Goal: Task Accomplishment & Management: Manage account settings

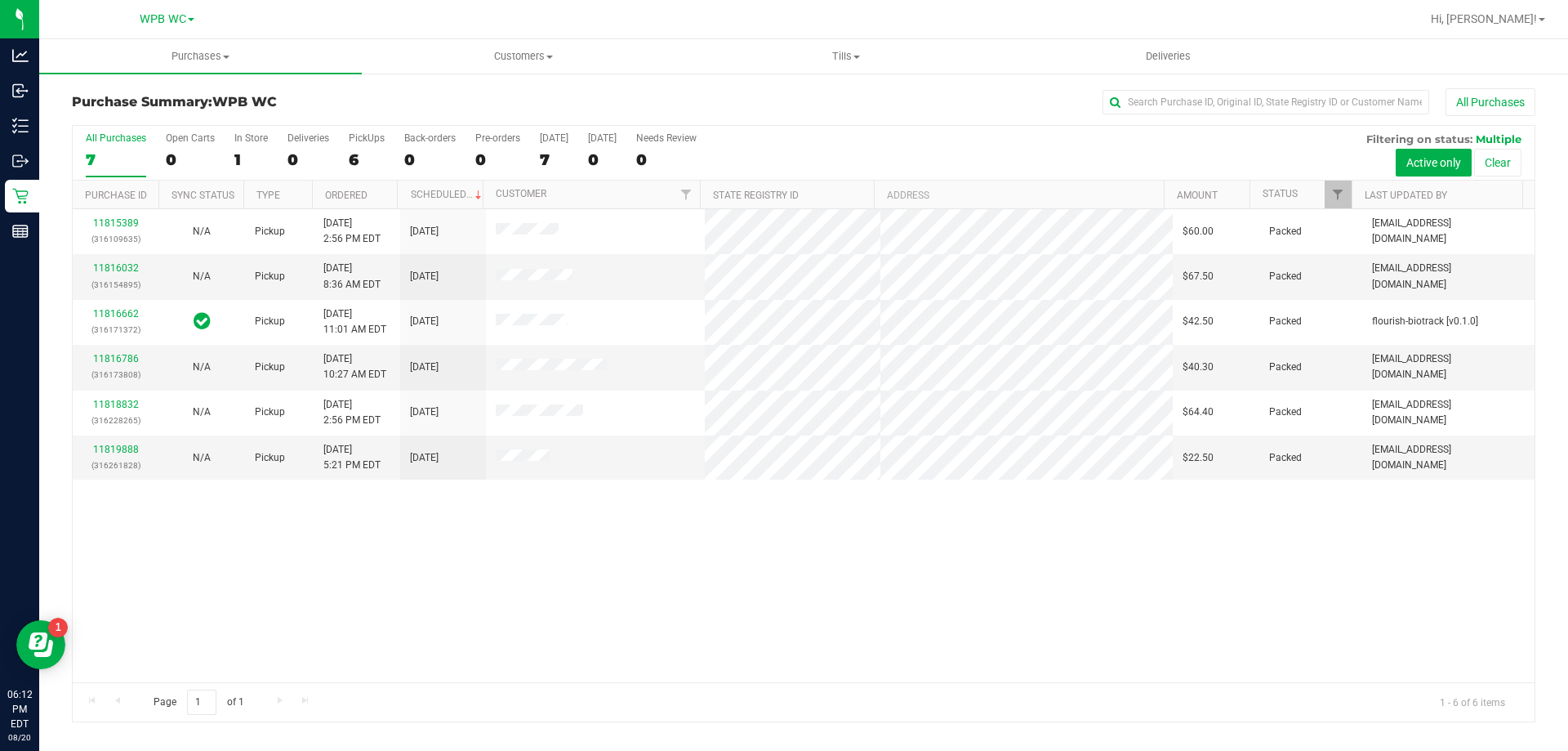
click at [110, 154] on div "7" at bounding box center [116, 159] width 61 height 19
click at [0, 0] on input "All Purchases 7" at bounding box center [0, 0] width 0 height 0
click at [118, 162] on div "6" at bounding box center [116, 159] width 61 height 19
click at [0, 0] on input "All Purchases 6" at bounding box center [0, 0] width 0 height 0
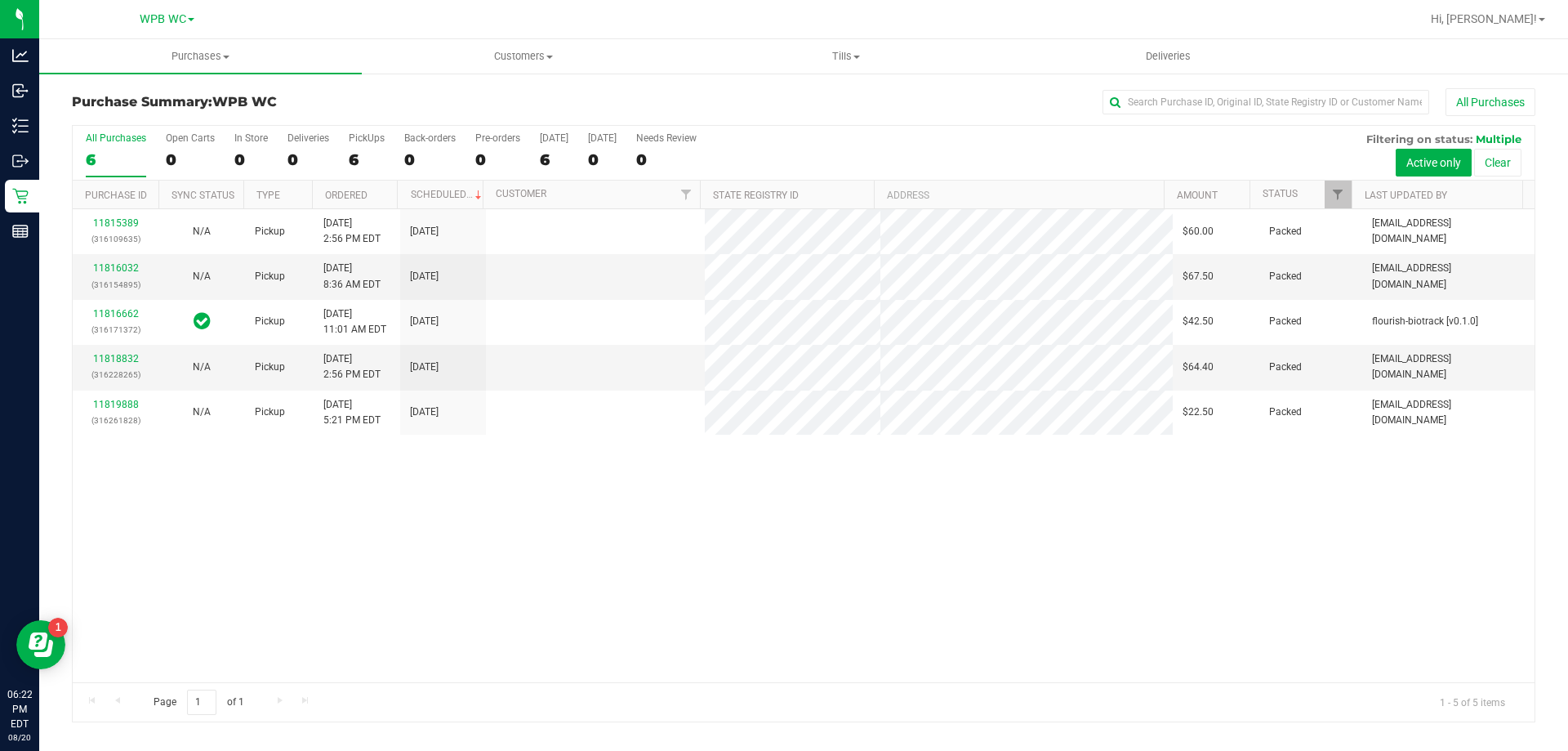
click at [114, 150] on div "6" at bounding box center [116, 159] width 61 height 19
click at [0, 0] on input "All Purchases 6" at bounding box center [0, 0] width 0 height 0
click at [125, 147] on label "All Purchases 5" at bounding box center [116, 155] width 61 height 45
click at [0, 0] on input "All Purchases 5" at bounding box center [0, 0] width 0 height 0
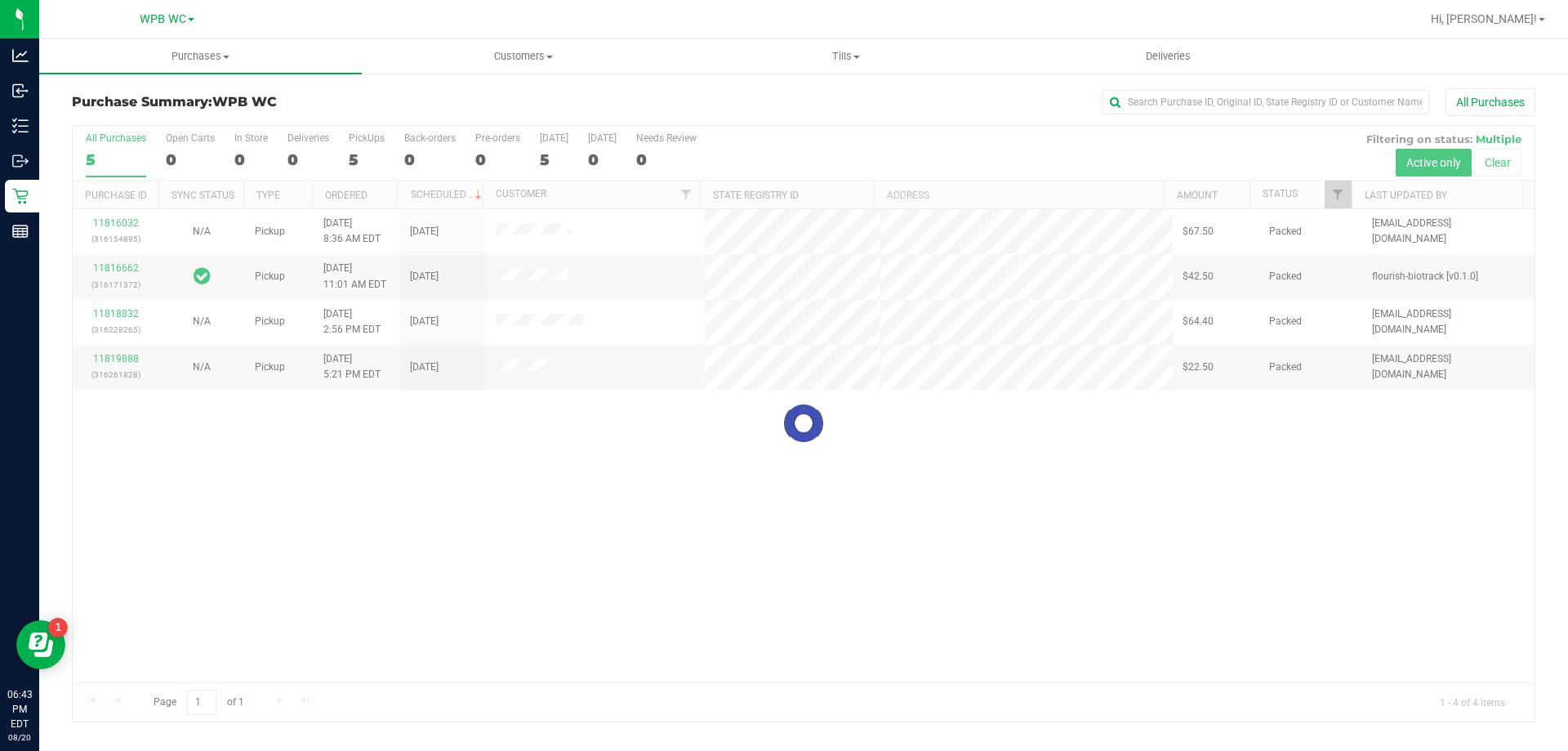
click at [109, 167] on div "5" at bounding box center [116, 159] width 61 height 19
click at [0, 0] on input "All Purchases 5" at bounding box center [0, 0] width 0 height 0
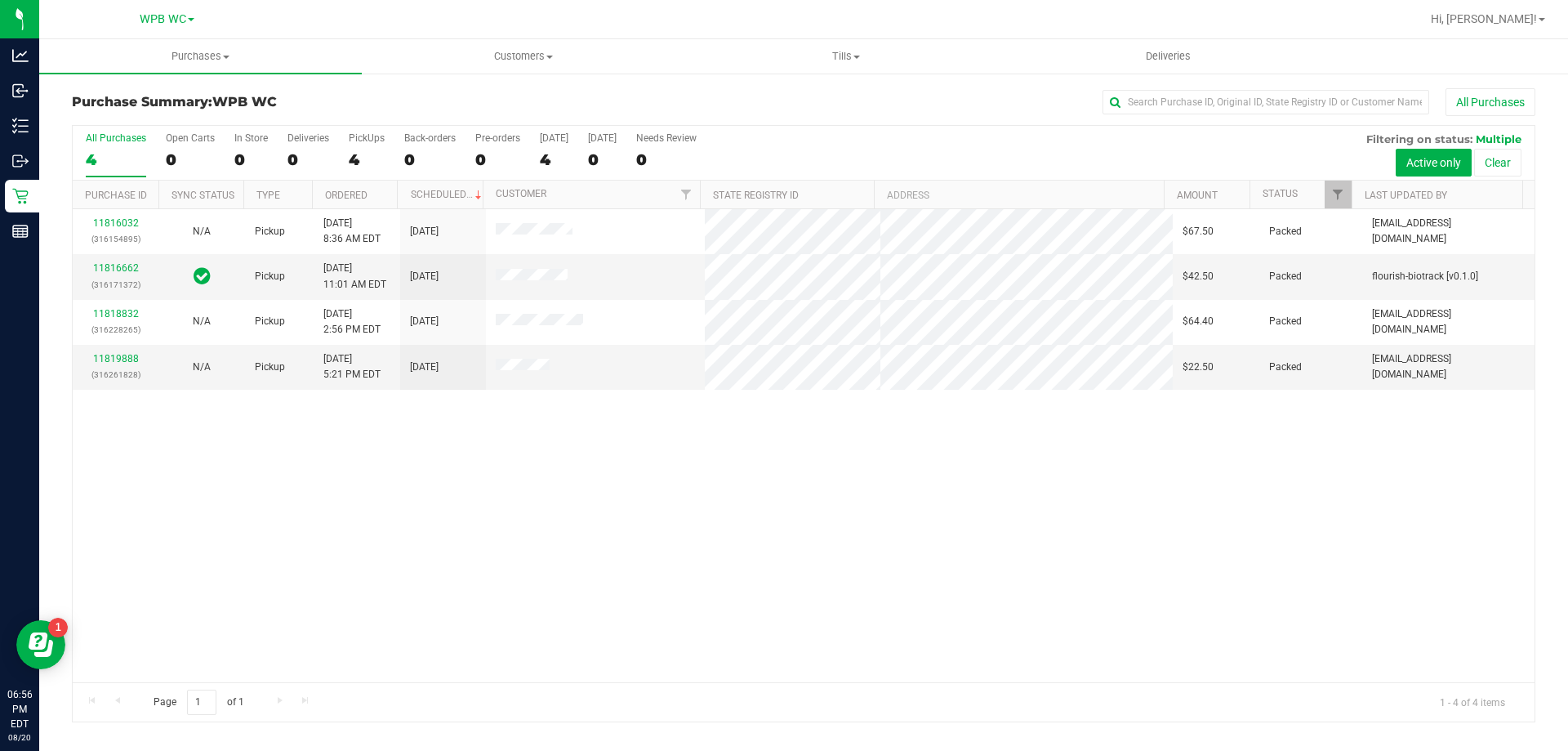
click at [109, 163] on div "4" at bounding box center [116, 159] width 61 height 19
click at [0, 0] on input "All Purchases 4" at bounding box center [0, 0] width 0 height 0
click at [98, 154] on div "4" at bounding box center [116, 159] width 61 height 19
click at [0, 0] on input "All Purchases 4" at bounding box center [0, 0] width 0 height 0
click at [125, 154] on div "4" at bounding box center [116, 159] width 61 height 19
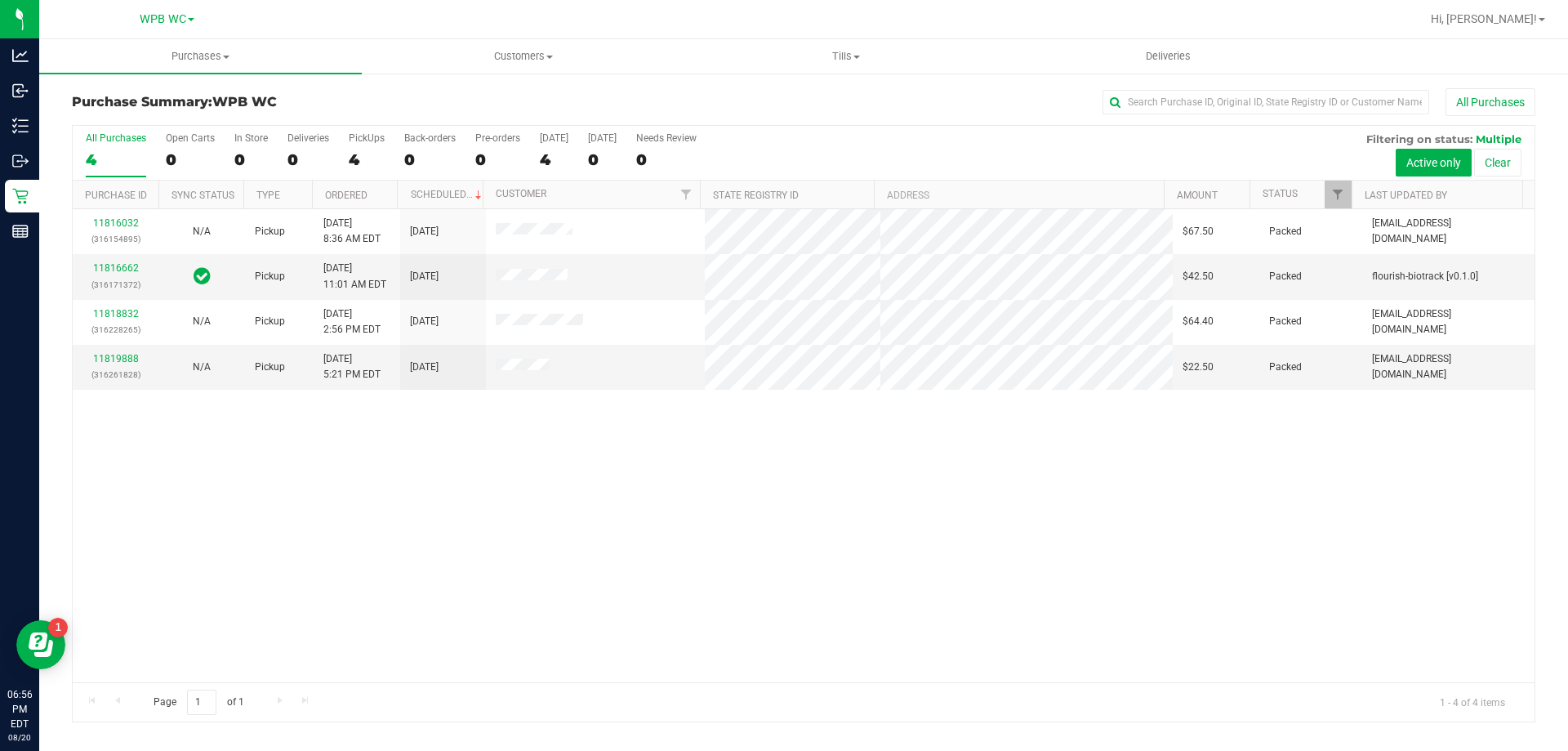
click at [0, 0] on input "All Purchases 4" at bounding box center [0, 0] width 0 height 0
click at [106, 358] on link "11820687" at bounding box center [115, 359] width 46 height 11
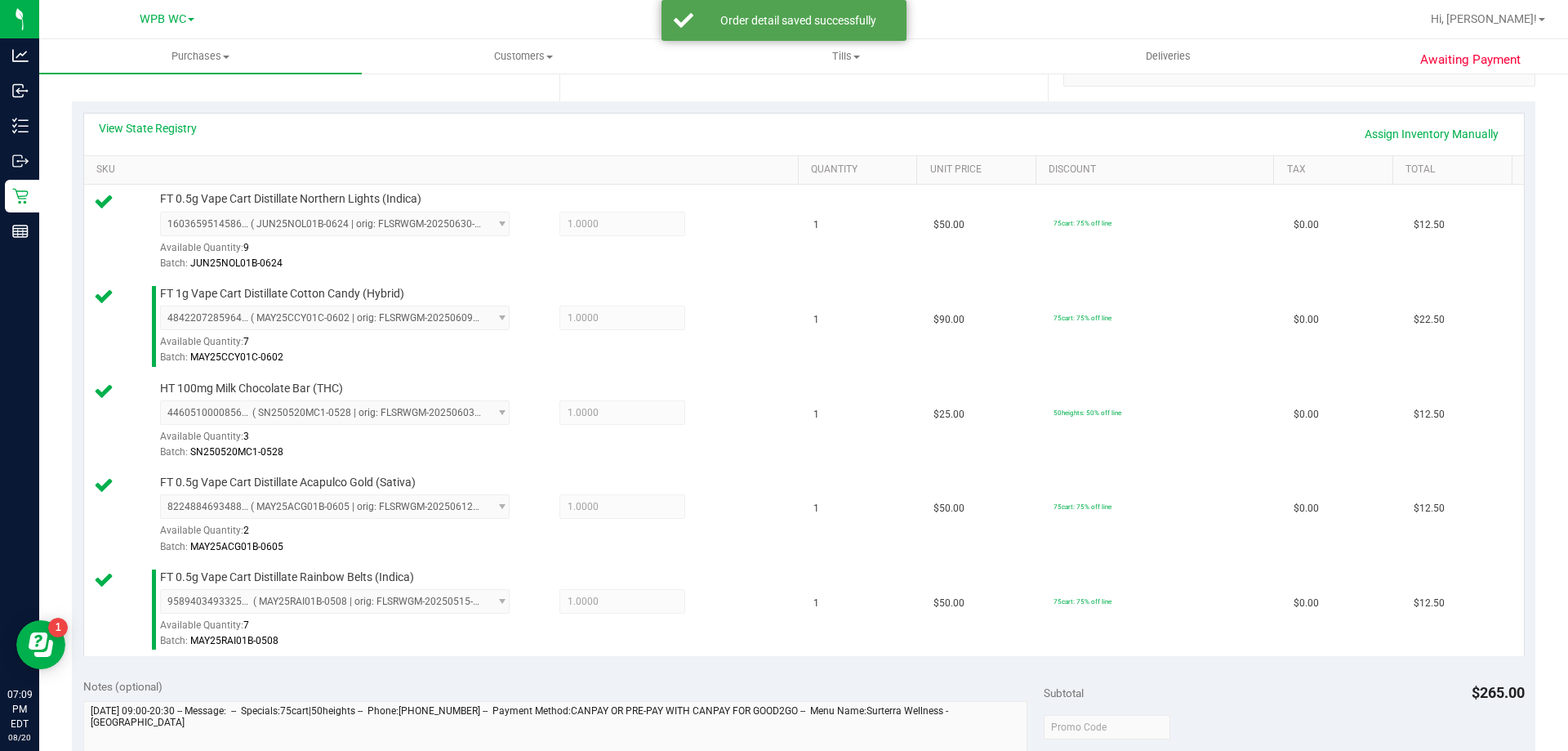
scroll to position [654, 0]
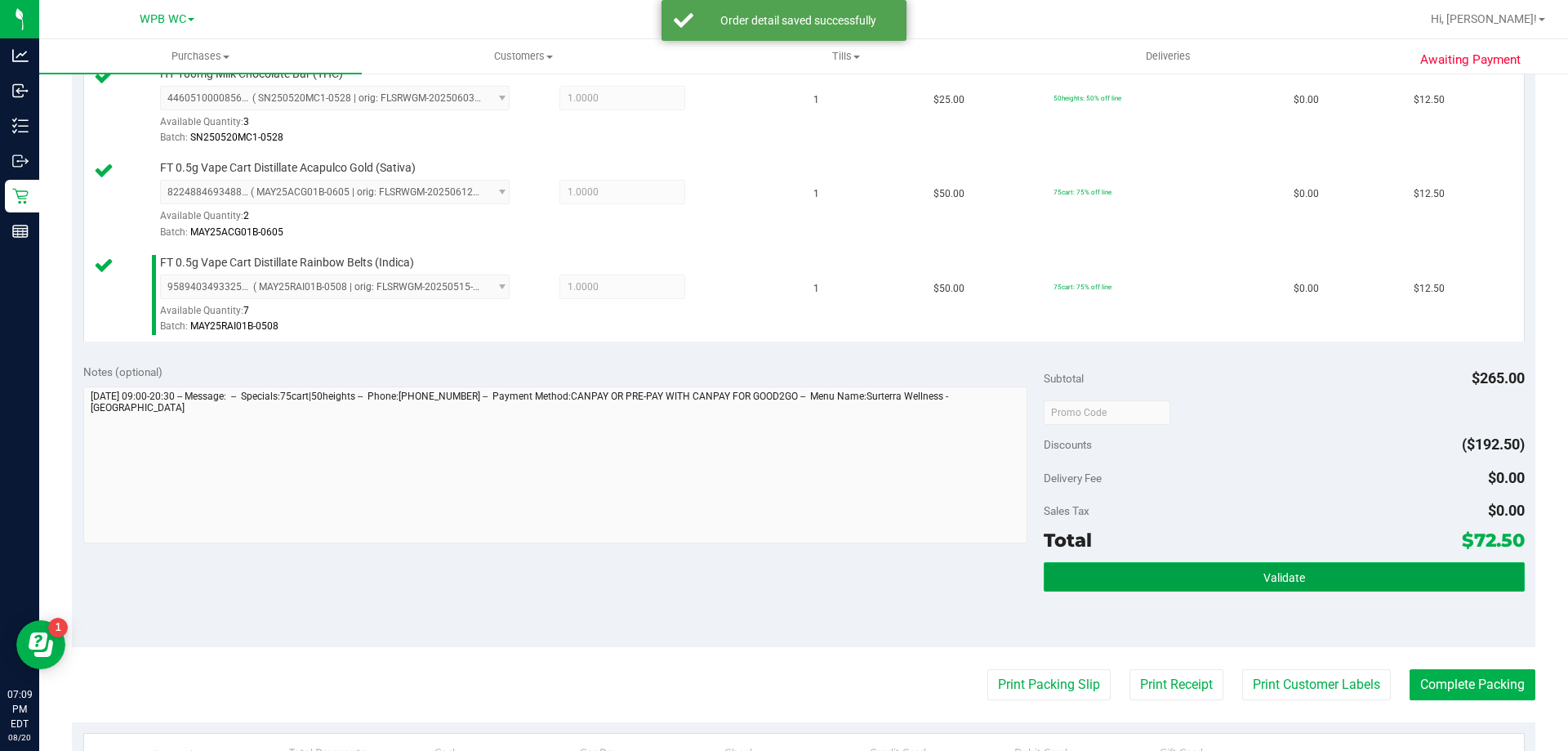
click at [1263, 572] on span "Validate" at bounding box center [1283, 578] width 41 height 13
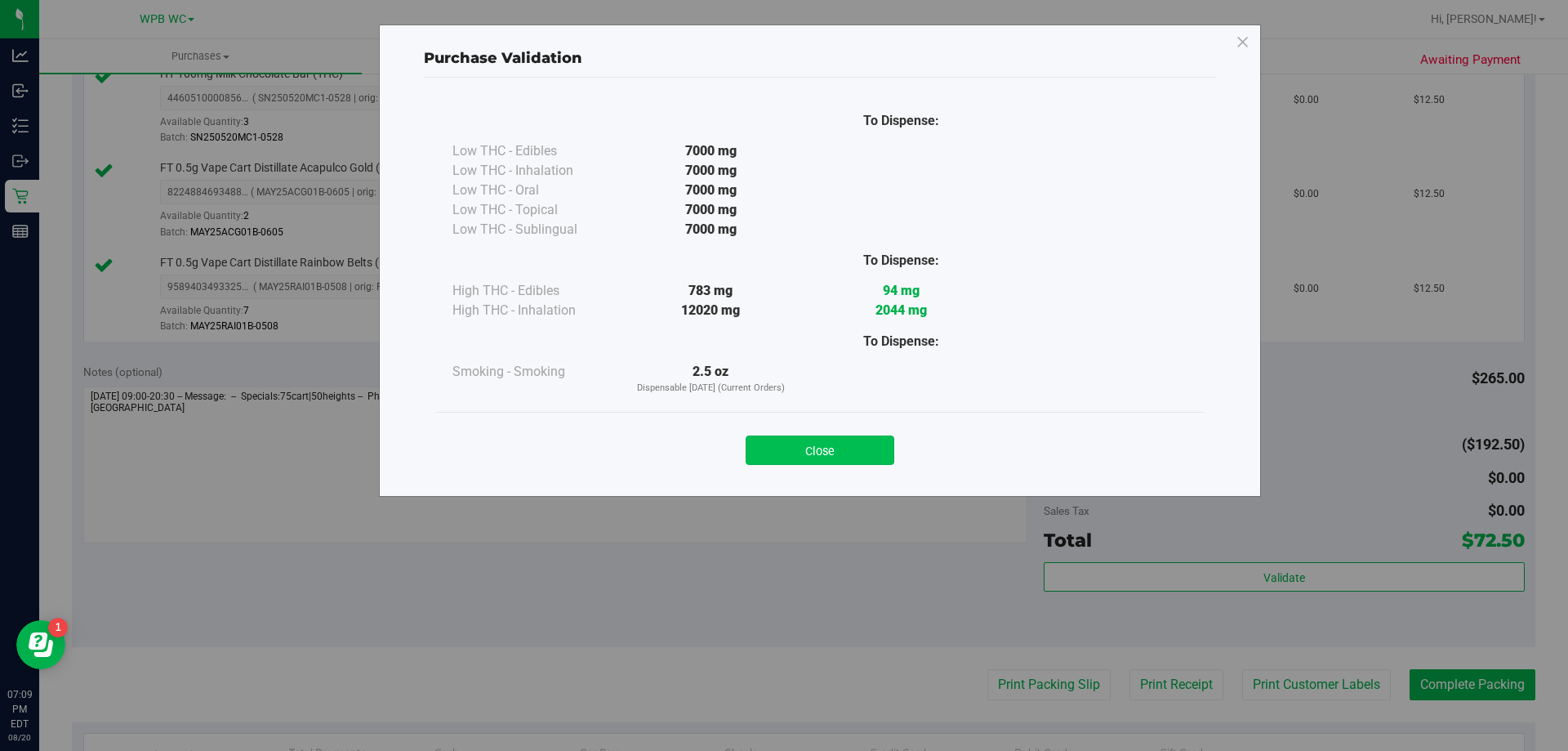
click at [871, 461] on button "Close" at bounding box center [819, 449] width 149 height 29
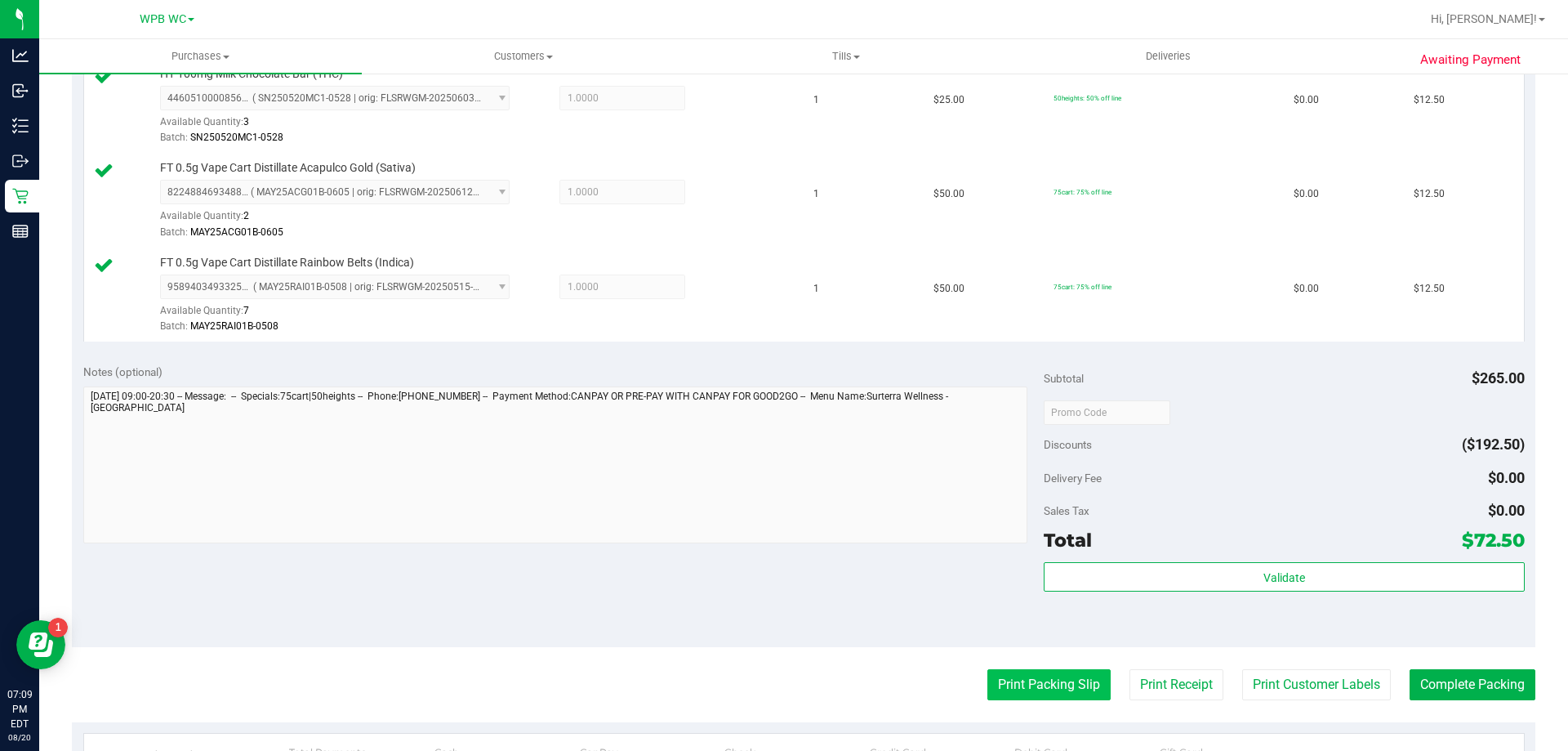
click at [1015, 691] on button "Print Packing Slip" at bounding box center [1049, 684] width 124 height 31
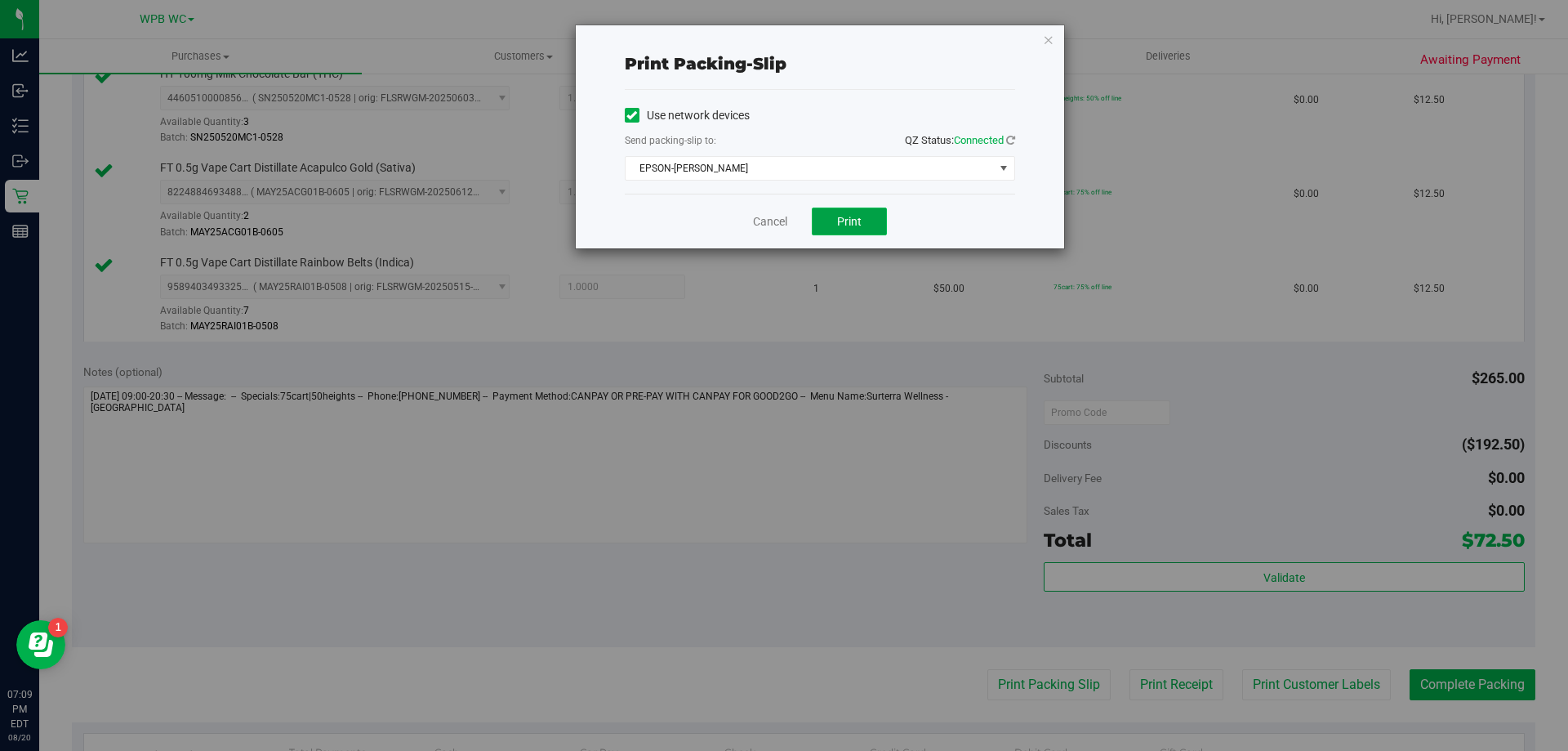
click at [846, 223] on span "Print" at bounding box center [849, 221] width 24 height 13
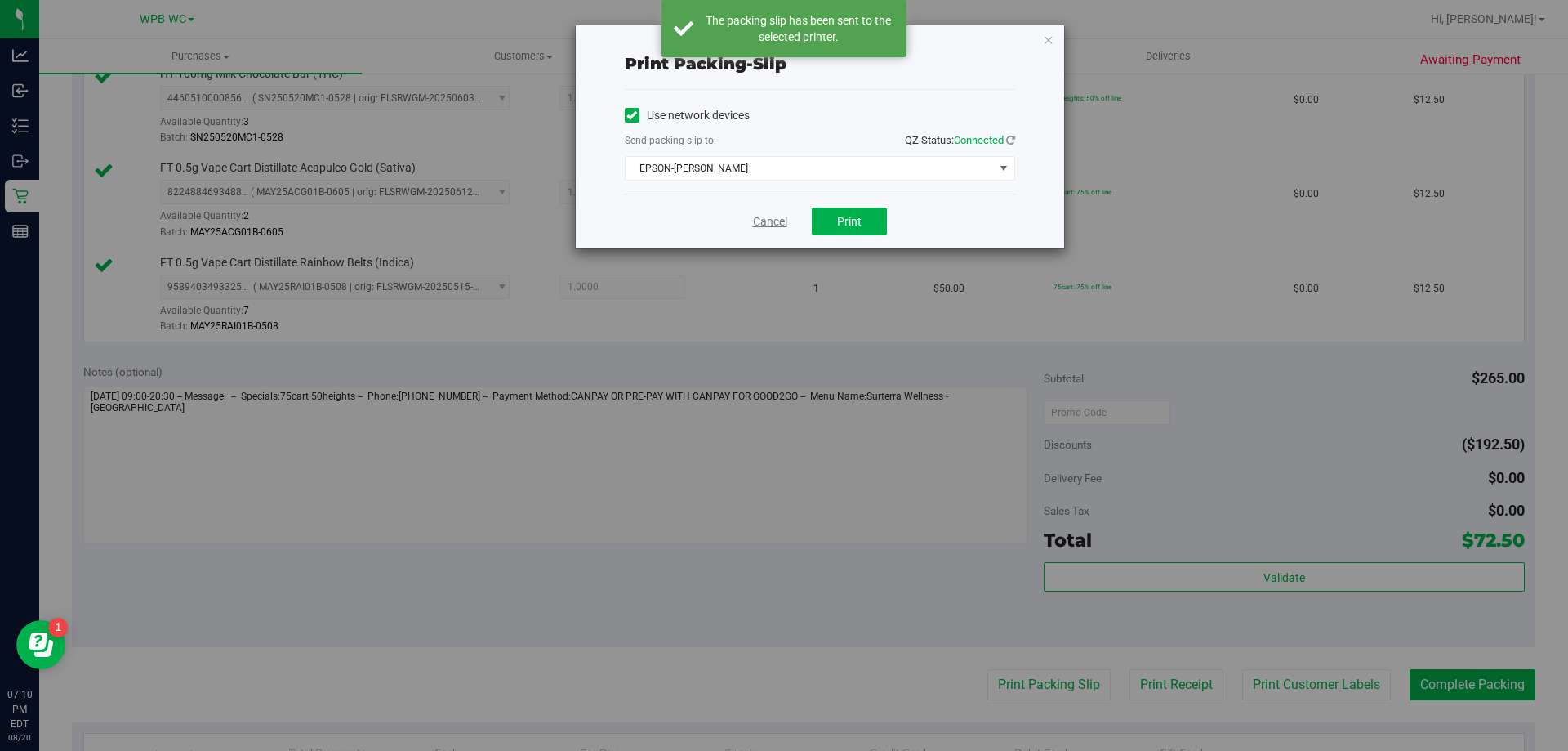
click at [777, 221] on link "Cancel" at bounding box center [769, 222] width 35 height 17
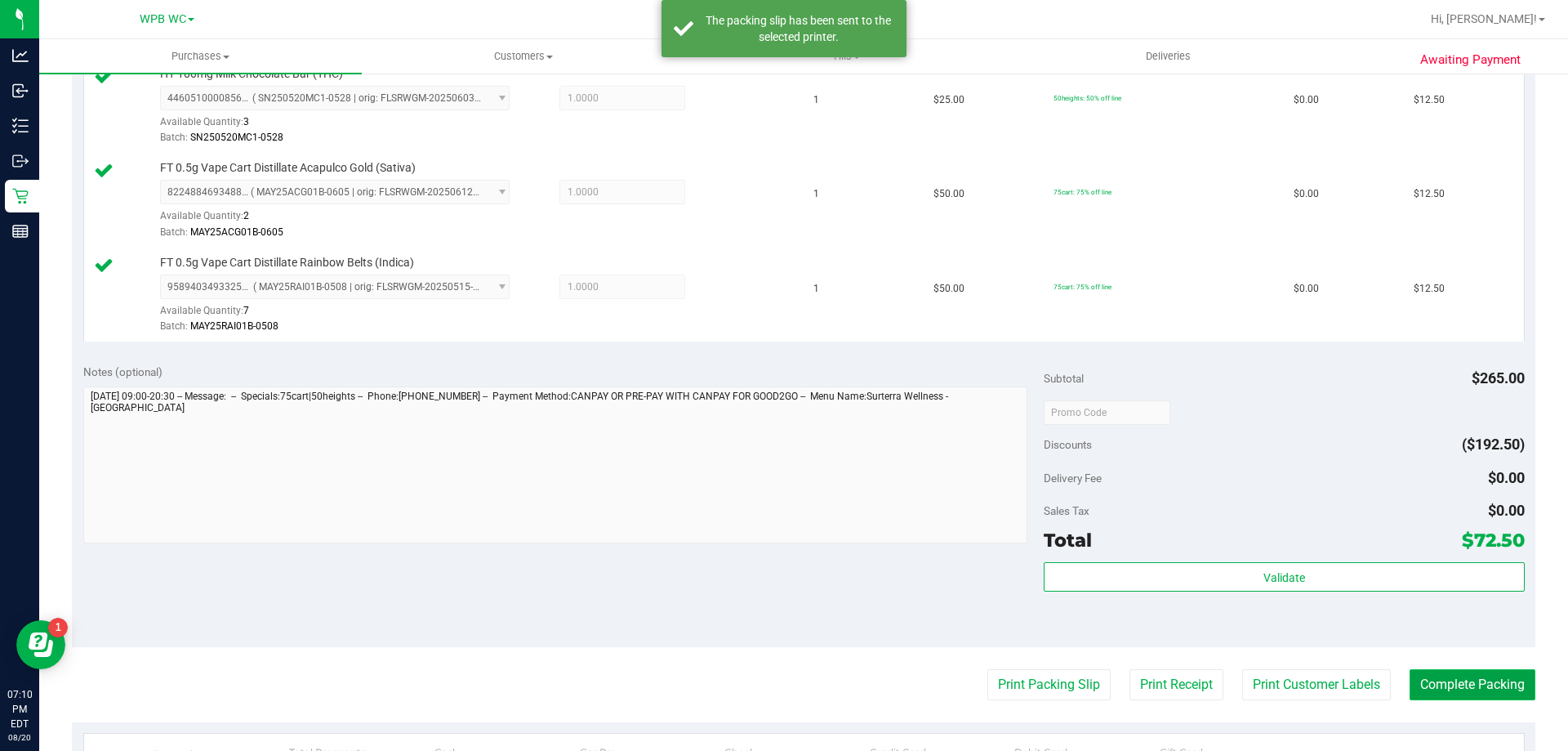
click at [1418, 681] on button "Complete Packing" at bounding box center [1473, 684] width 125 height 31
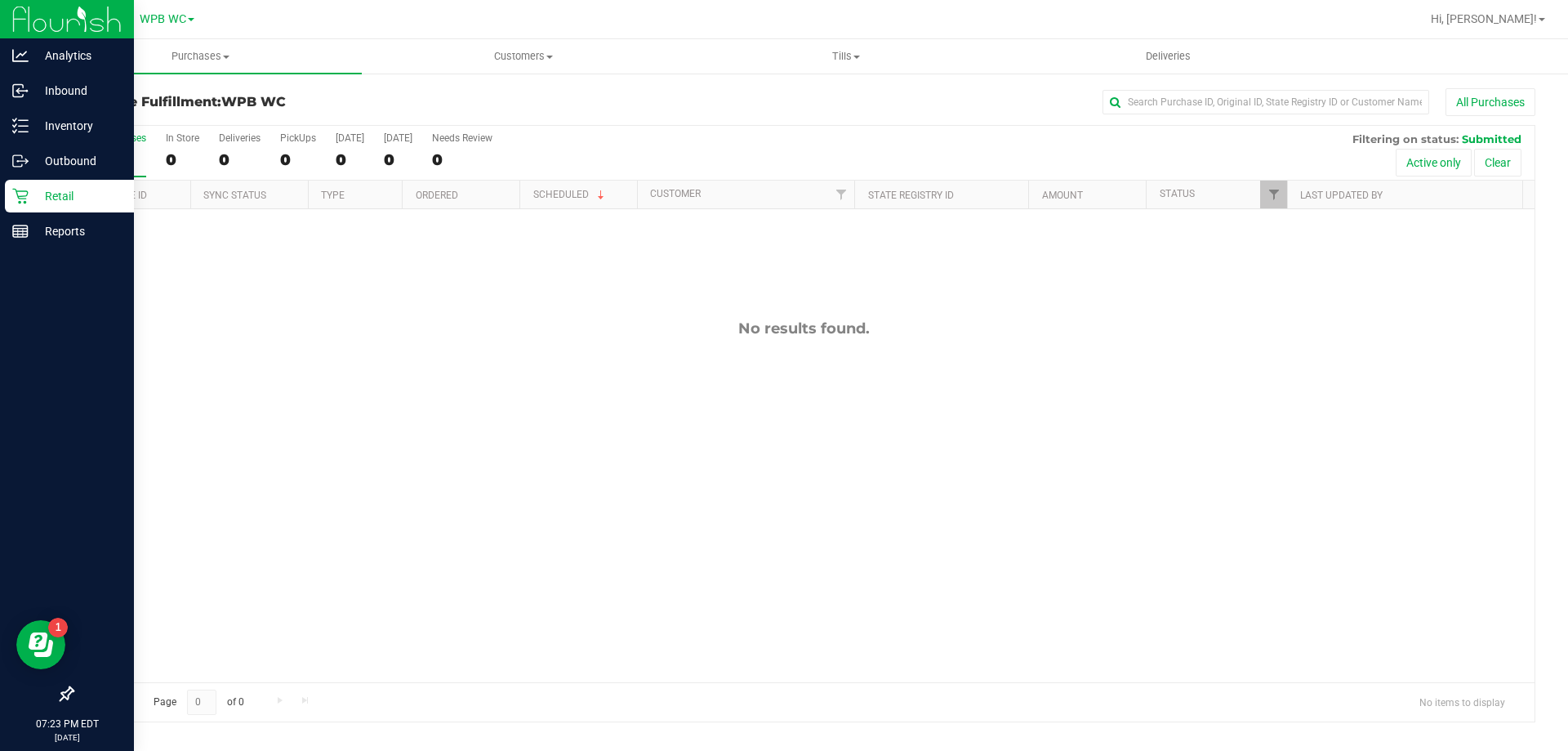
click at [43, 189] on p "Retail" at bounding box center [78, 196] width 98 height 20
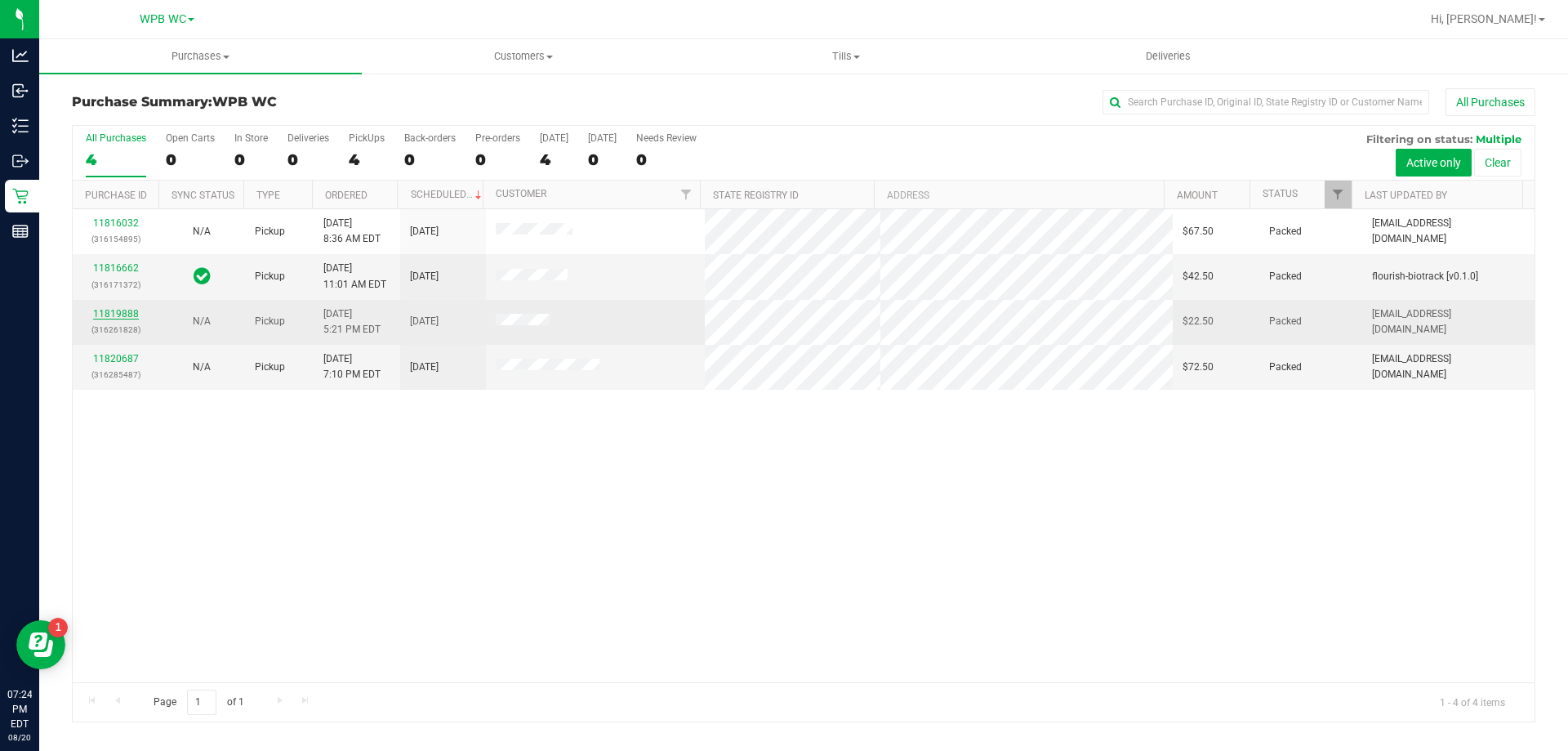
click at [111, 316] on link "11819888" at bounding box center [115, 314] width 46 height 11
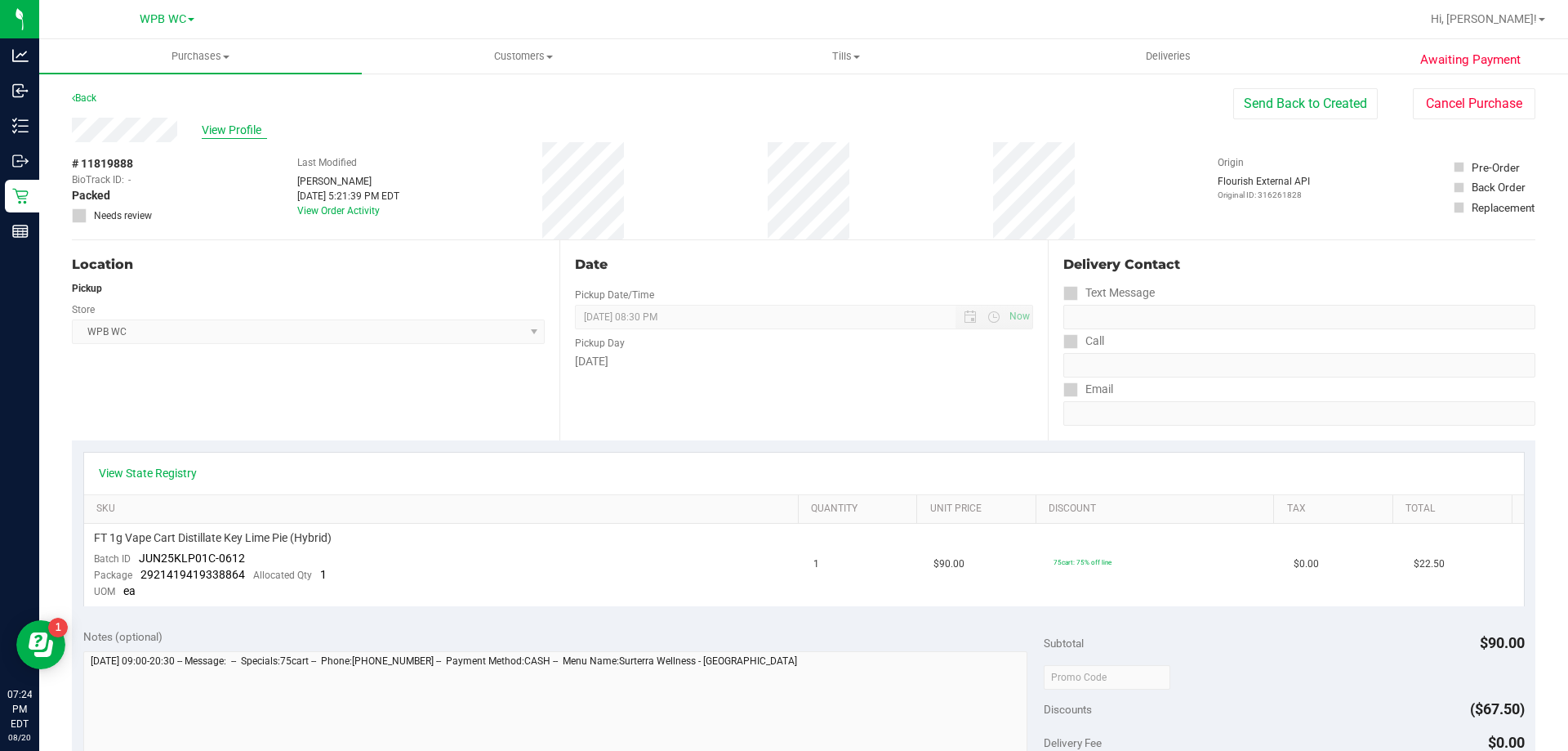
click at [217, 124] on span "View Profile" at bounding box center [234, 130] width 66 height 17
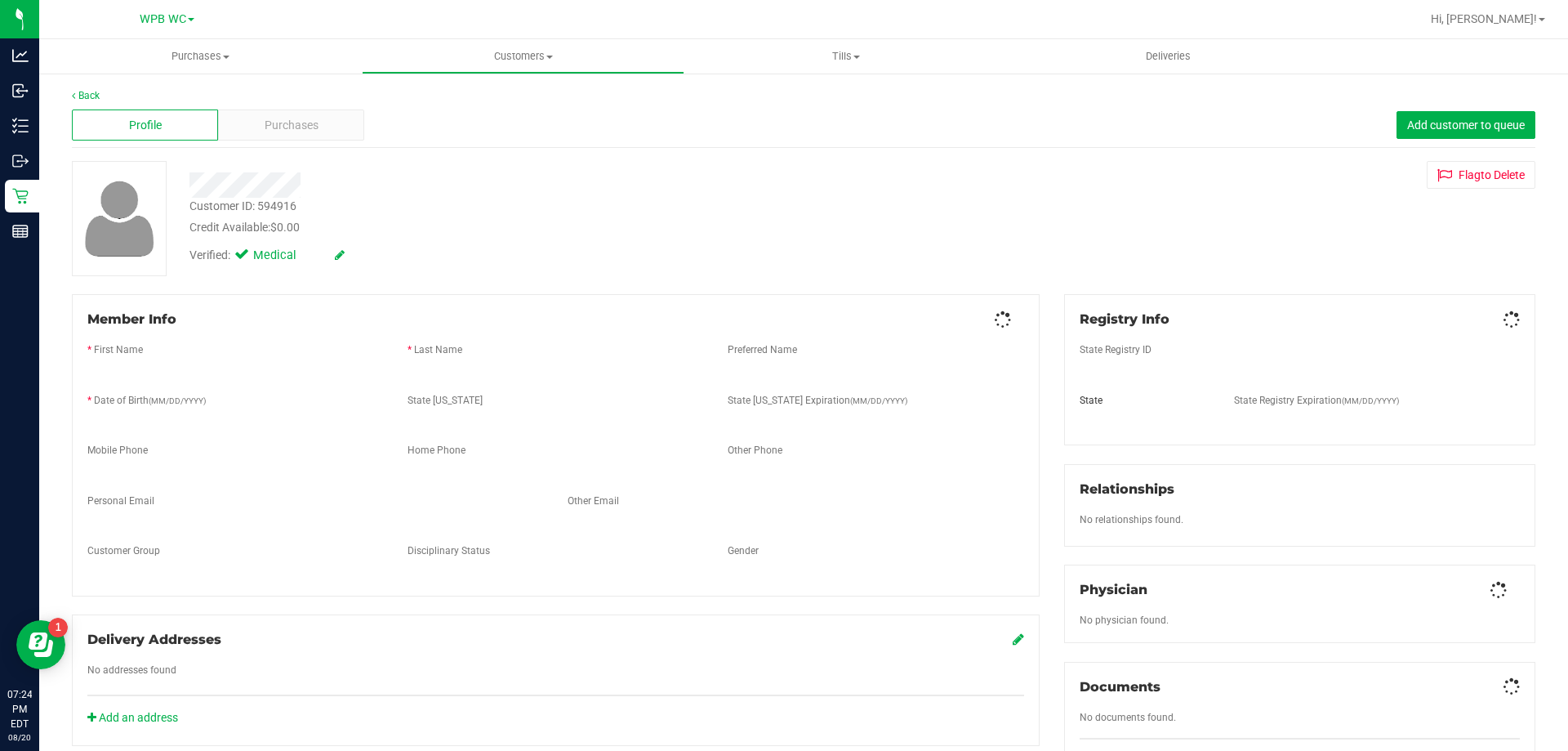
click at [225, 132] on div "Purchases" at bounding box center [291, 125] width 146 height 31
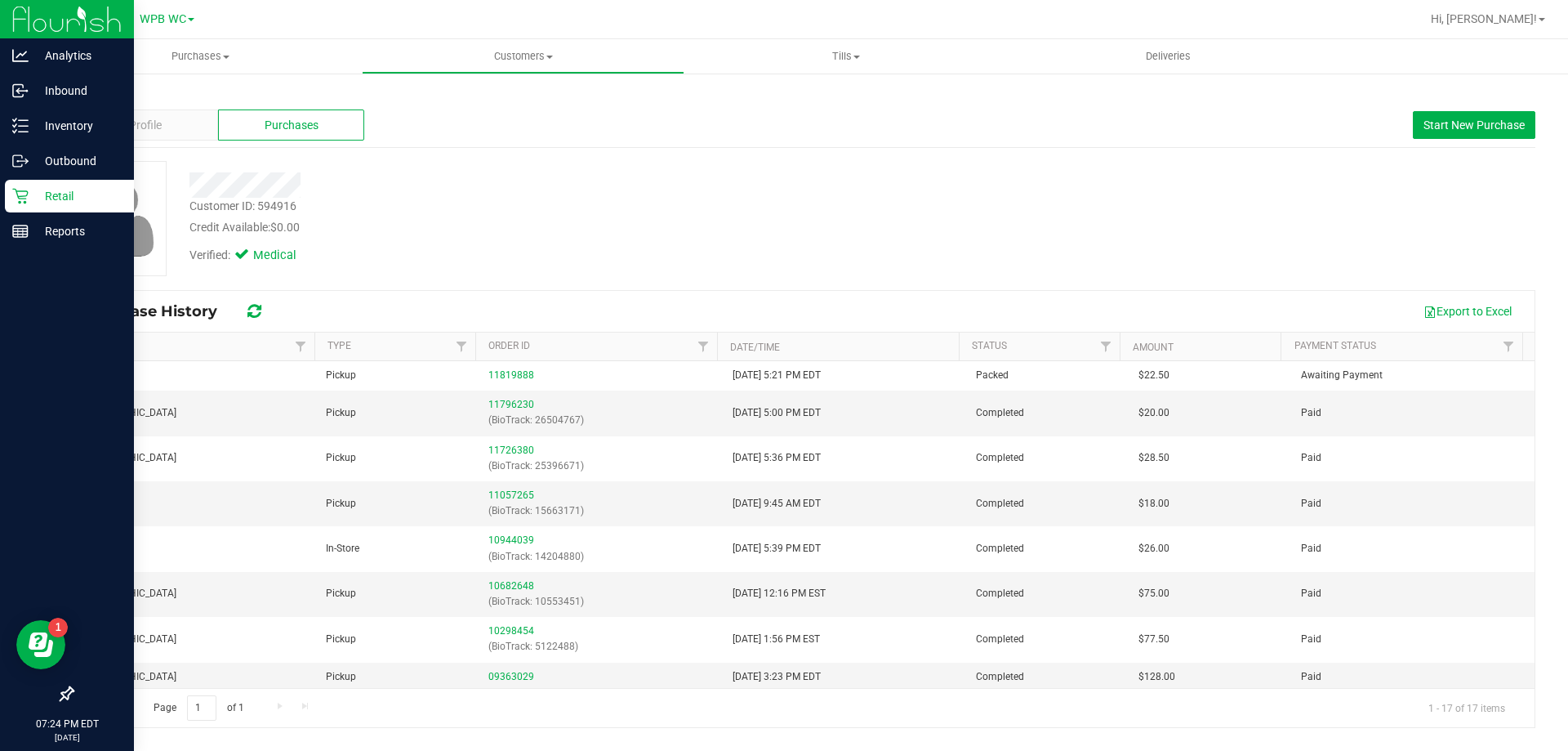
click at [42, 206] on div "Retail" at bounding box center [69, 196] width 129 height 33
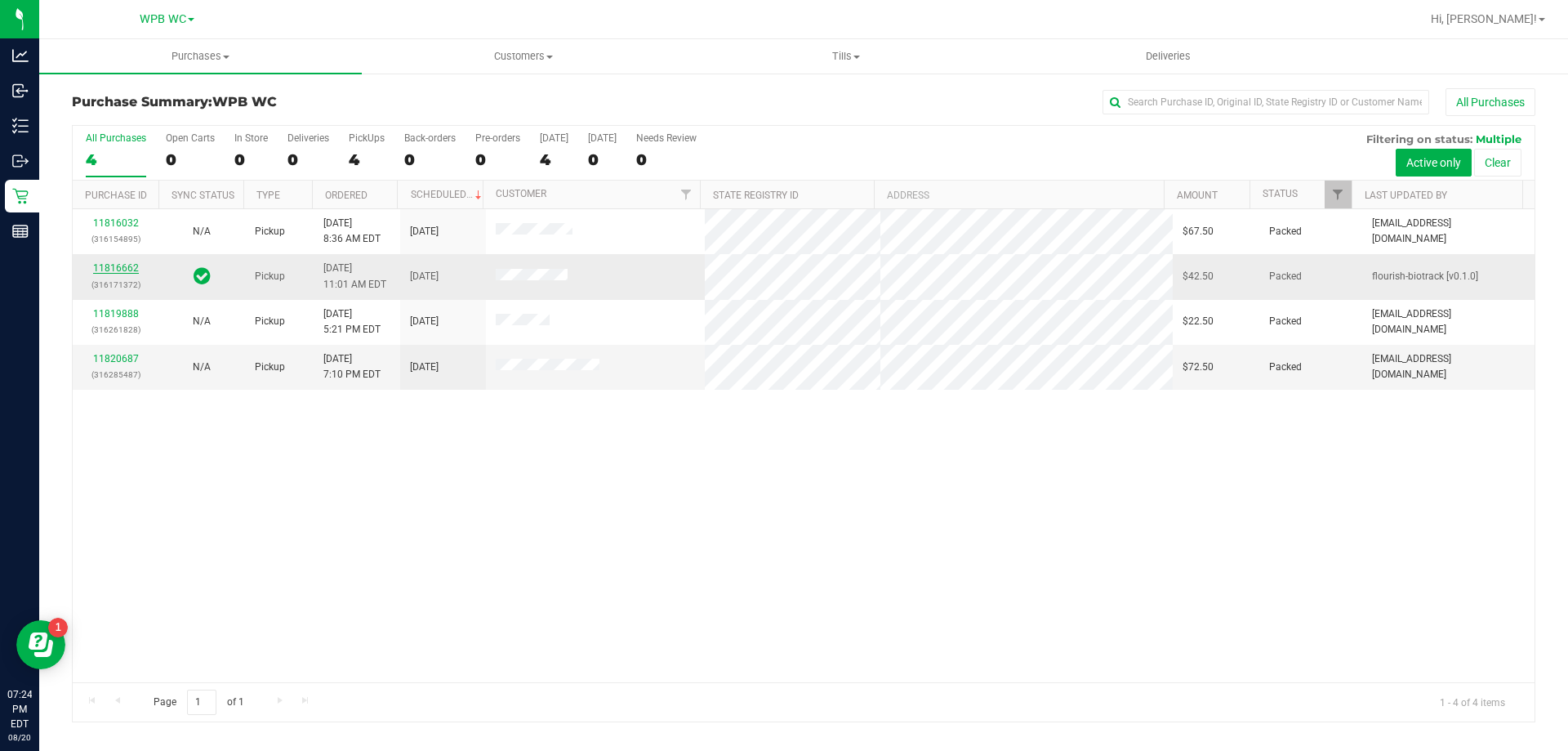
click at [125, 272] on link "11816662" at bounding box center [115, 268] width 46 height 11
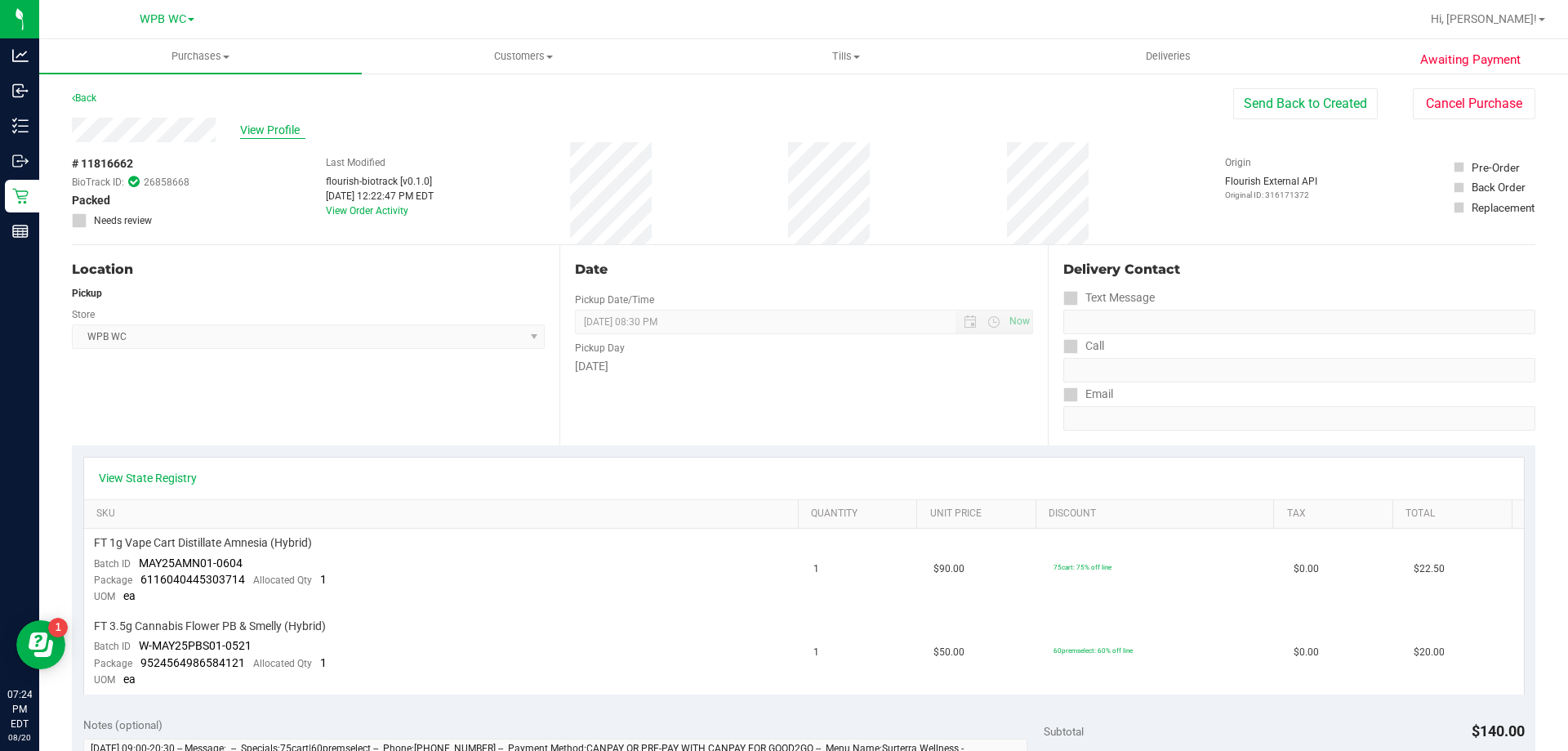
click at [264, 134] on span "View Profile" at bounding box center [272, 130] width 66 height 17
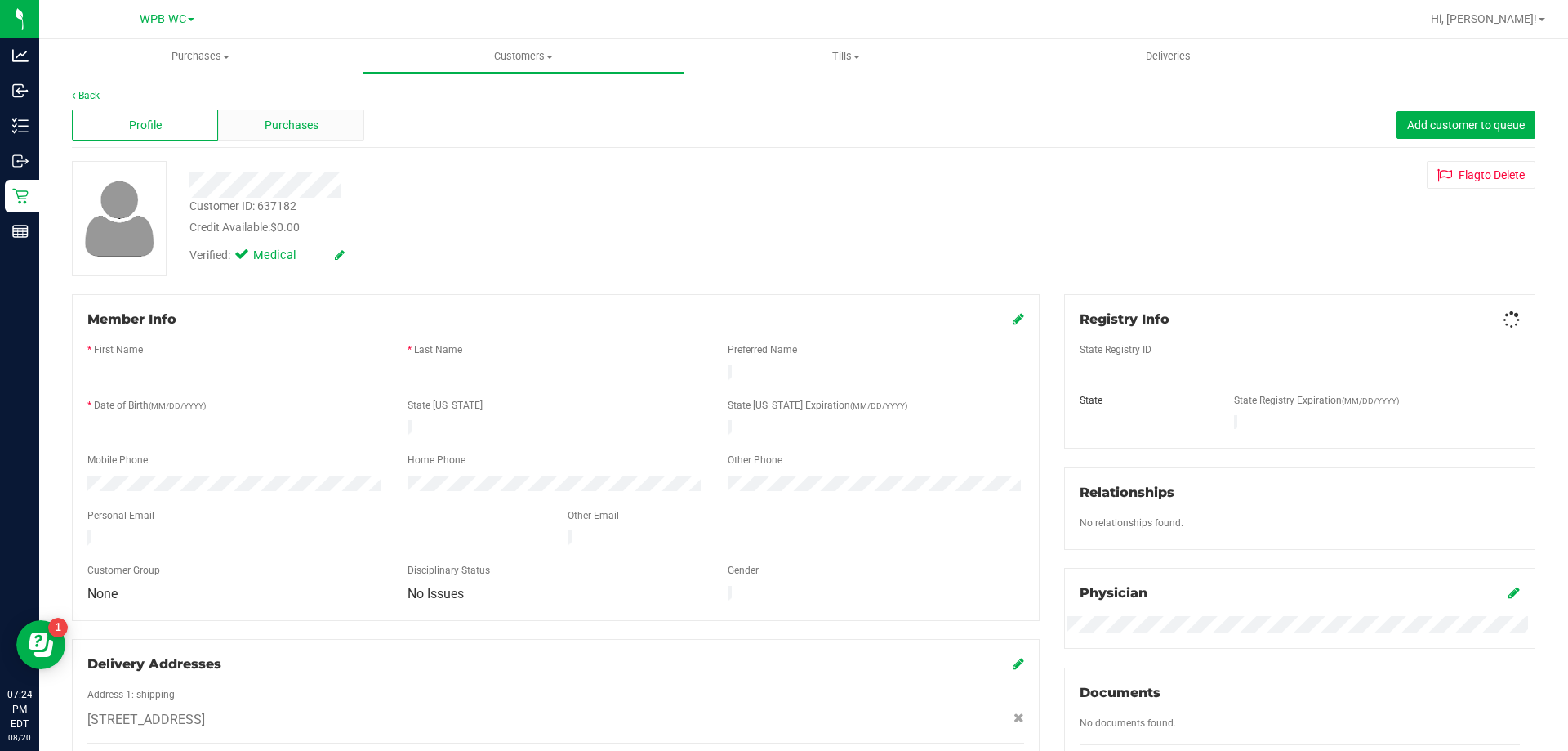
click at [265, 131] on span "Purchases" at bounding box center [292, 125] width 54 height 17
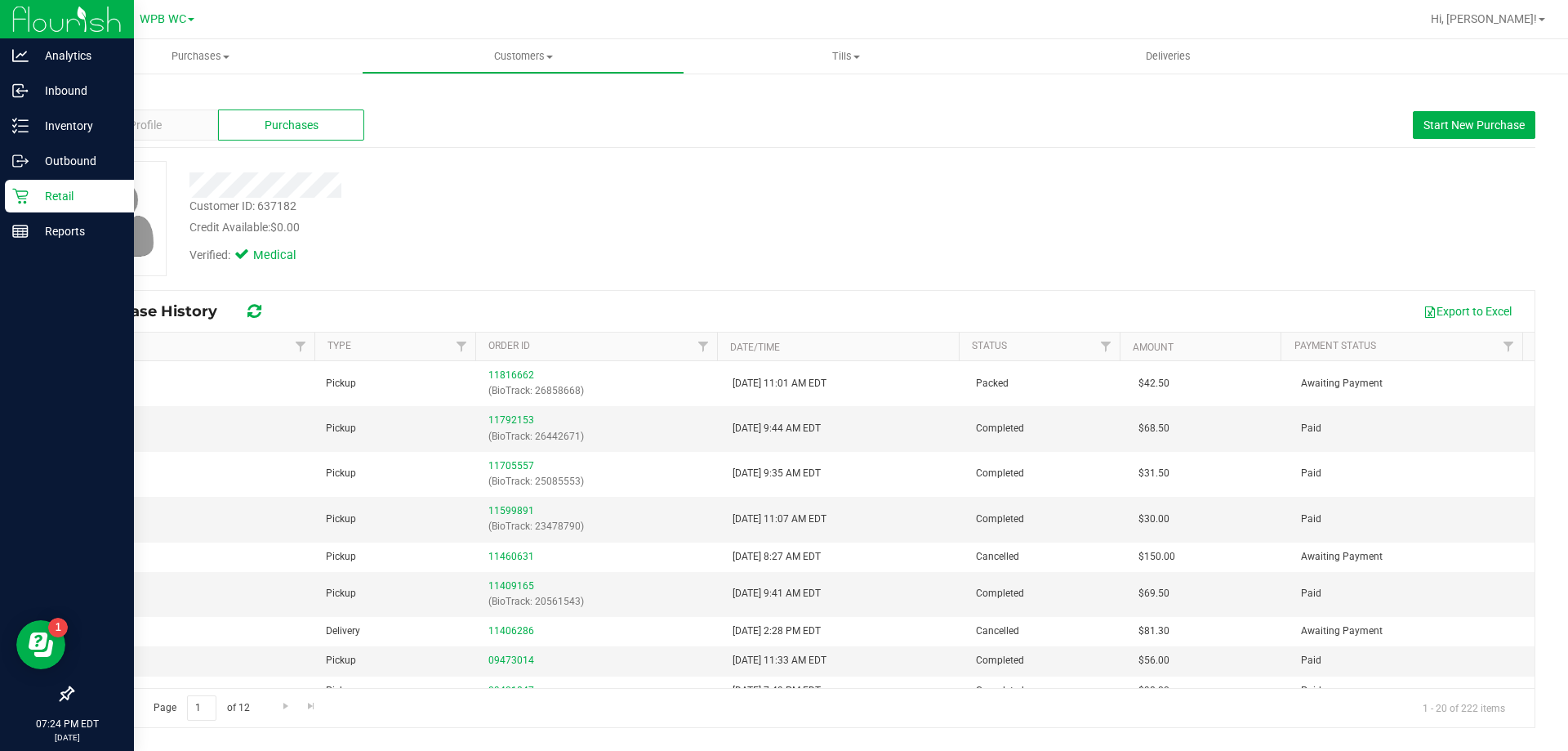
click at [22, 195] on icon at bounding box center [20, 196] width 16 height 16
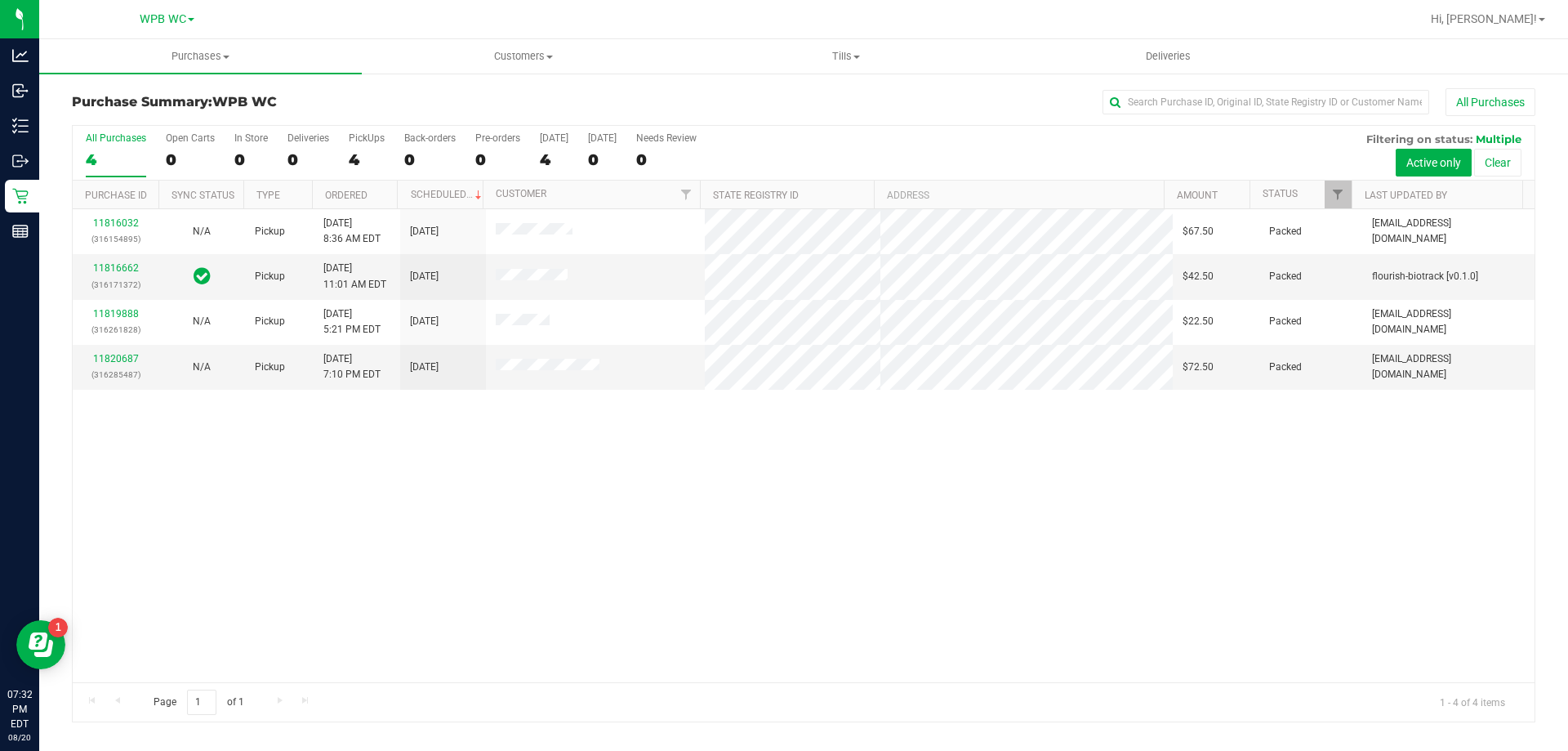
click at [104, 149] on label "All Purchases 4" at bounding box center [116, 155] width 61 height 45
click at [0, 0] on input "All Purchases 4" at bounding box center [0, 0] width 0 height 0
click at [119, 362] on link "11820687" at bounding box center [115, 359] width 46 height 11
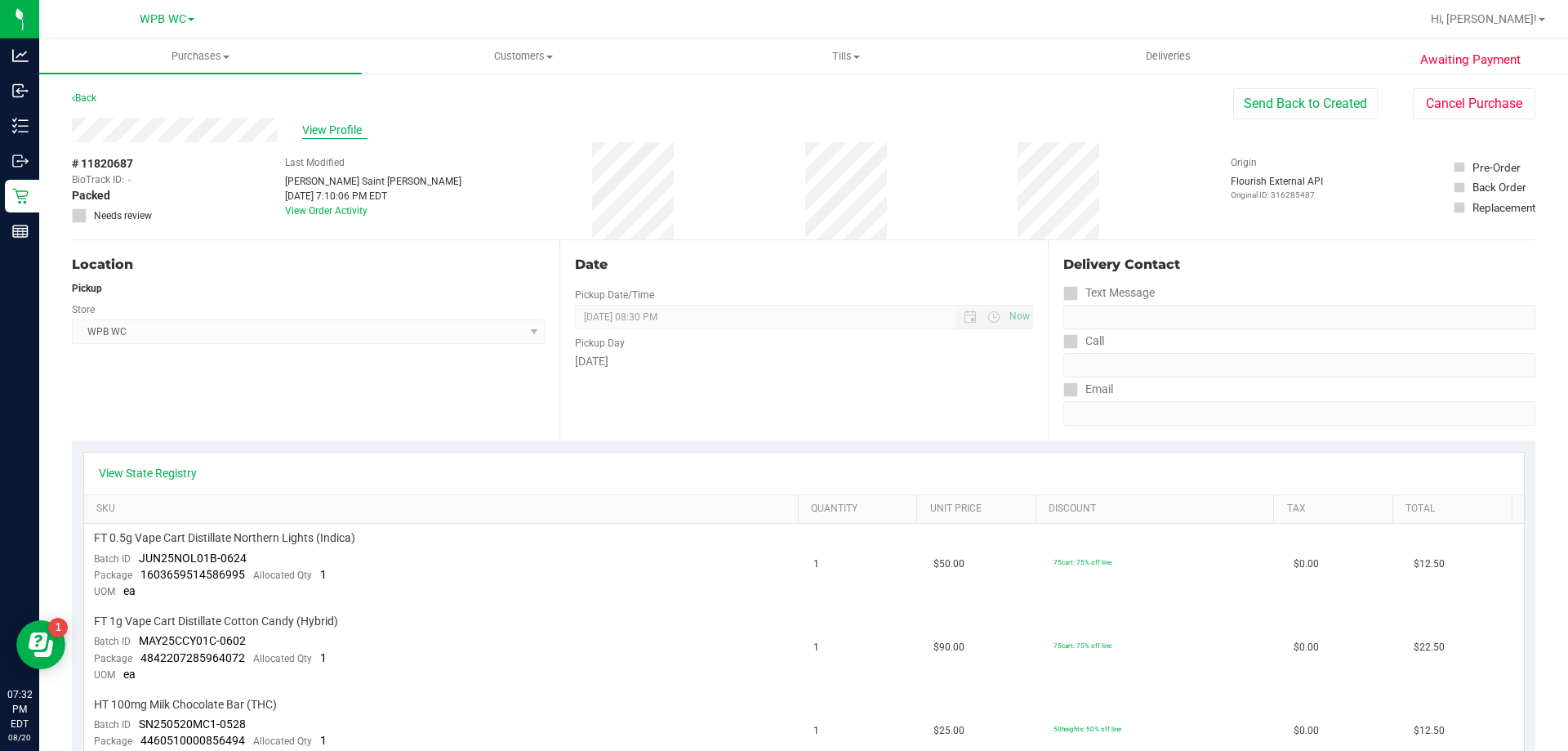
click at [328, 135] on span "View Profile" at bounding box center [335, 130] width 66 height 17
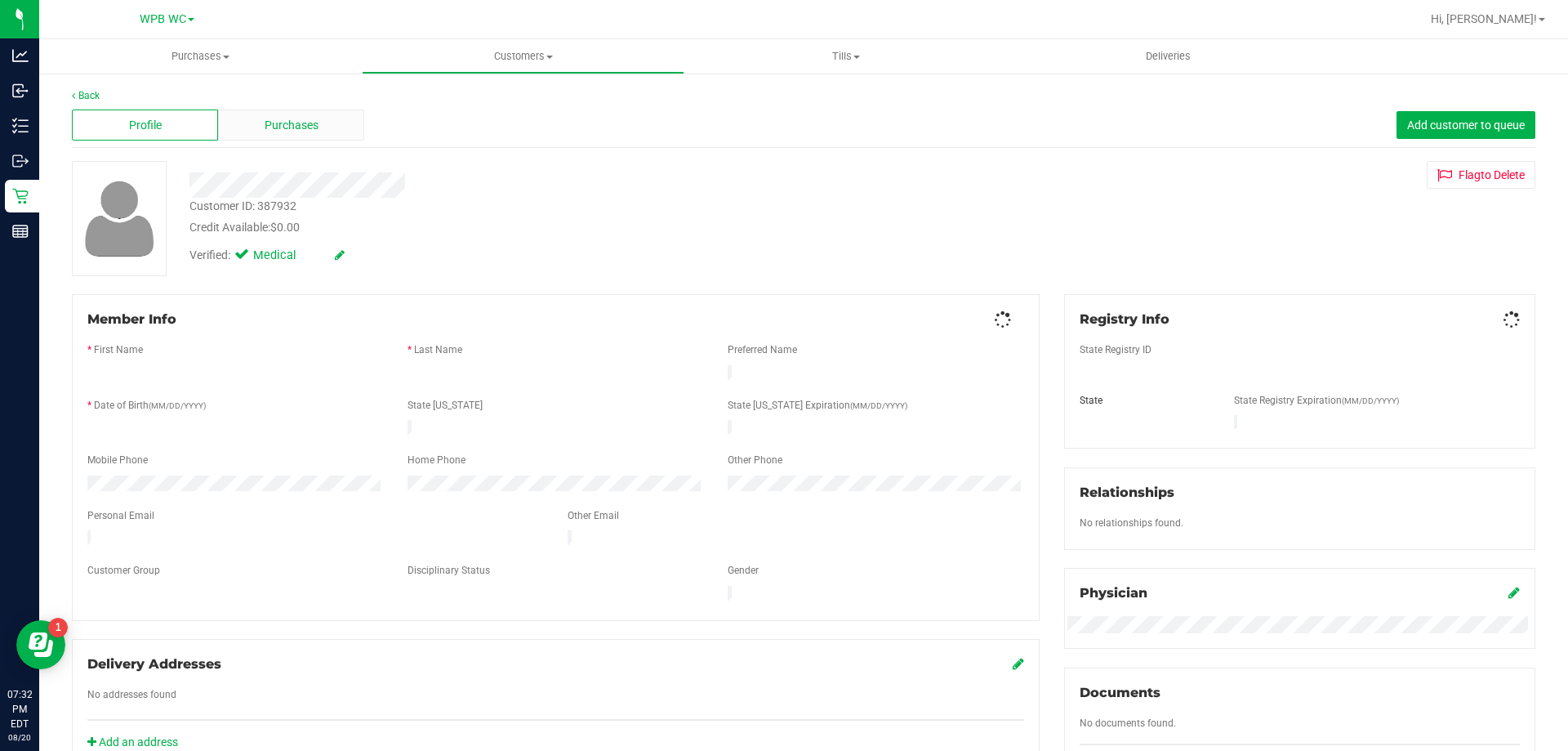
click at [330, 129] on div "Purchases" at bounding box center [291, 125] width 146 height 31
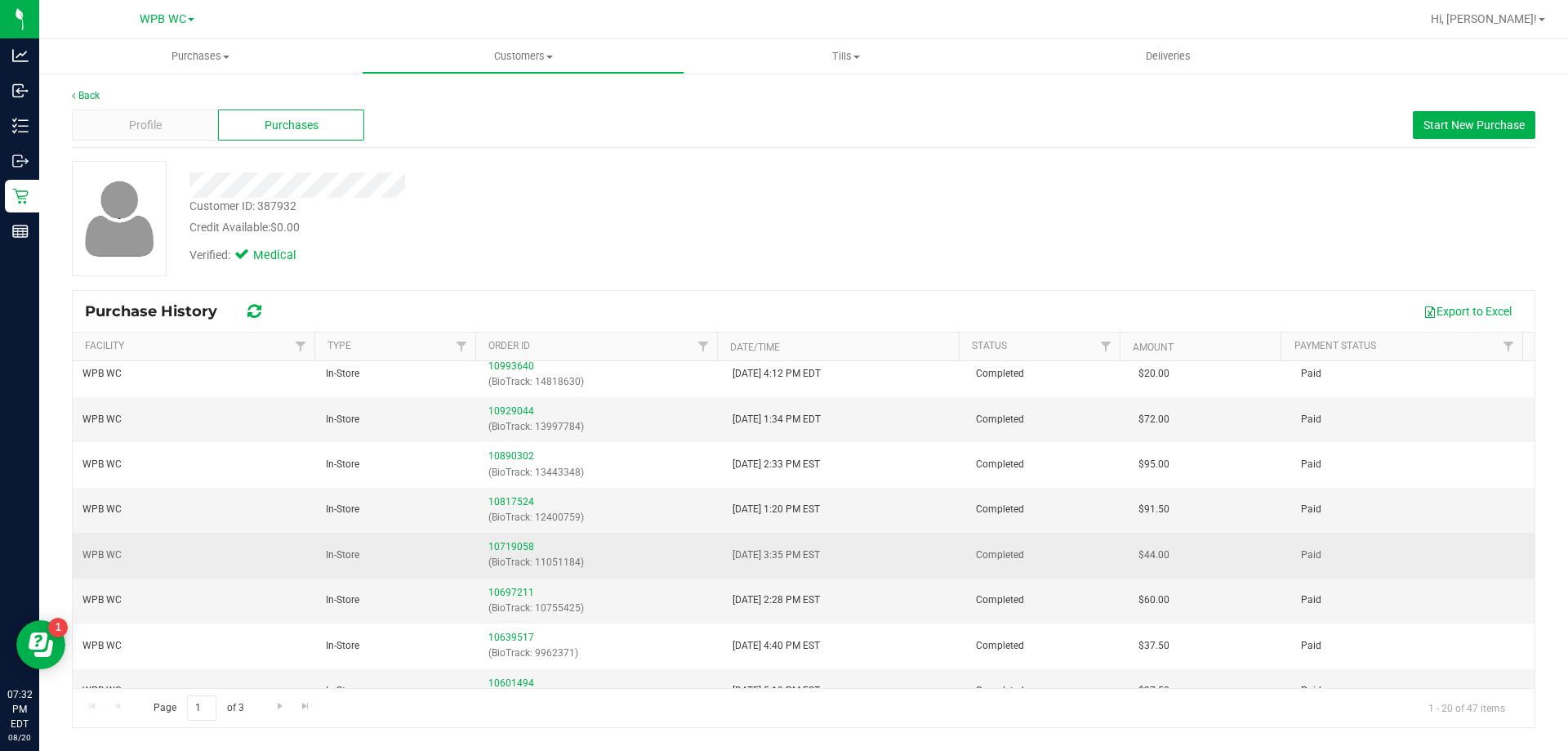
scroll to position [562, 0]
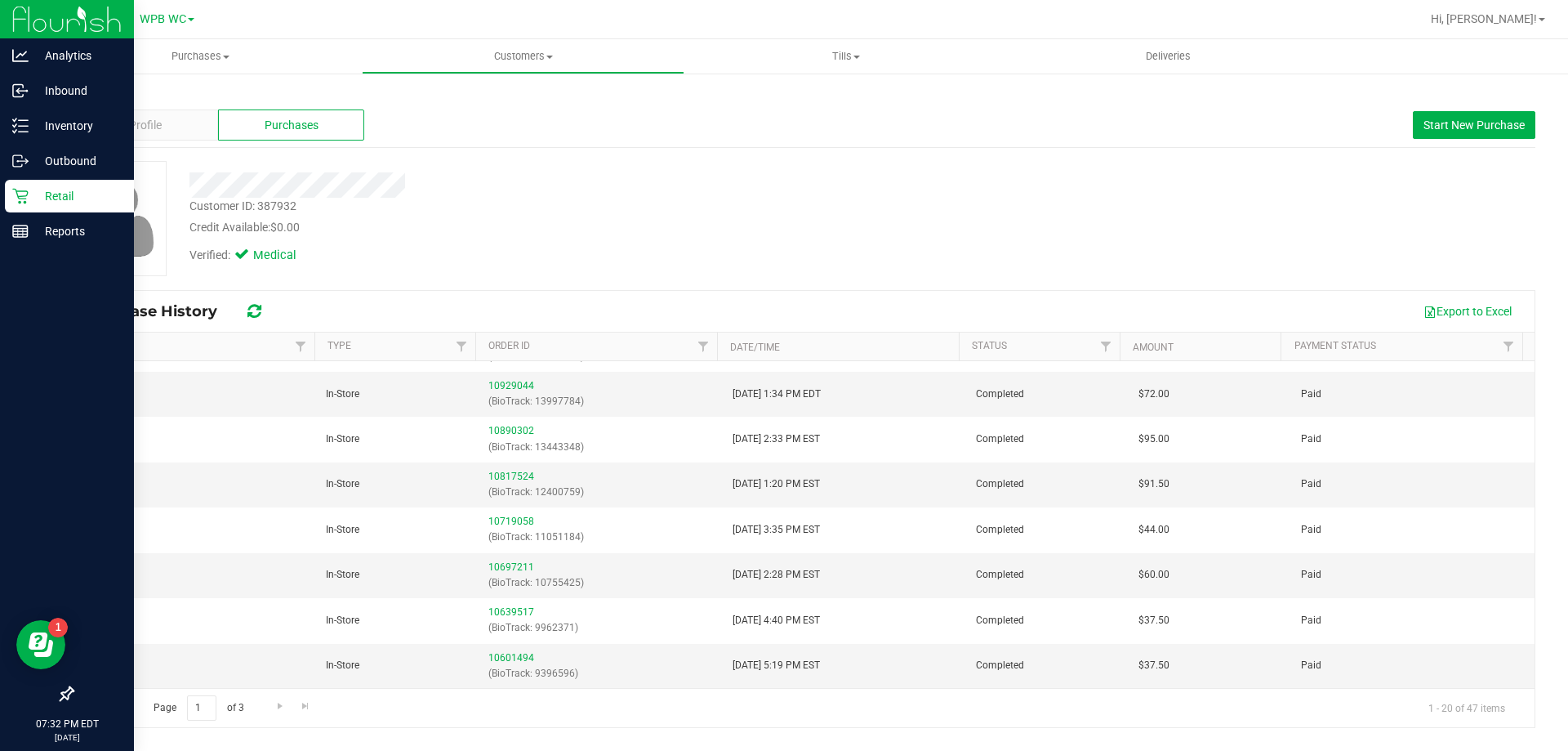
click at [24, 190] on icon at bounding box center [20, 196] width 16 height 16
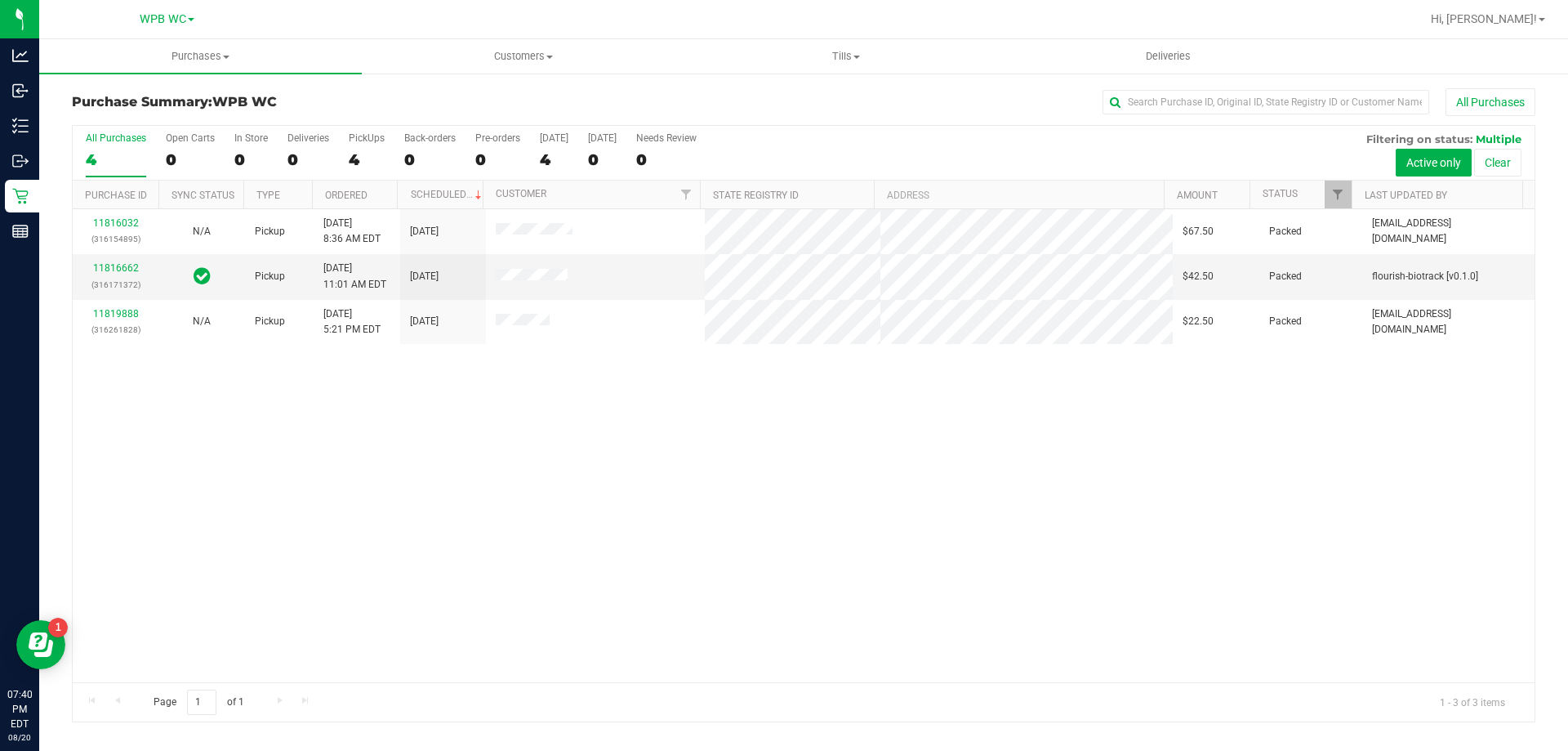
click at [133, 160] on div "4" at bounding box center [116, 159] width 61 height 19
click at [0, 0] on input "All Purchases 4" at bounding box center [0, 0] width 0 height 0
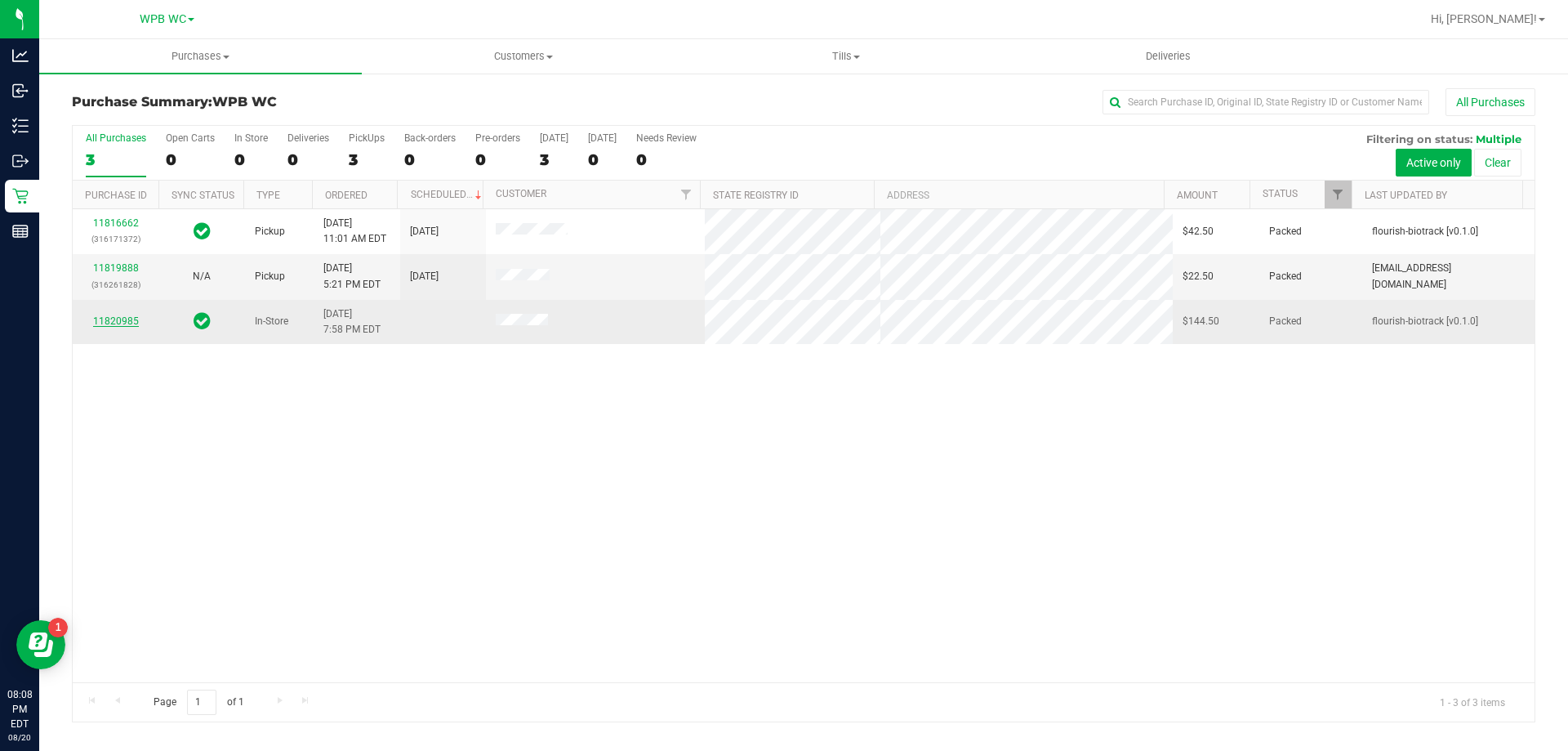
click at [127, 320] on link "11820985" at bounding box center [115, 321] width 46 height 11
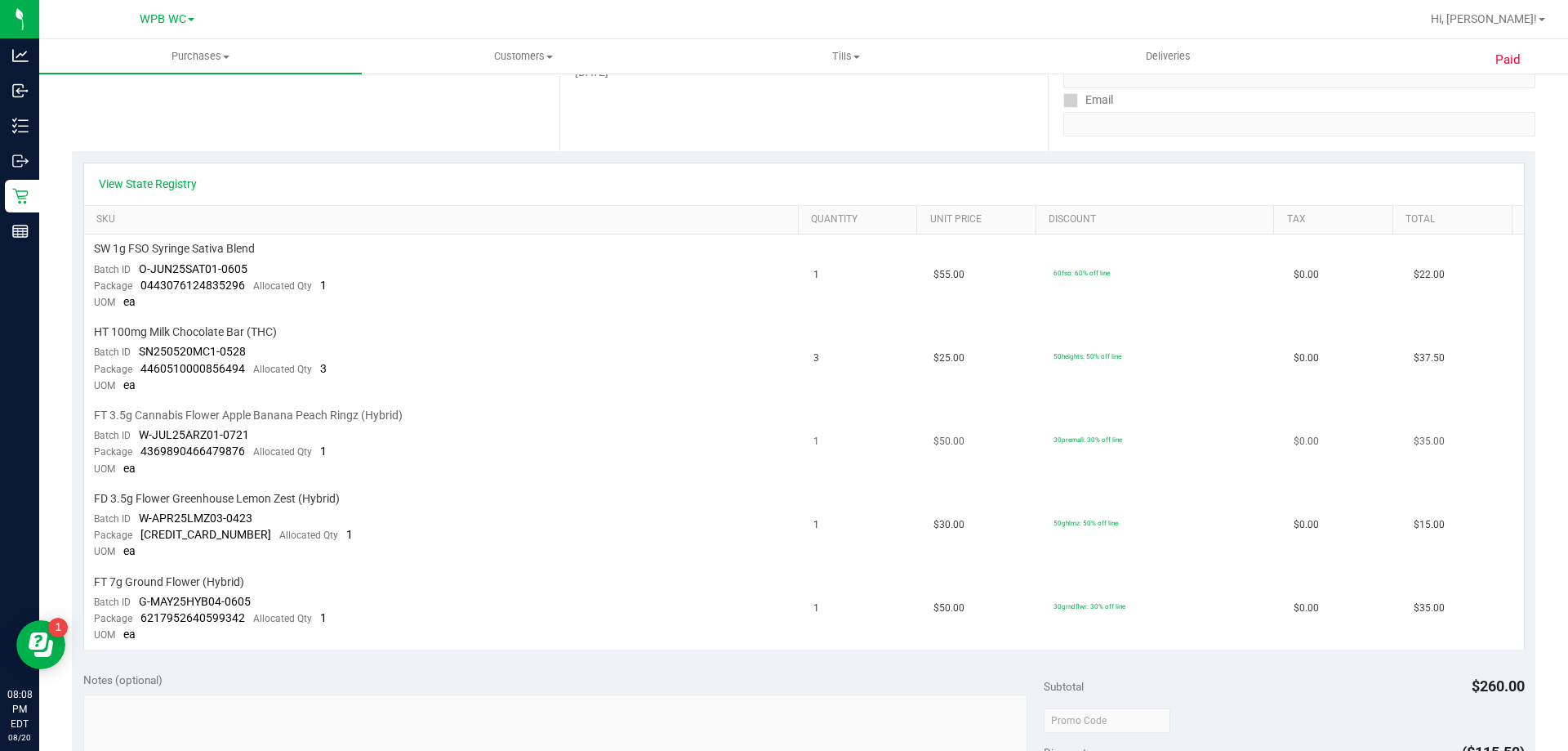
scroll to position [327, 0]
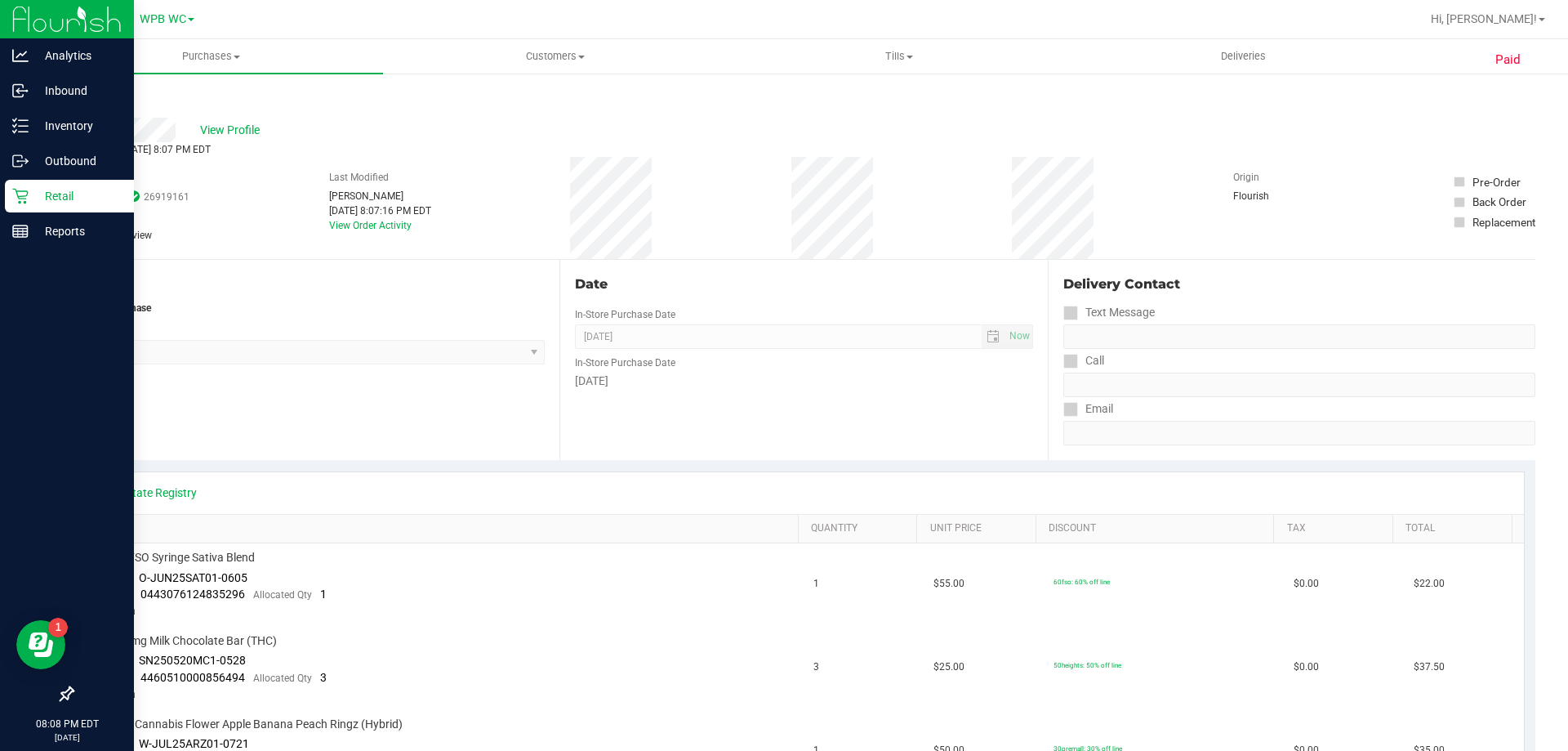
click at [37, 184] on div "Retail" at bounding box center [69, 196] width 129 height 33
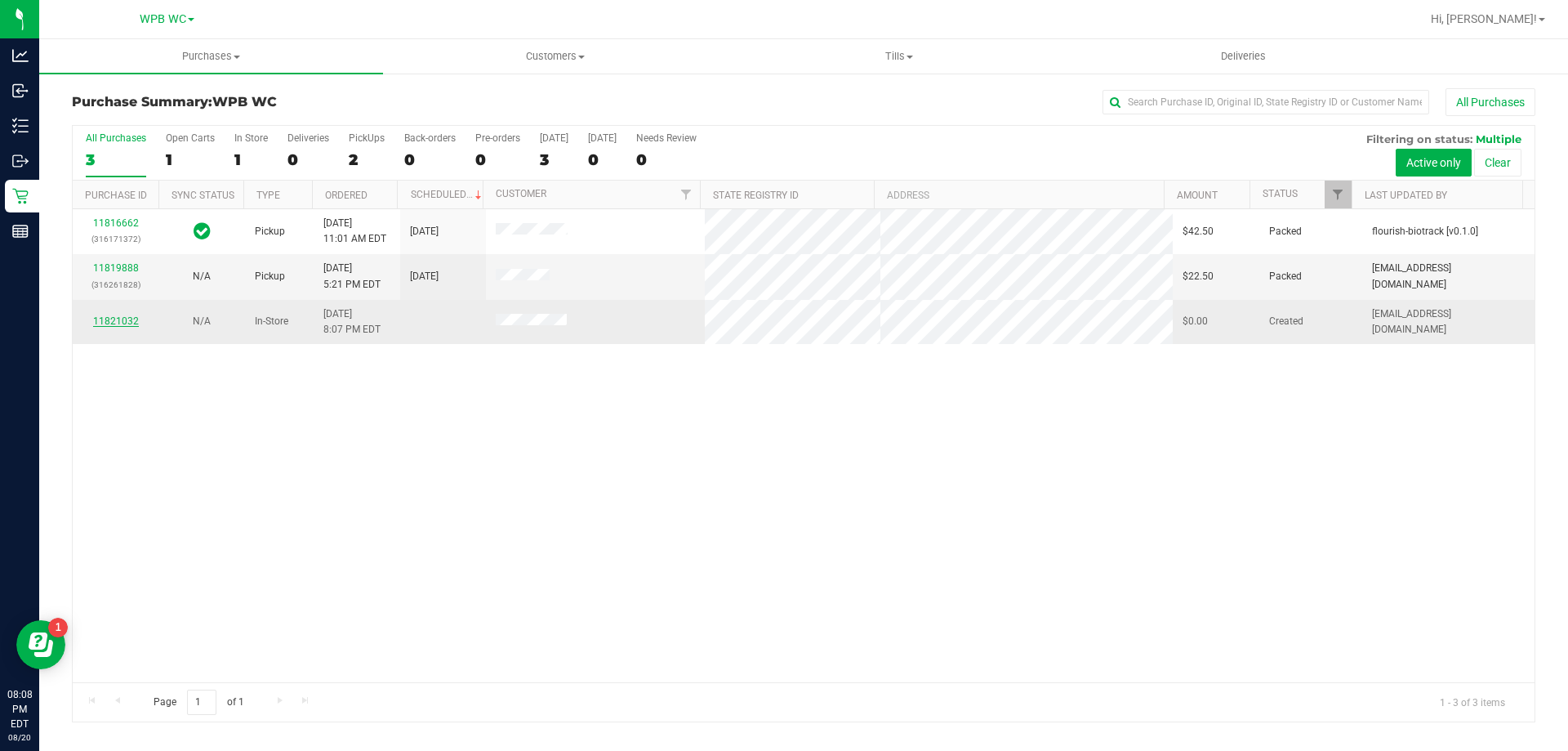
click at [121, 317] on link "11821032" at bounding box center [115, 321] width 46 height 11
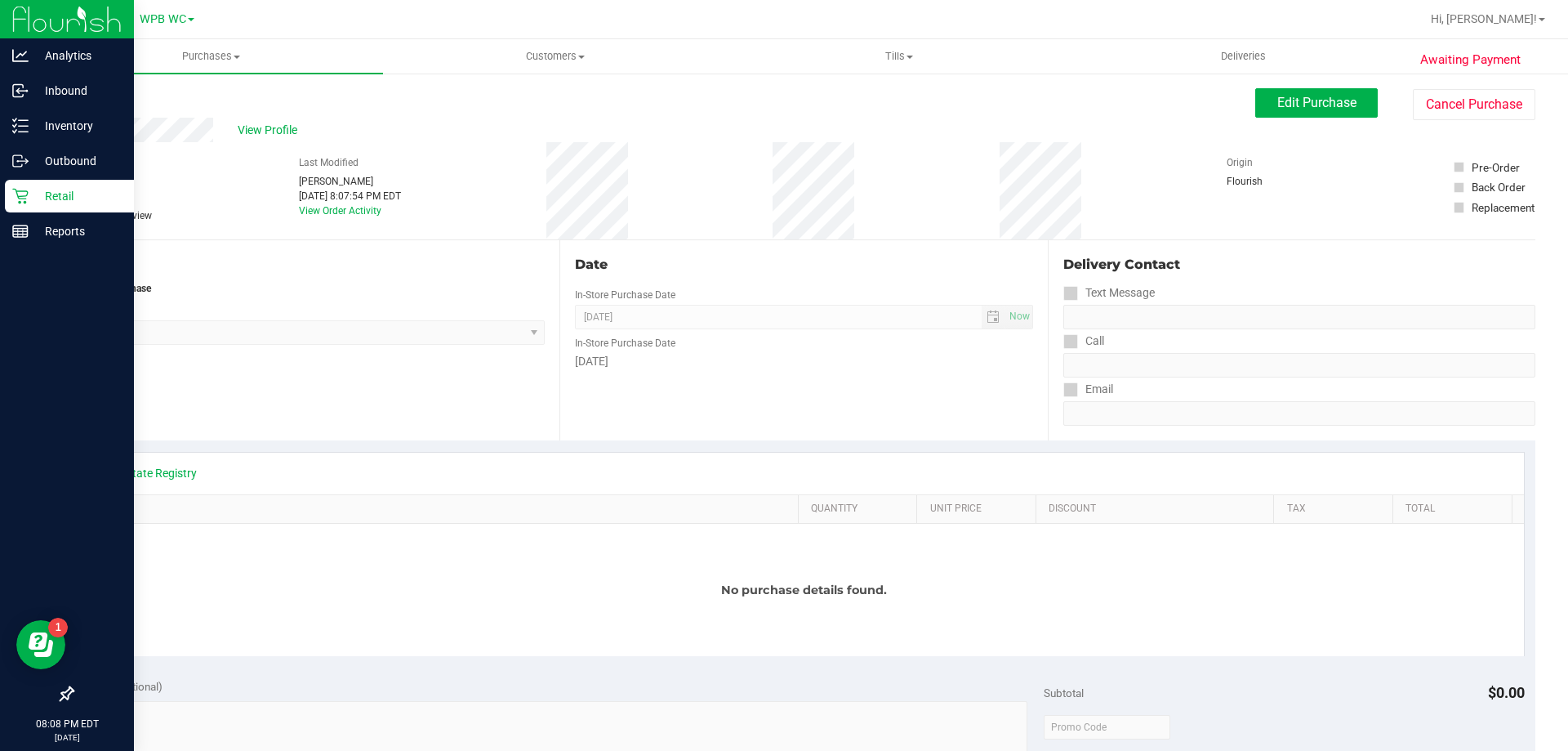
click at [28, 193] on icon at bounding box center [20, 196] width 16 height 16
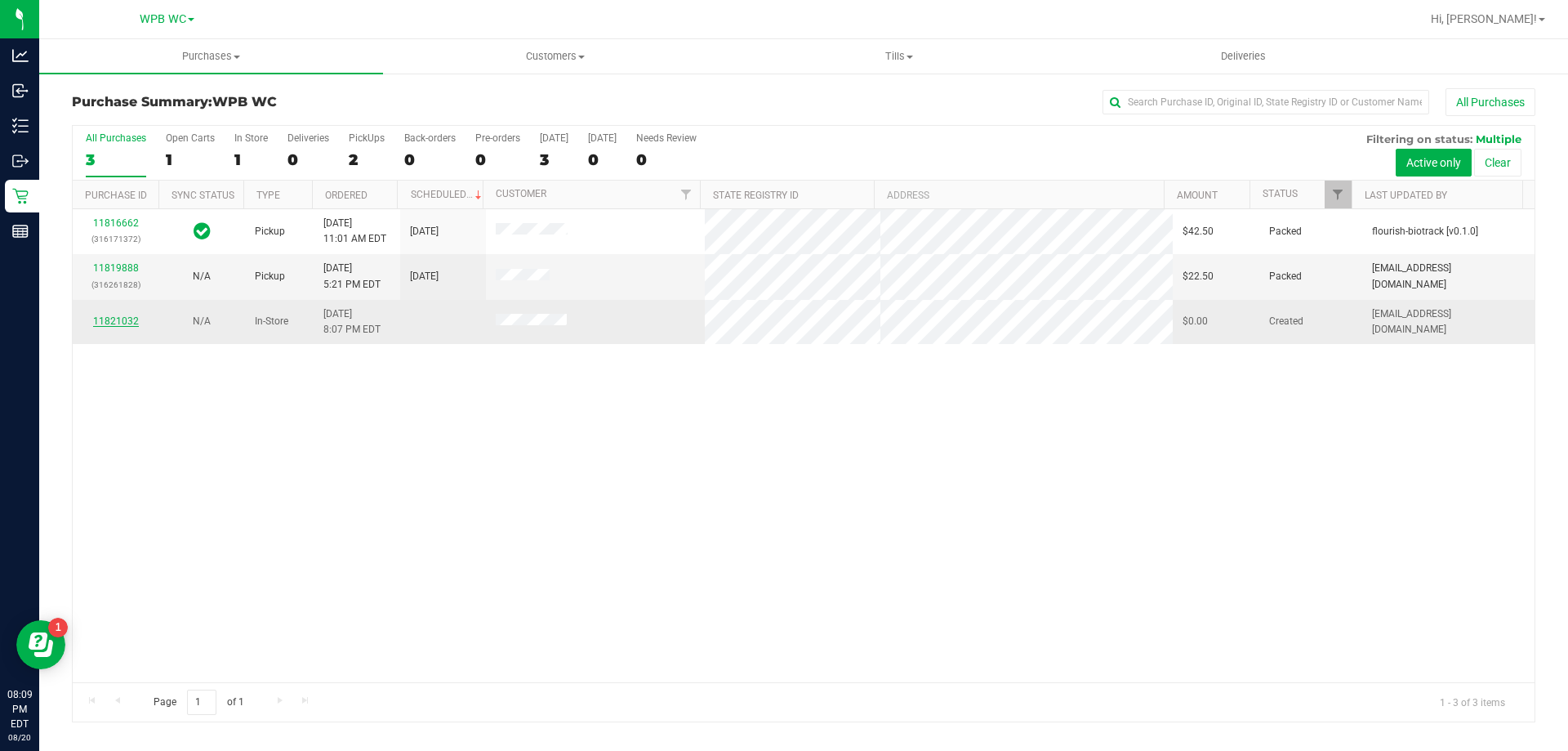
click at [135, 321] on link "11821032" at bounding box center [115, 321] width 46 height 11
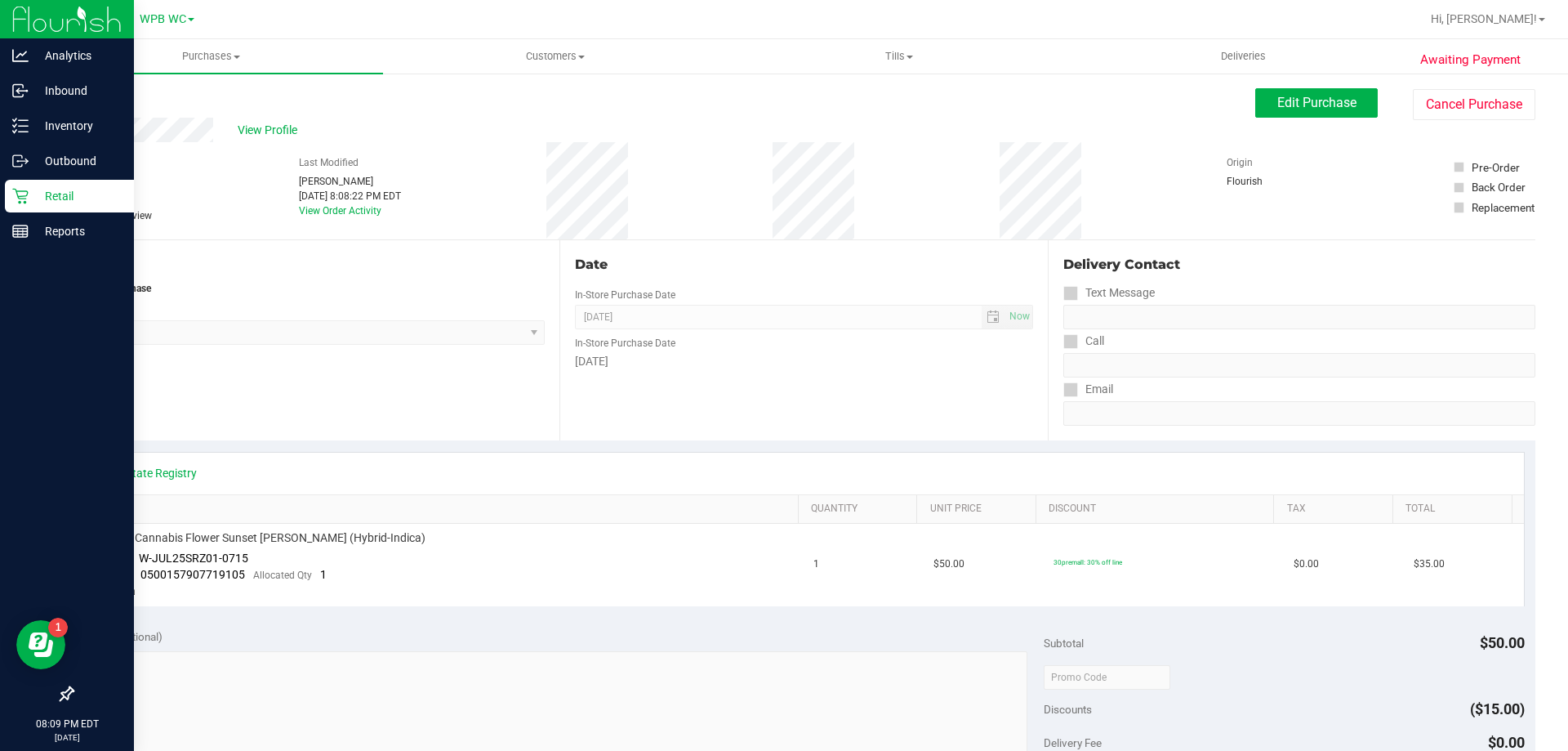
click at [17, 188] on icon at bounding box center [20, 196] width 16 height 16
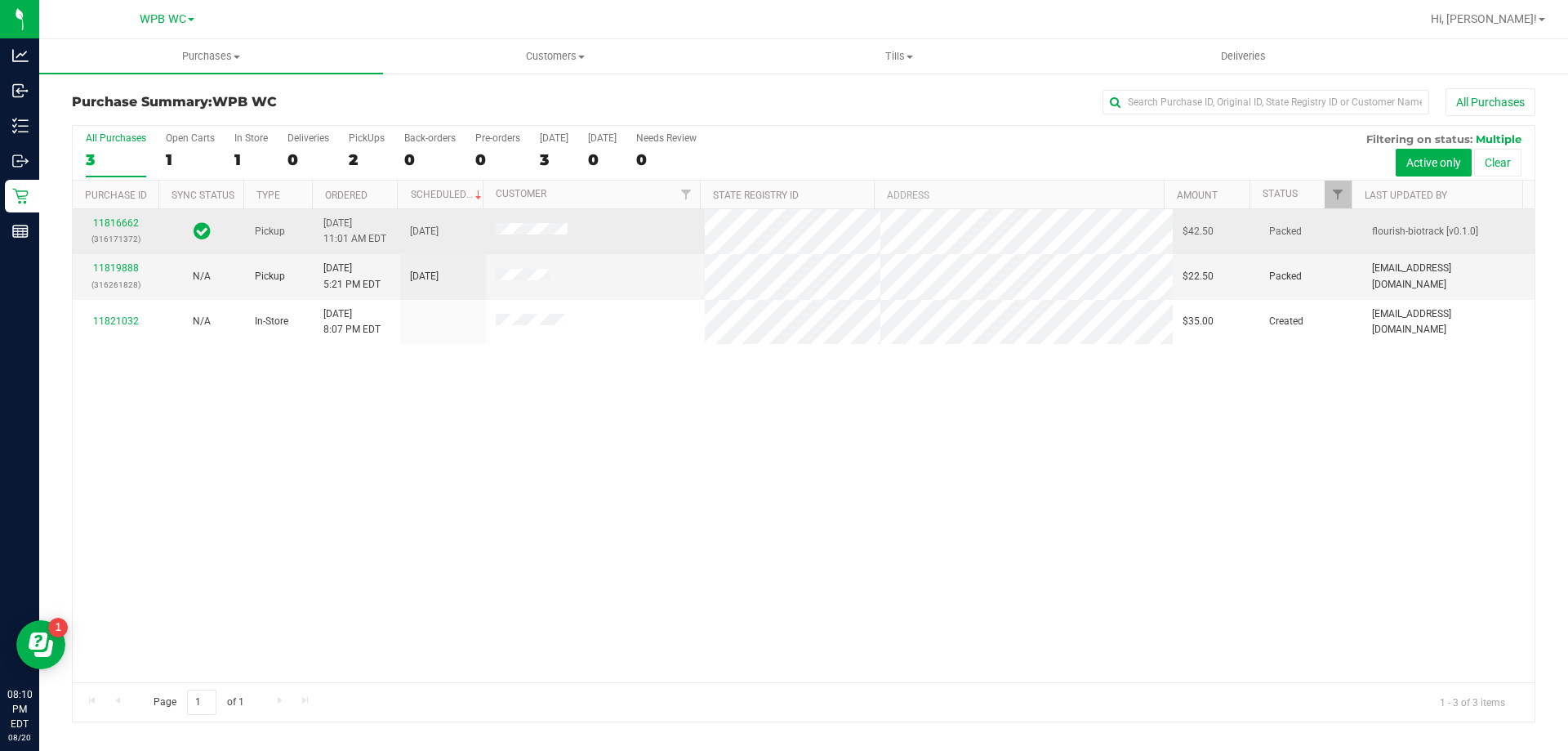
click at [106, 215] on div "11816662 (316171372)" at bounding box center [115, 230] width 66 height 31
click at [113, 227] on link "11816662" at bounding box center [115, 223] width 46 height 11
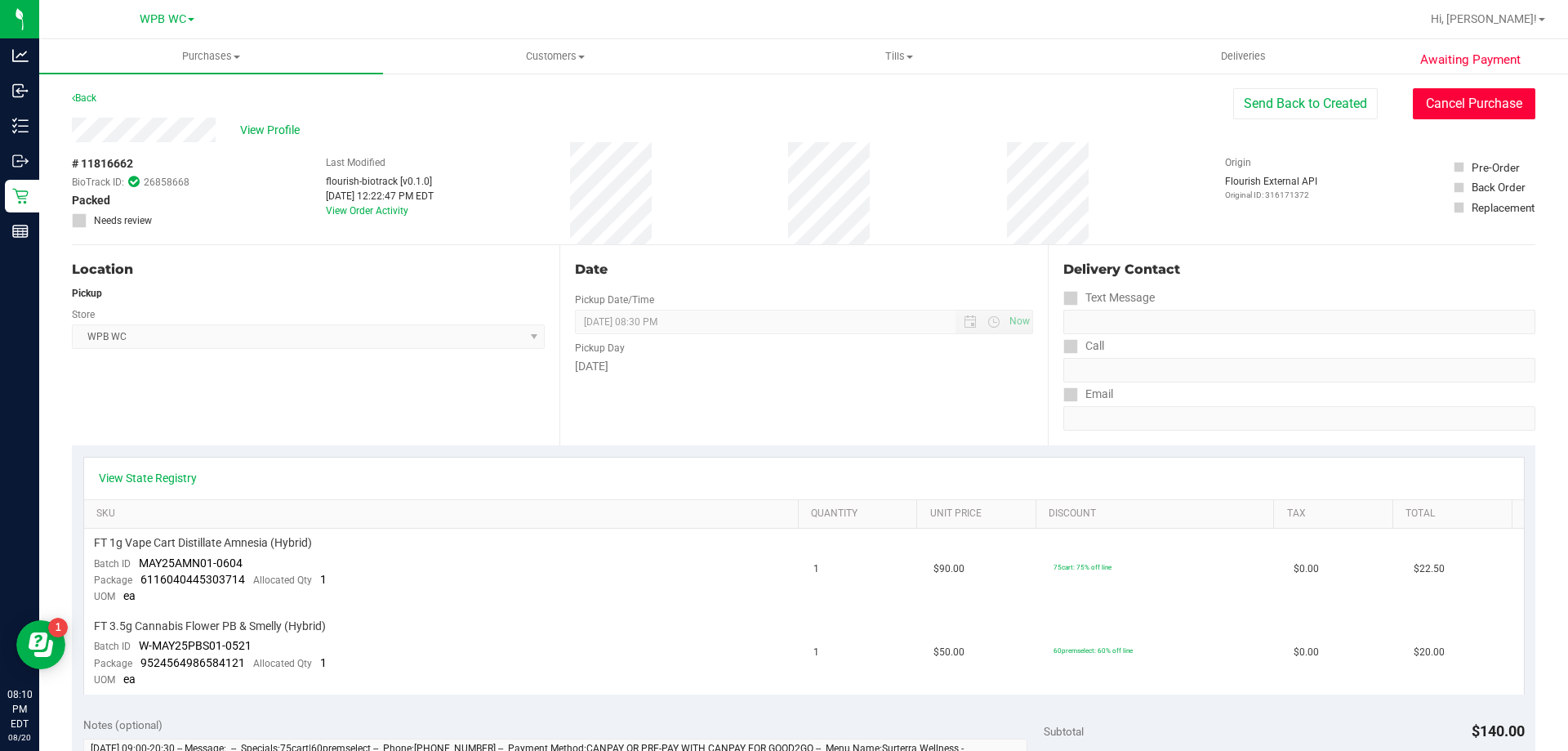
click at [1446, 97] on button "Cancel Purchase" at bounding box center [1473, 103] width 123 height 31
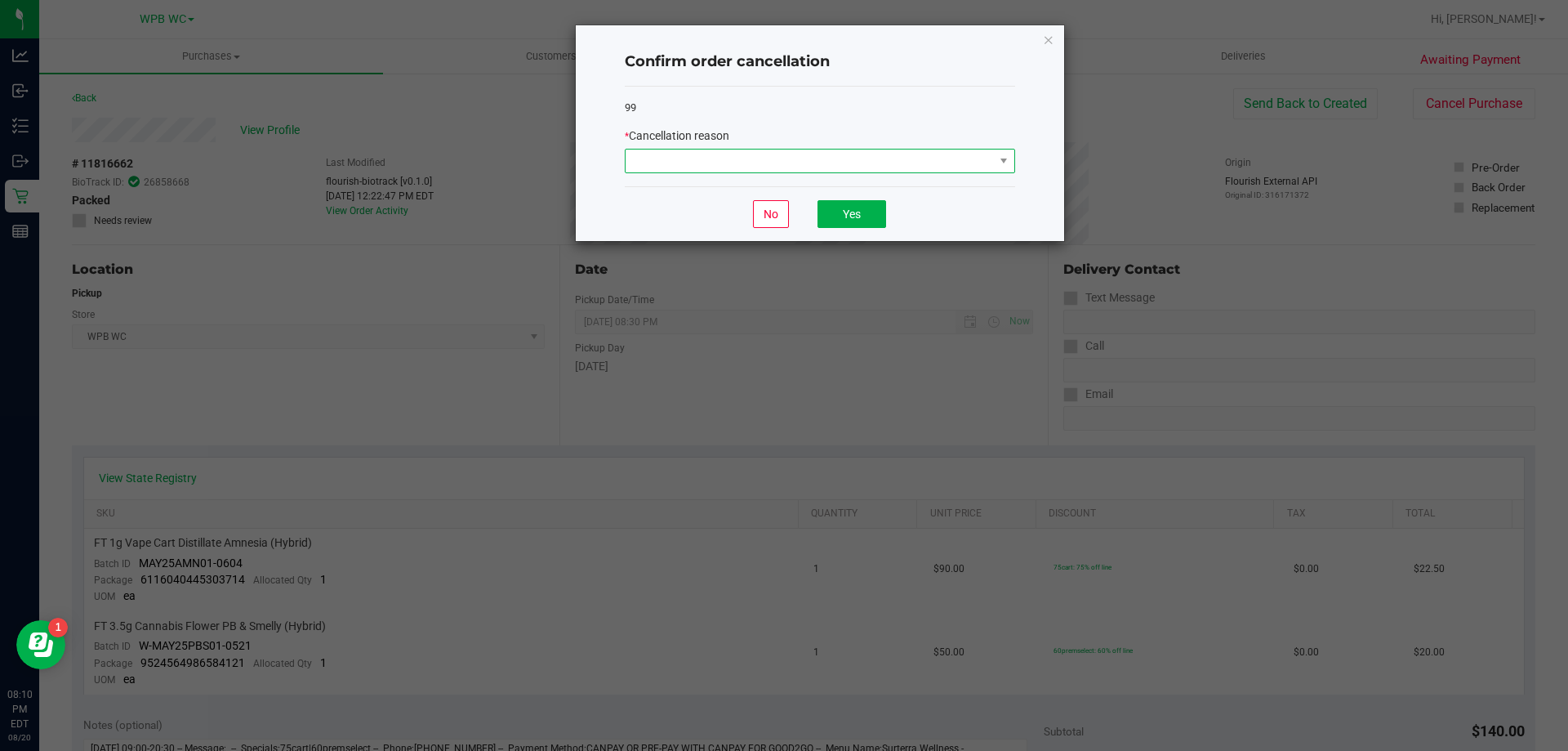
click at [851, 173] on span at bounding box center [819, 161] width 390 height 24
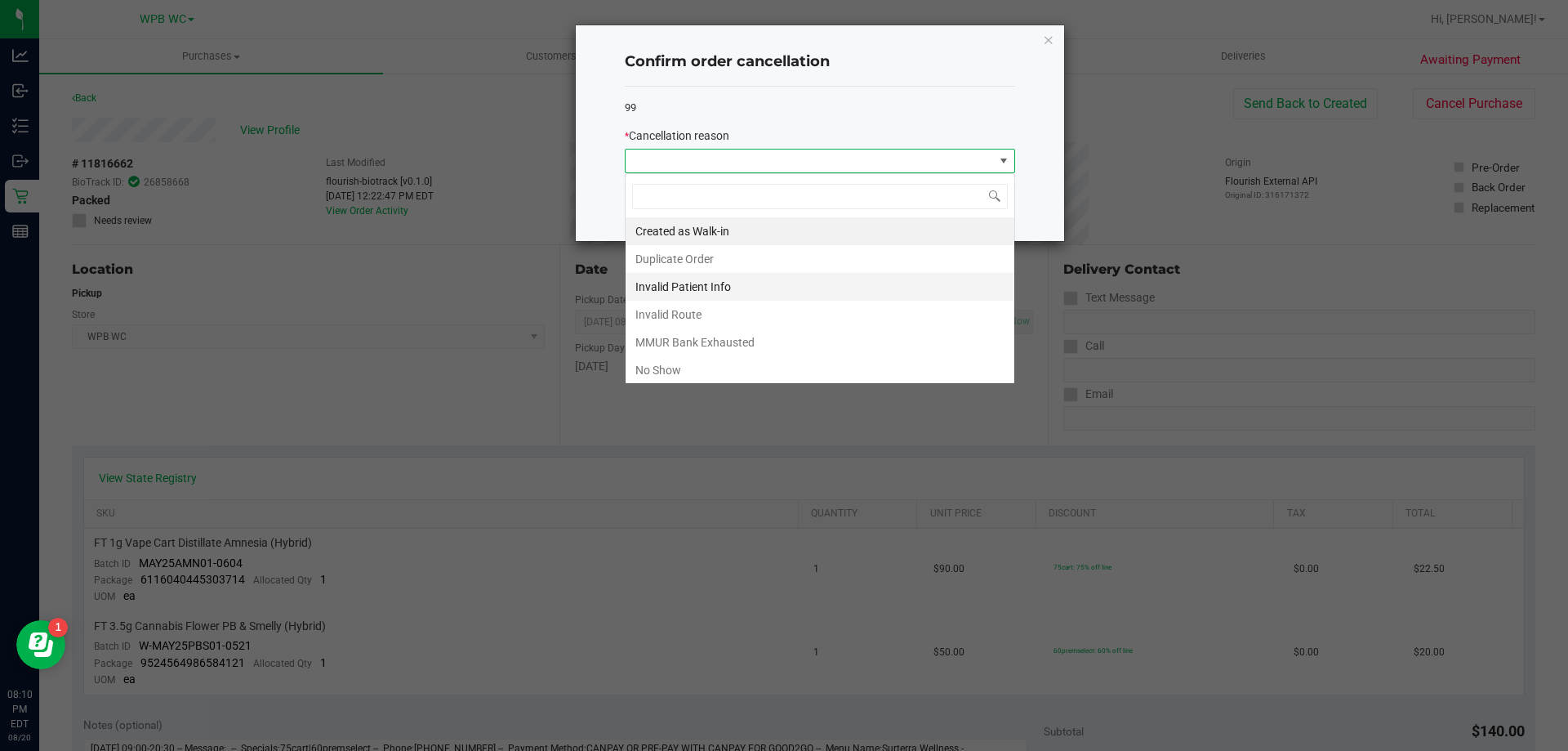
scroll to position [24, 390]
click at [696, 369] on li "No Show" at bounding box center [819, 370] width 388 height 28
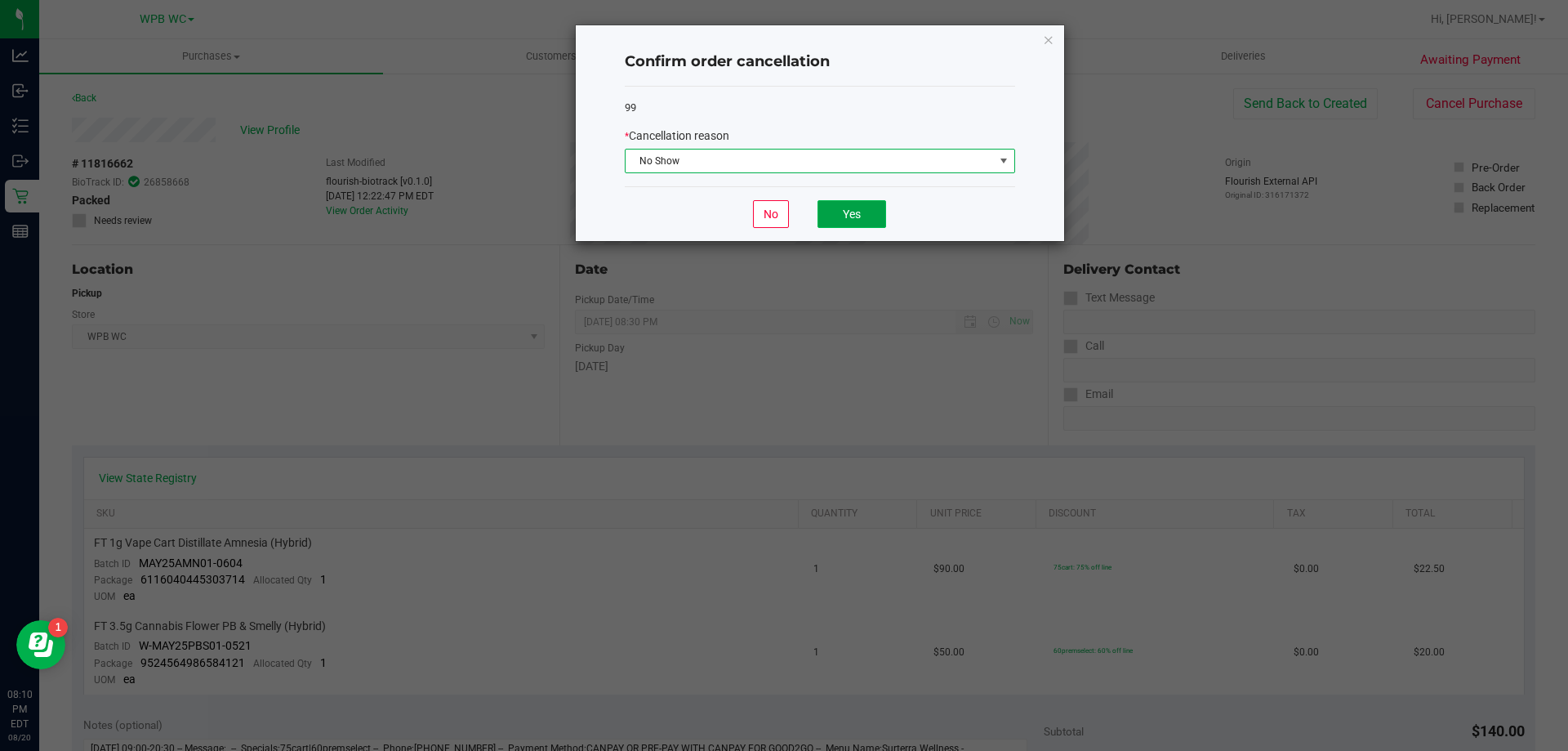
click at [875, 214] on button "Yes" at bounding box center [851, 214] width 68 height 28
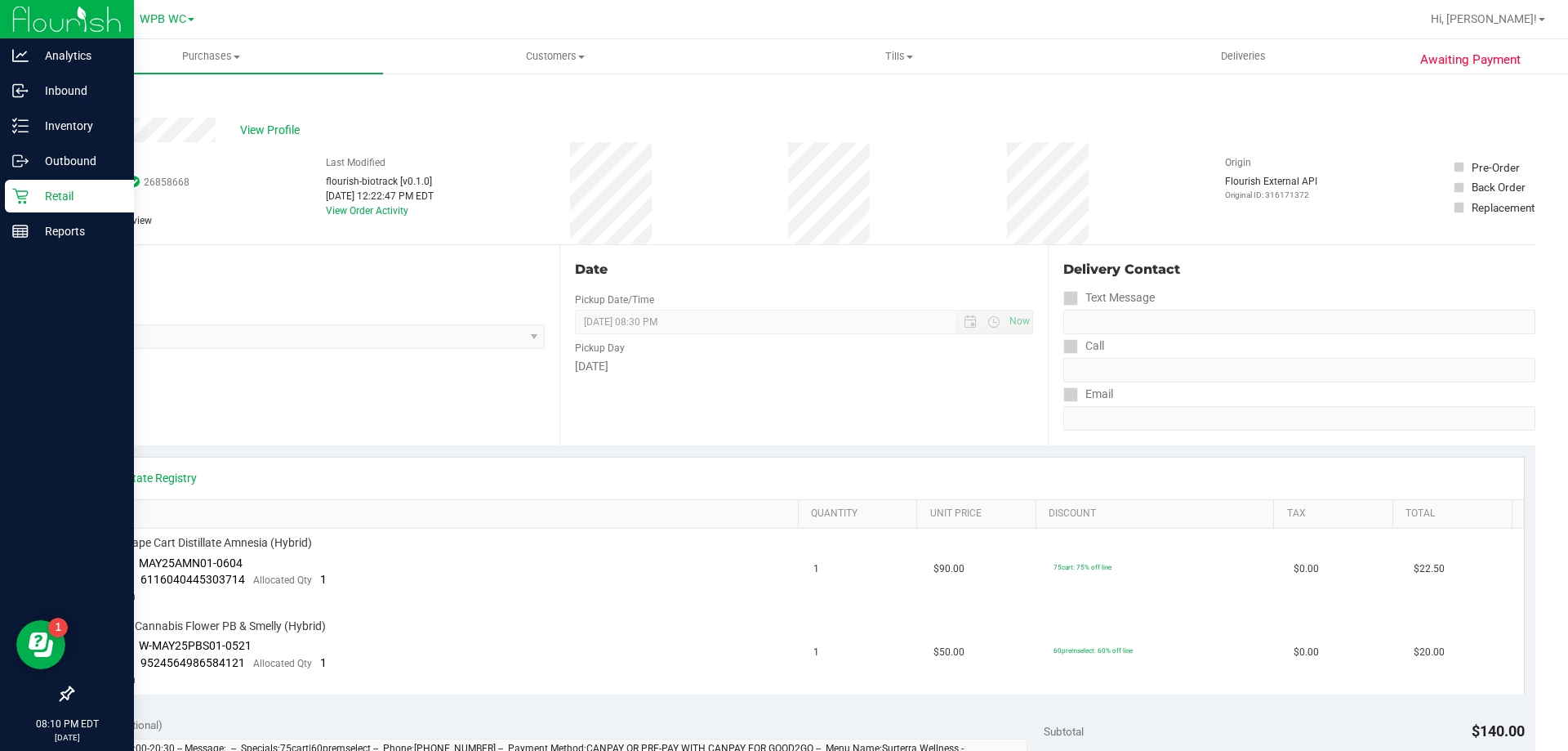
click at [91, 185] on div "Retail" at bounding box center [69, 196] width 129 height 33
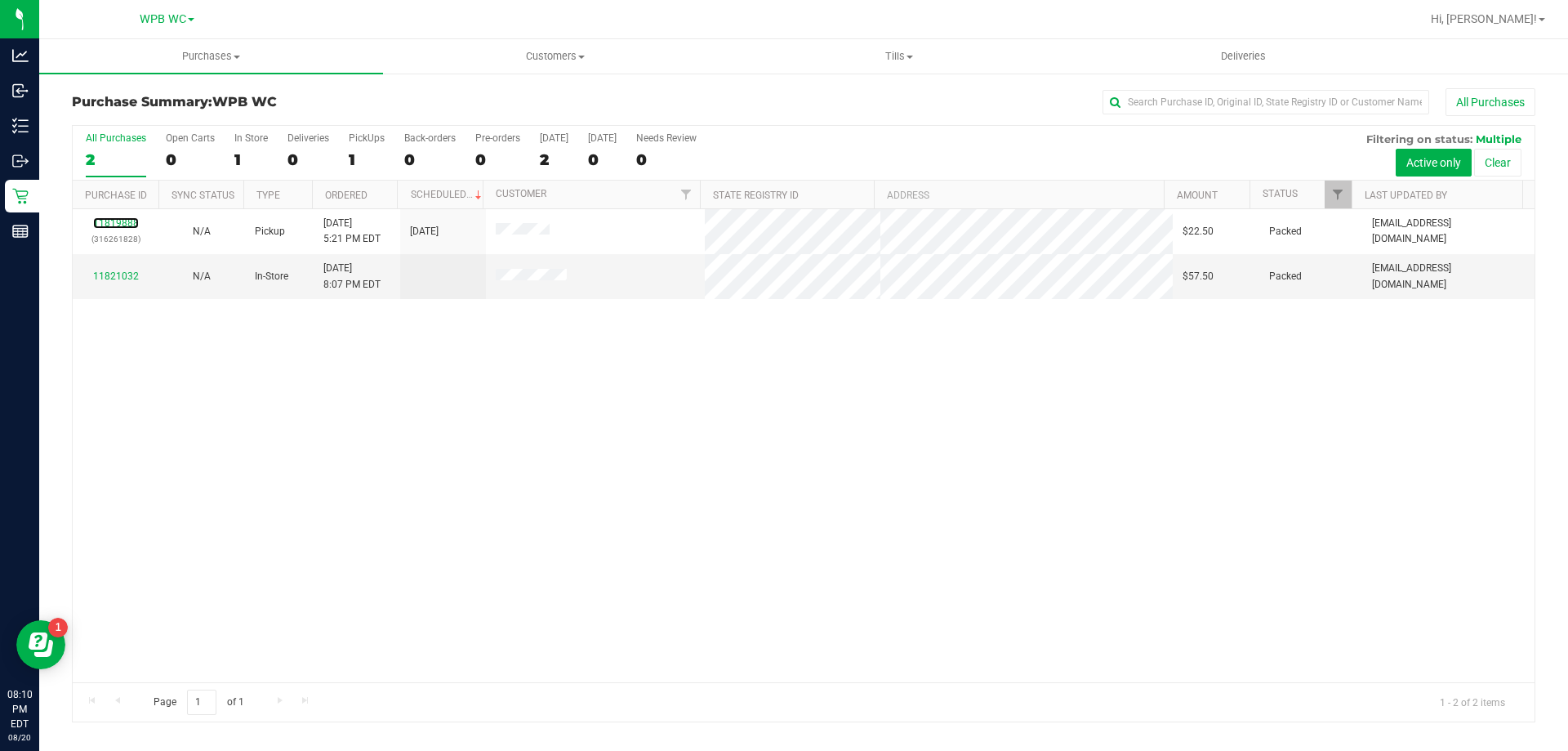
click at [129, 223] on link "11819888" at bounding box center [115, 223] width 46 height 11
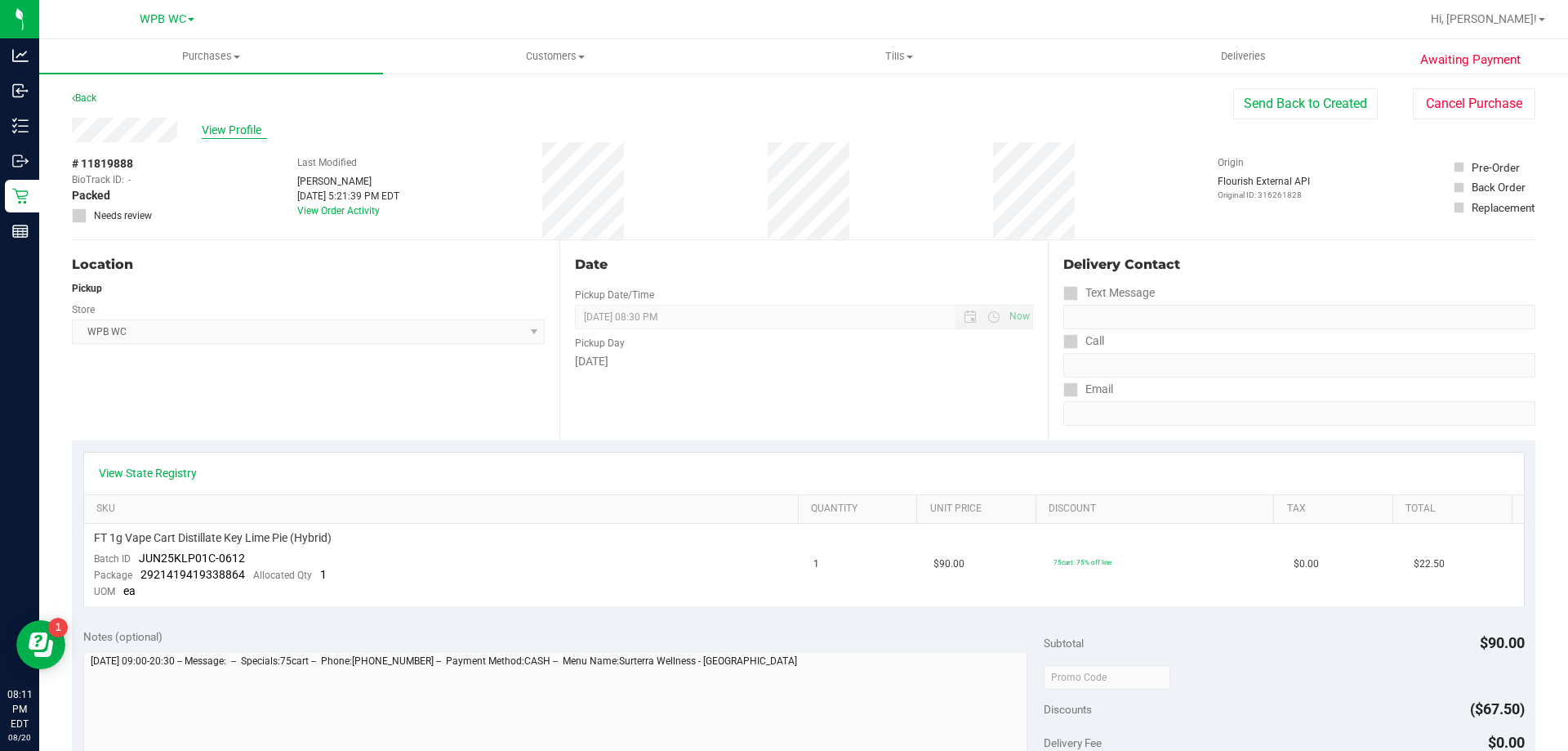
click at [235, 131] on span "View Profile" at bounding box center [234, 130] width 66 height 17
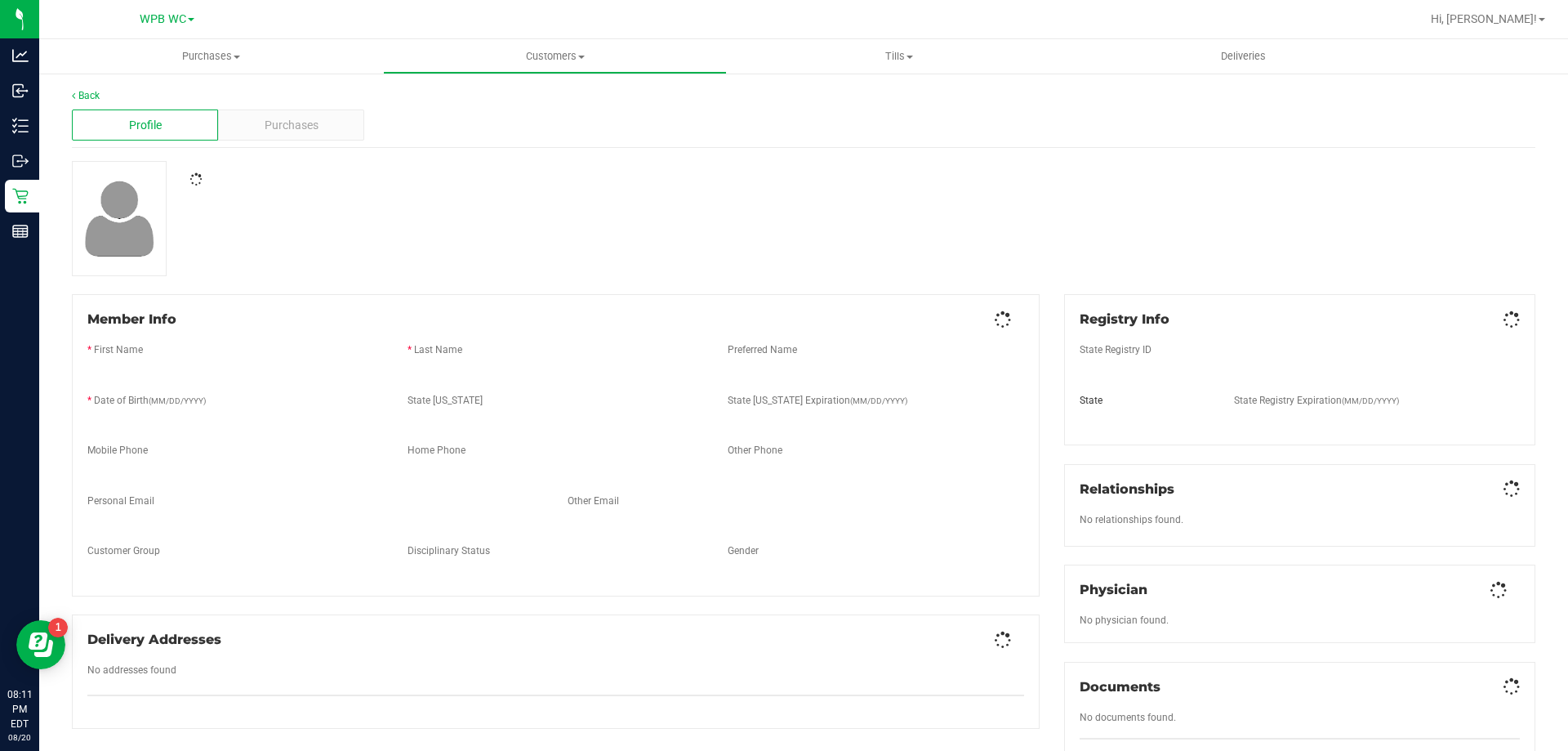
click at [235, 131] on div "Purchases" at bounding box center [291, 125] width 146 height 31
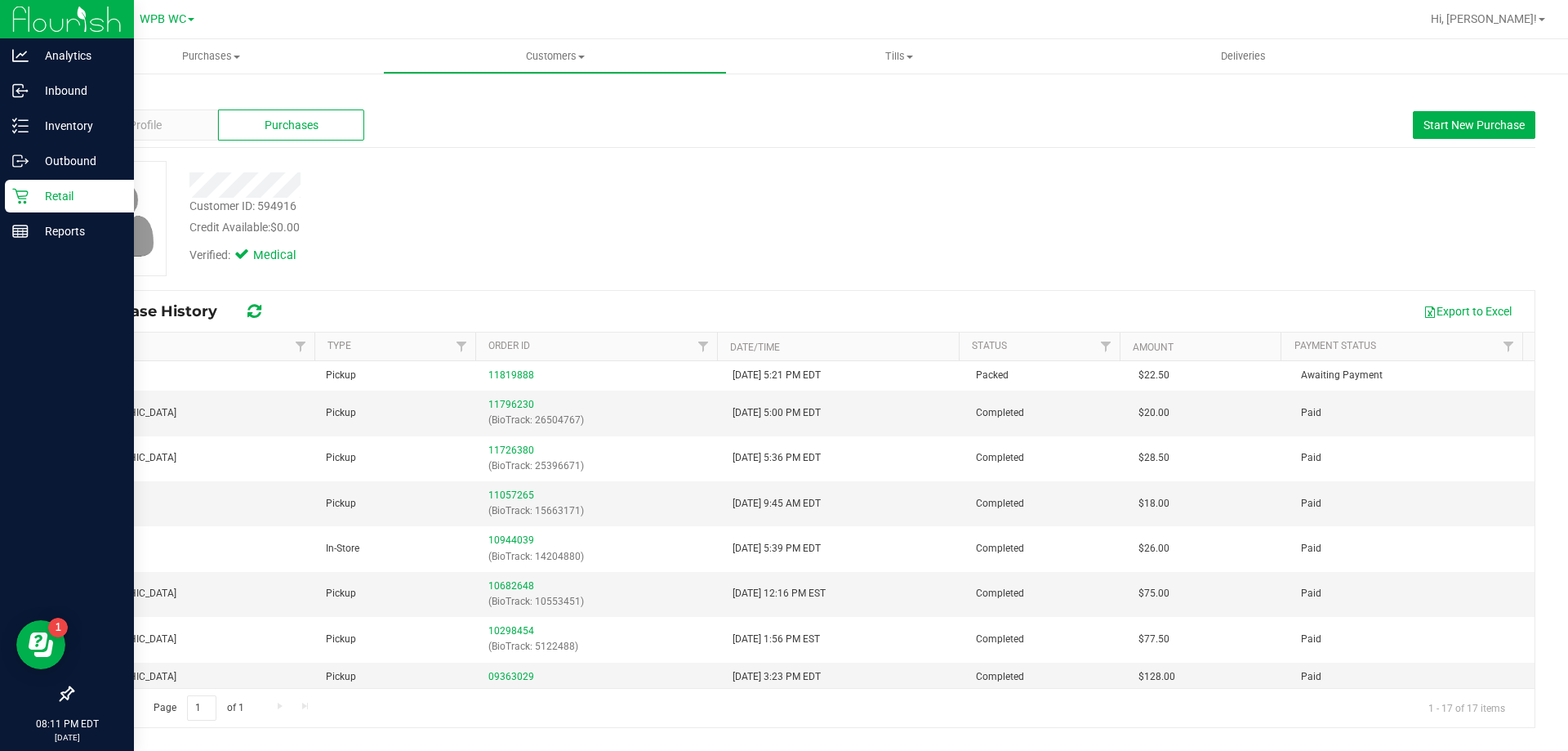
click at [19, 206] on div "Retail" at bounding box center [69, 196] width 129 height 33
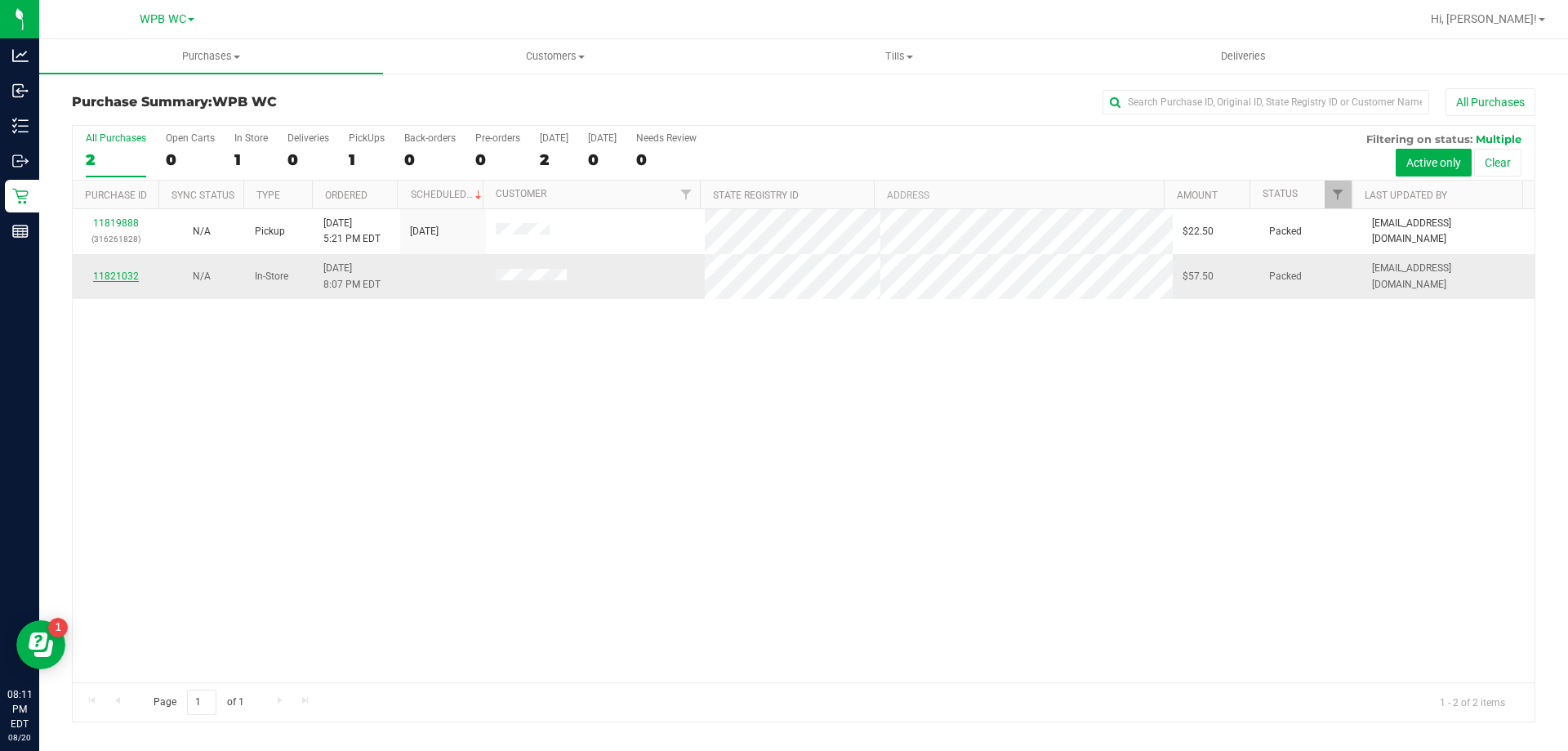
click at [125, 272] on link "11821032" at bounding box center [115, 276] width 46 height 11
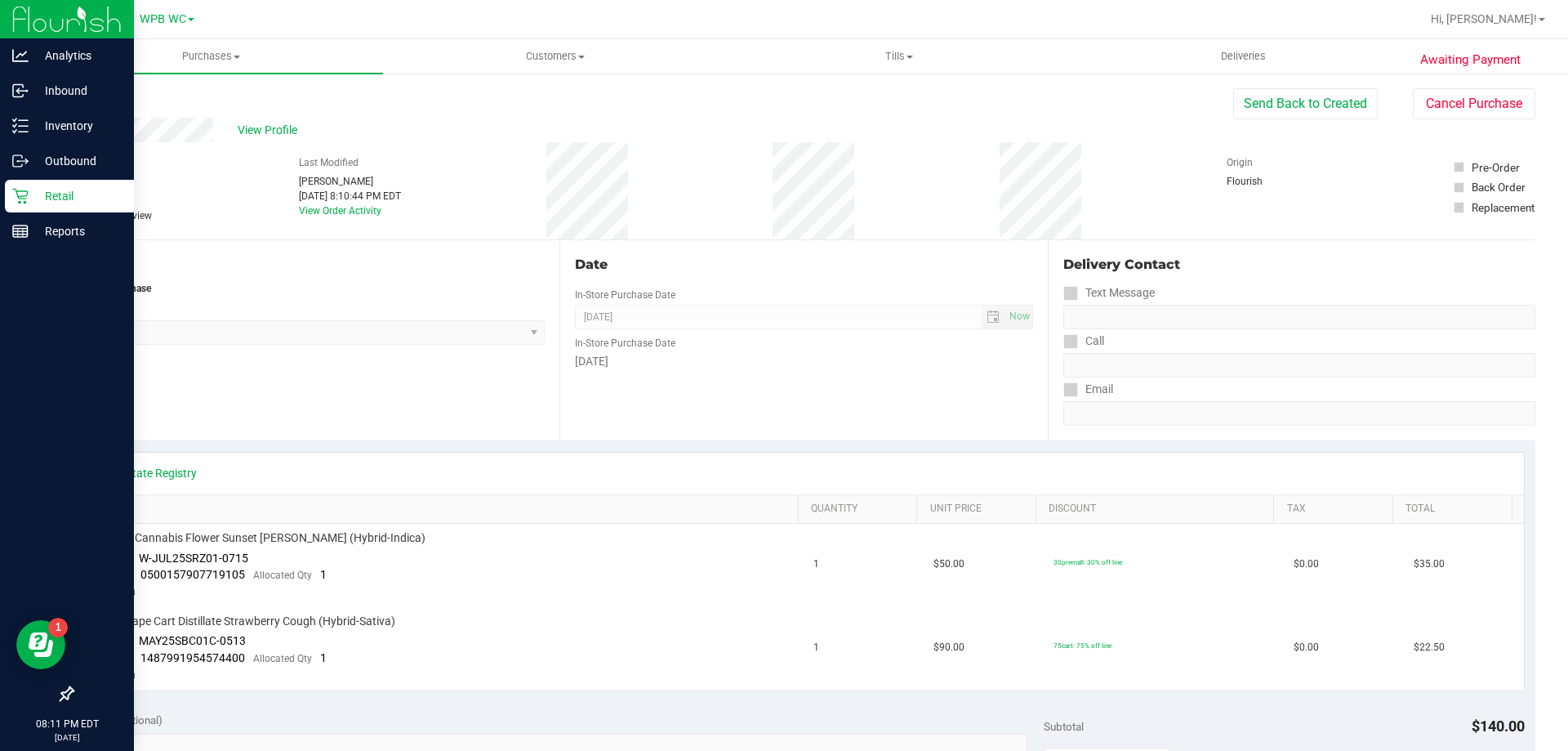
click at [22, 194] on icon at bounding box center [20, 196] width 16 height 16
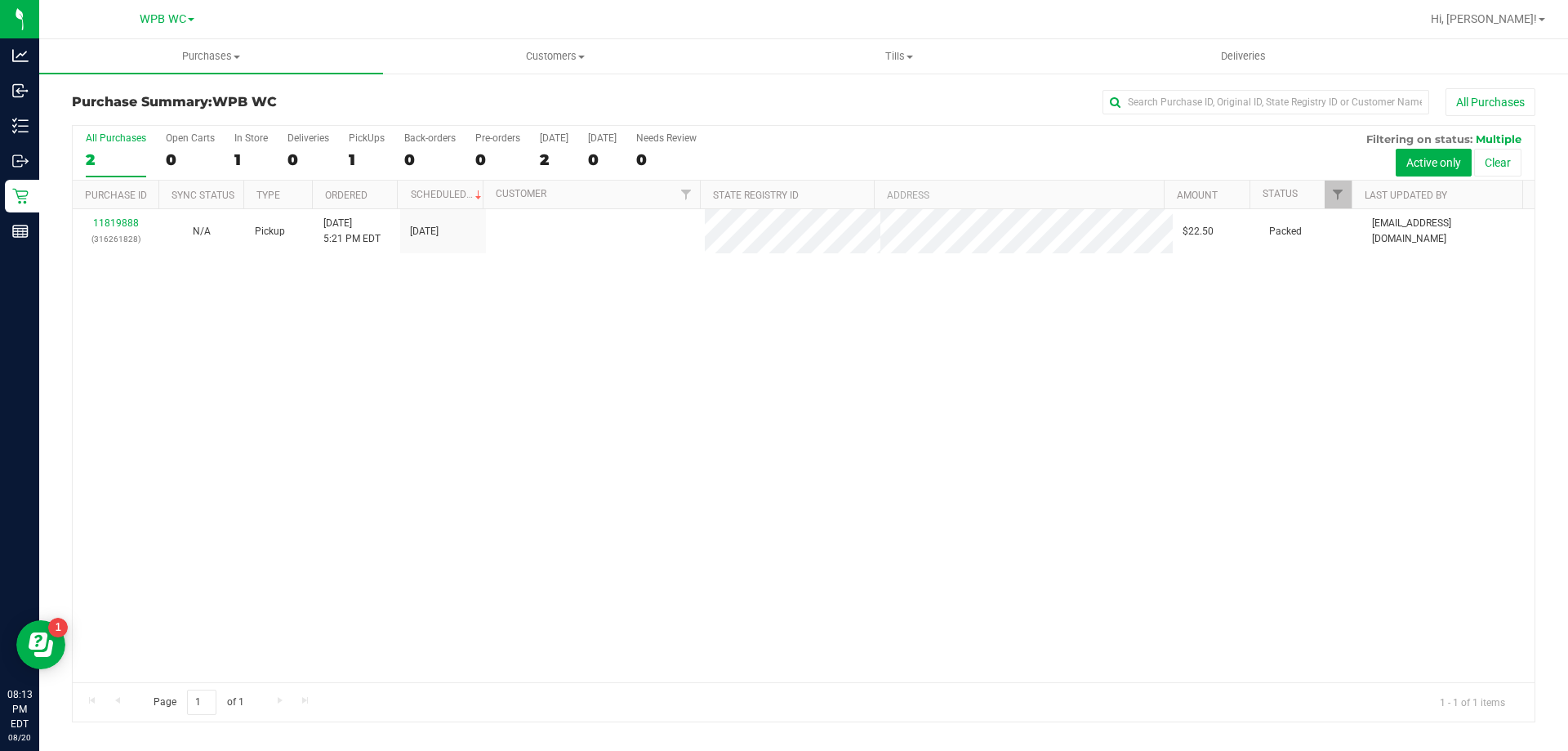
click at [119, 150] on div "2" at bounding box center [116, 159] width 61 height 19
click at [0, 0] on input "All Purchases 2" at bounding box center [0, 0] width 0 height 0
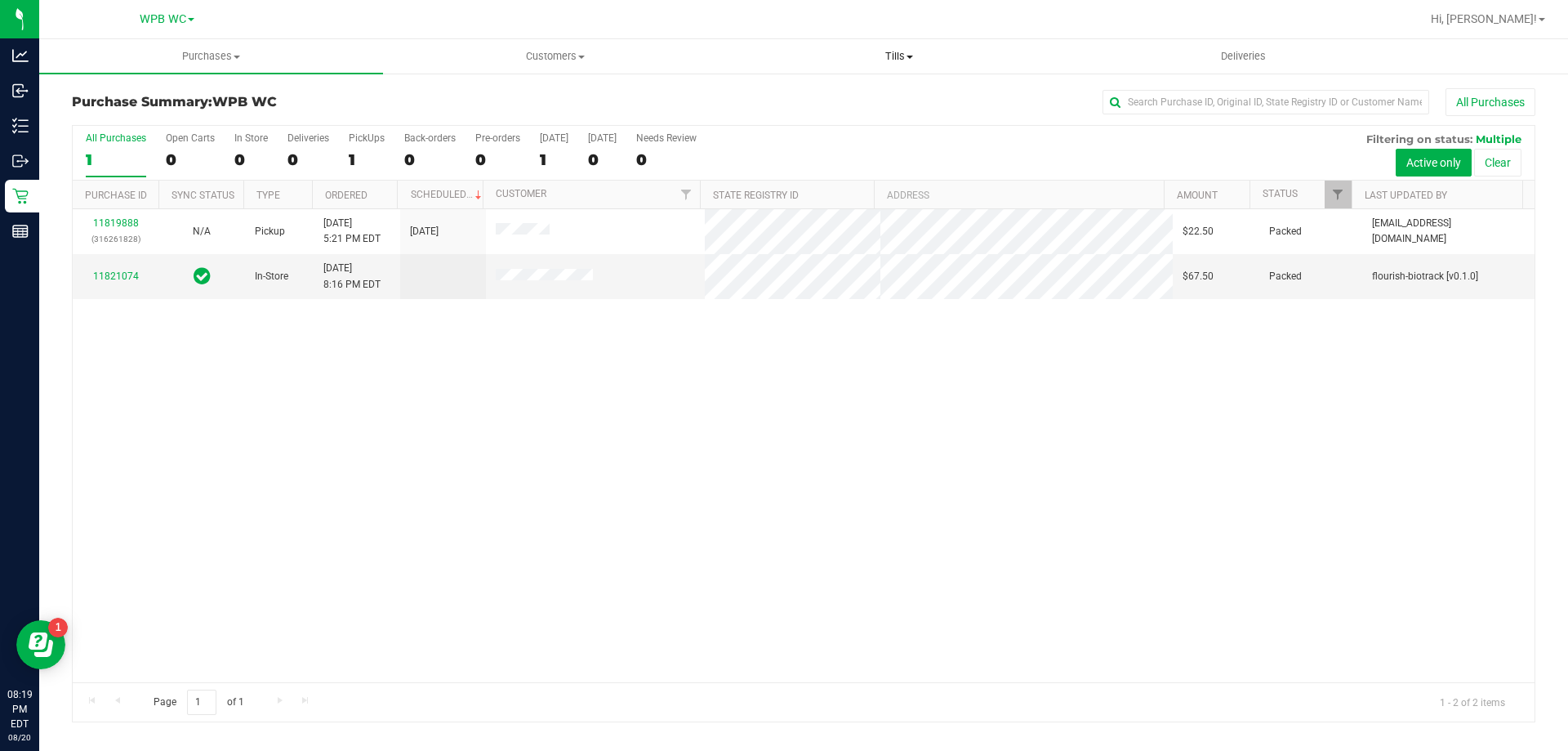
click at [887, 55] on span "Tills" at bounding box center [898, 56] width 342 height 15
click at [800, 103] on span "Manage tills" at bounding box center [782, 98] width 110 height 14
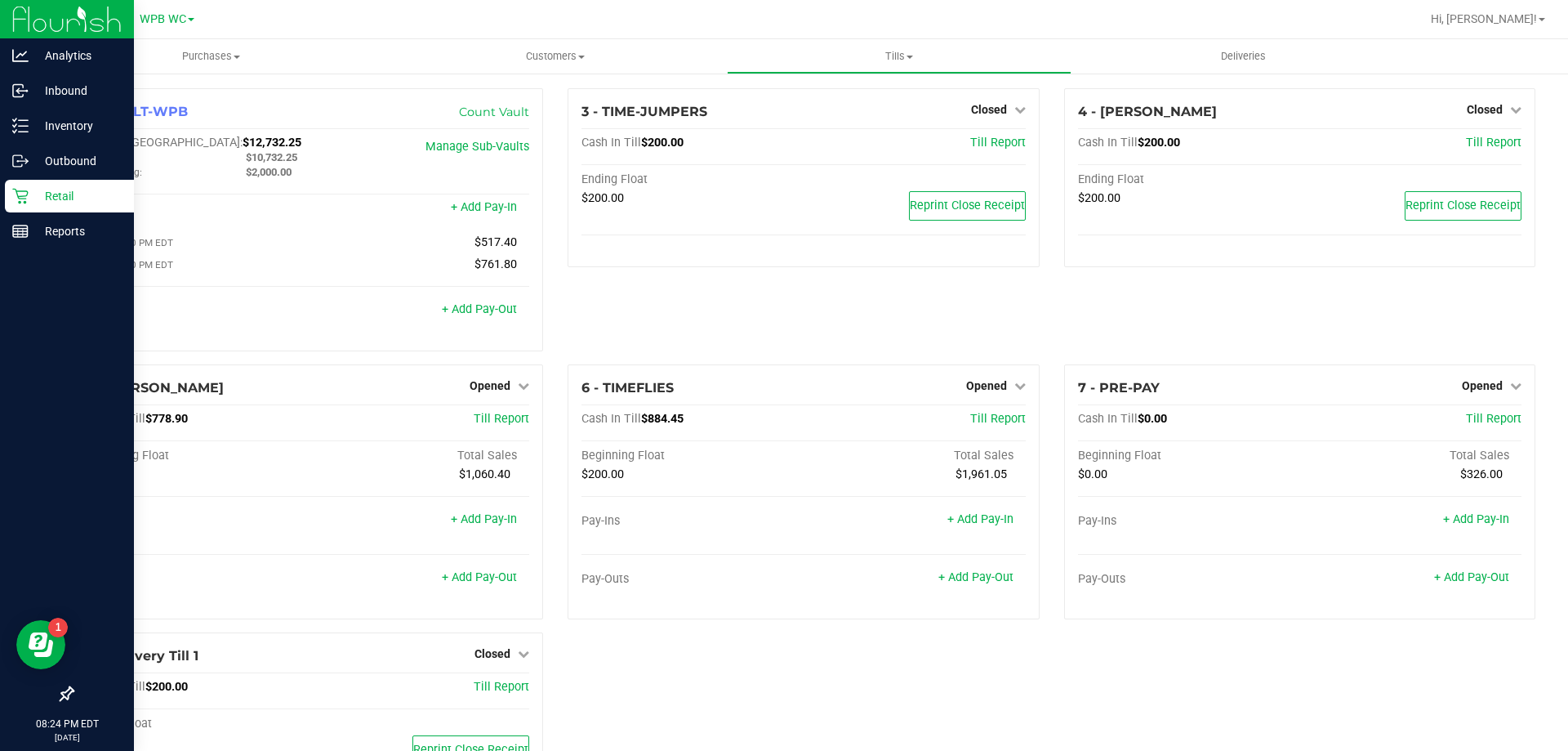
click at [36, 201] on p "Retail" at bounding box center [78, 196] width 98 height 20
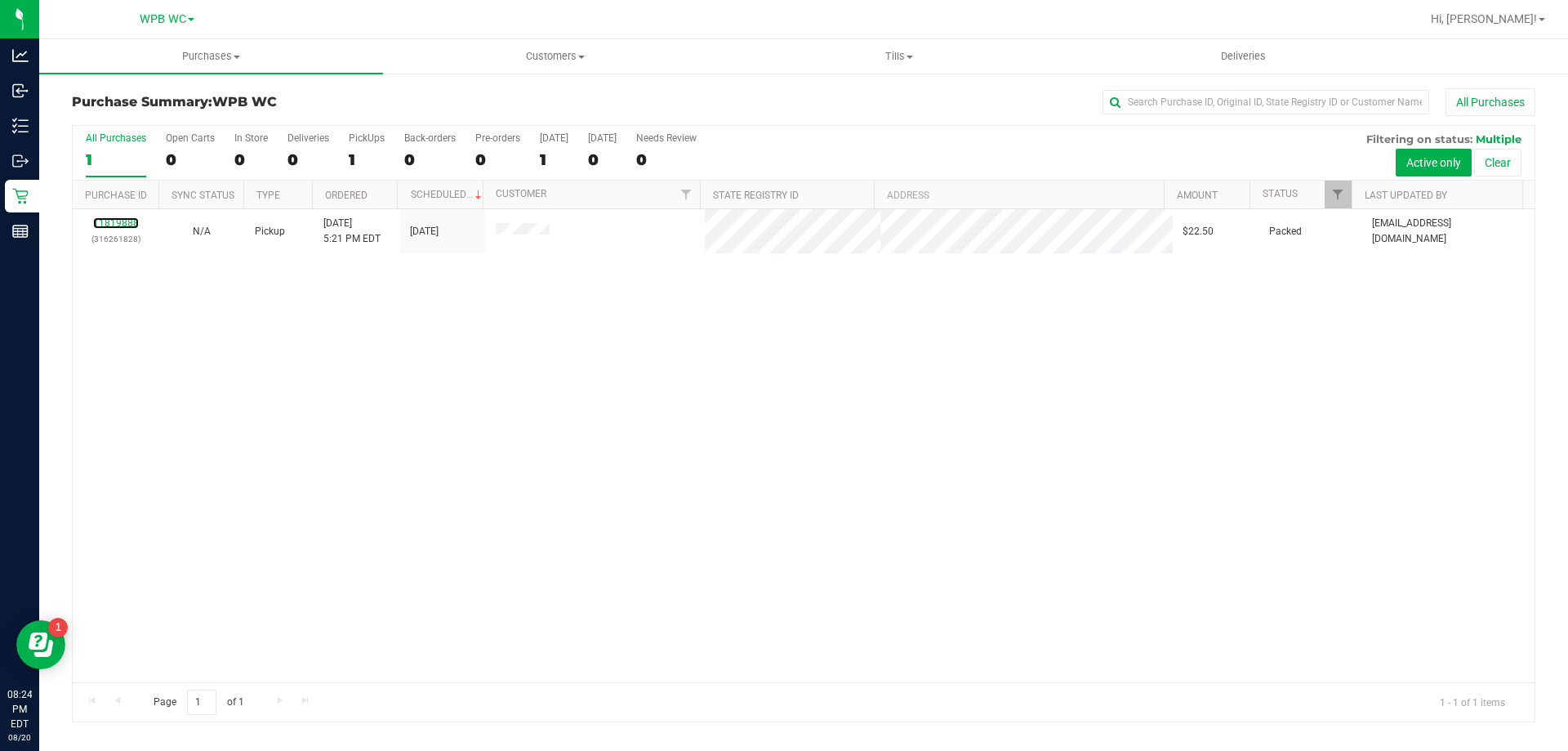
click at [130, 217] on link "11819888" at bounding box center [115, 223] width 46 height 11
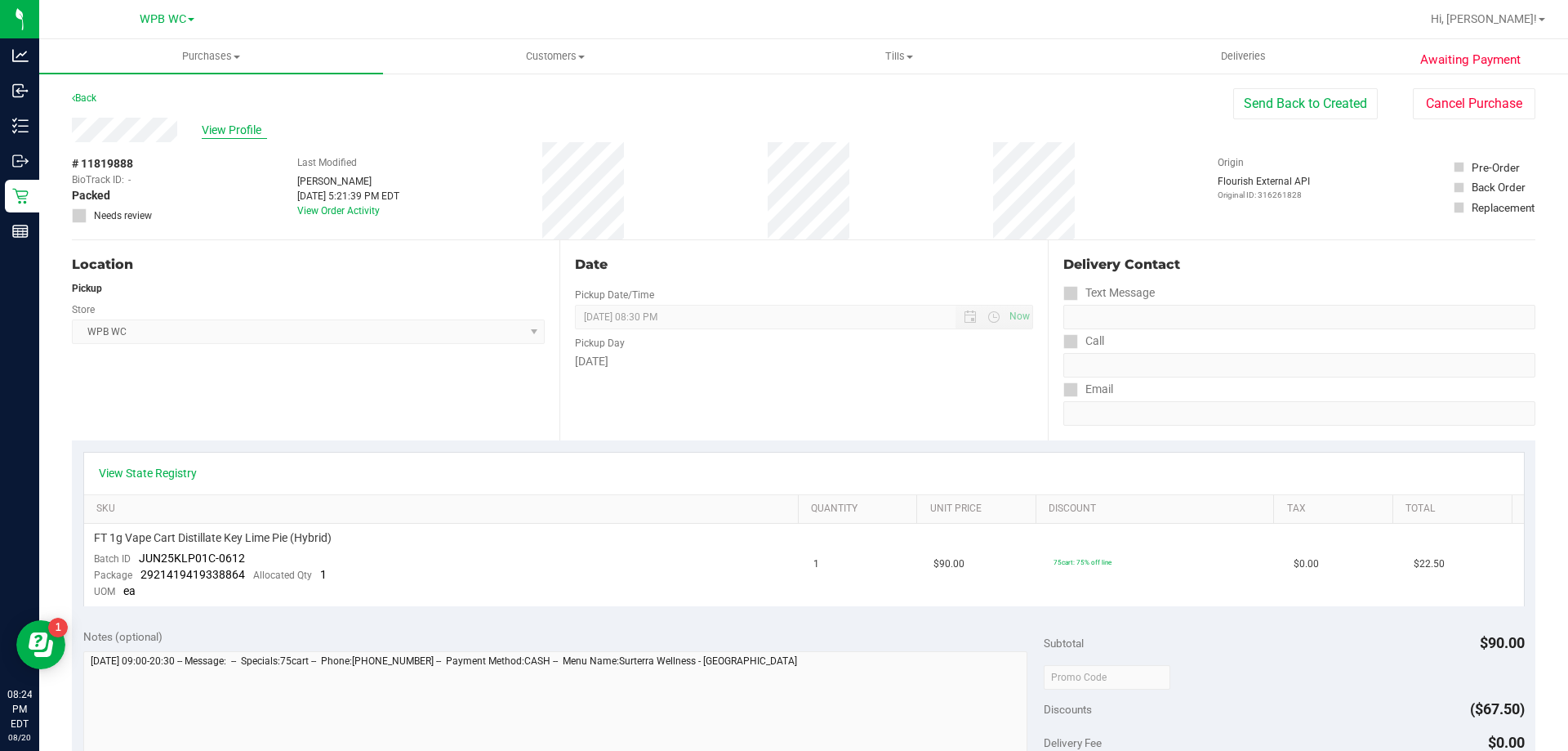
click at [253, 135] on span "View Profile" at bounding box center [234, 130] width 66 height 17
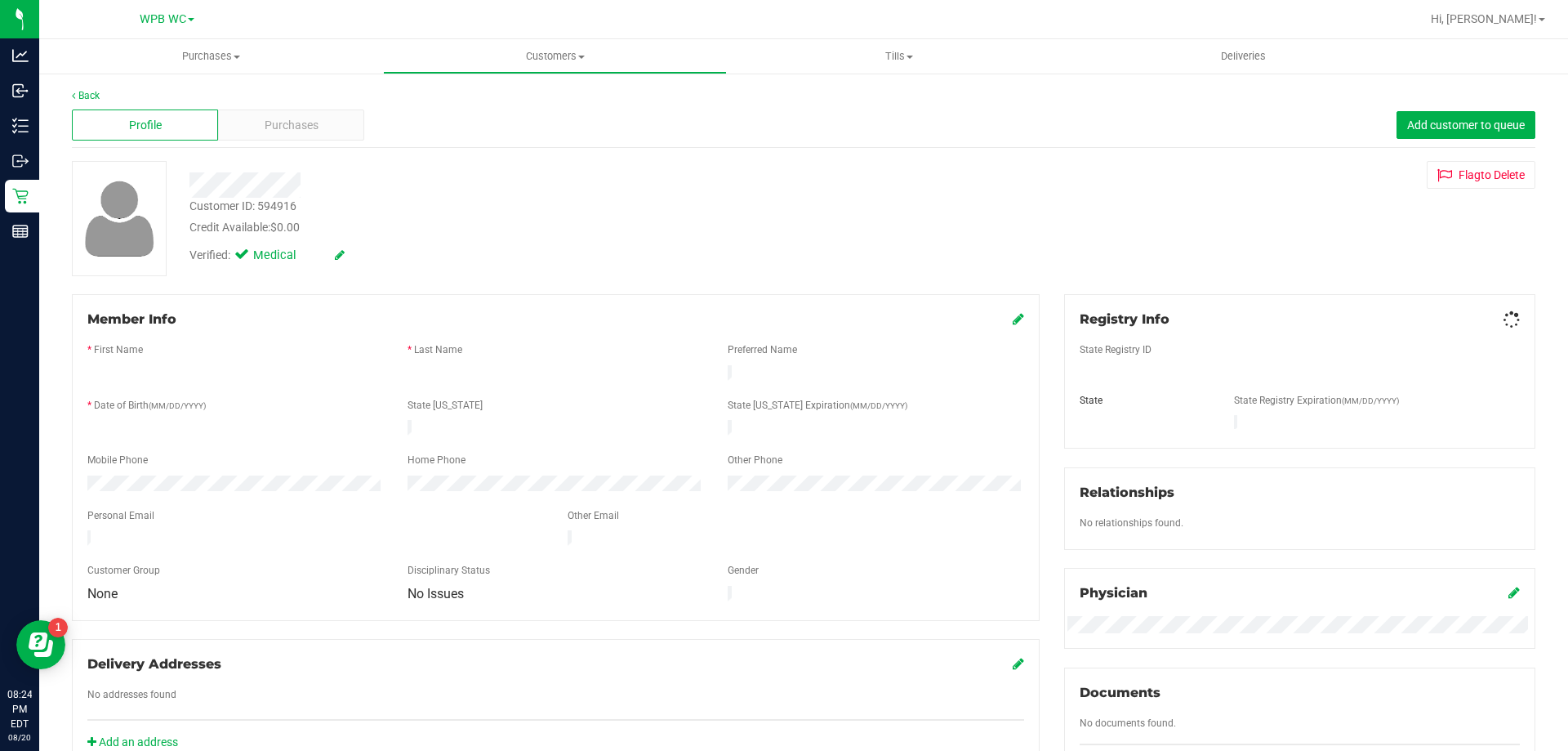
click at [241, 131] on div "Purchases" at bounding box center [291, 125] width 146 height 31
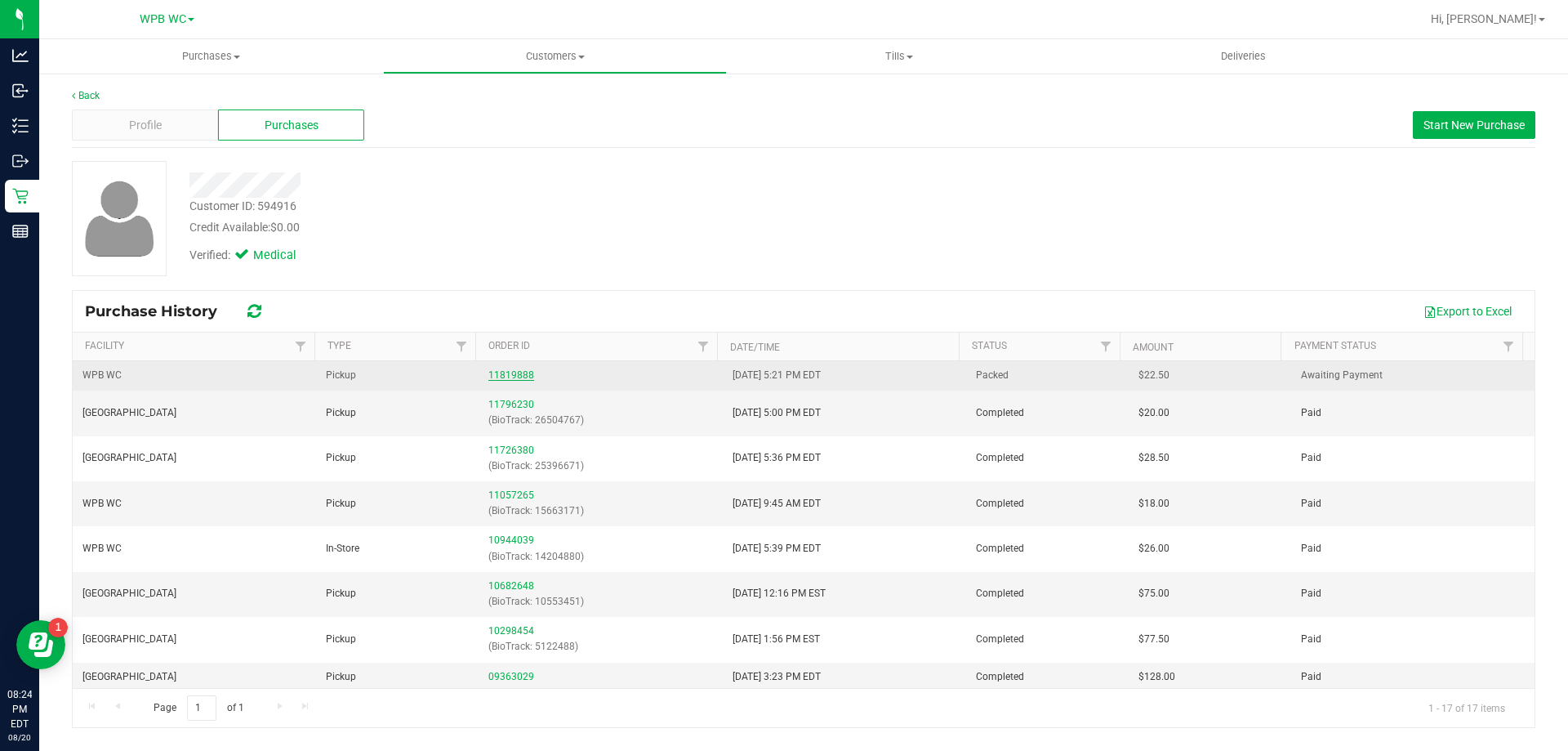
click at [515, 377] on link "11819888" at bounding box center [511, 375] width 46 height 11
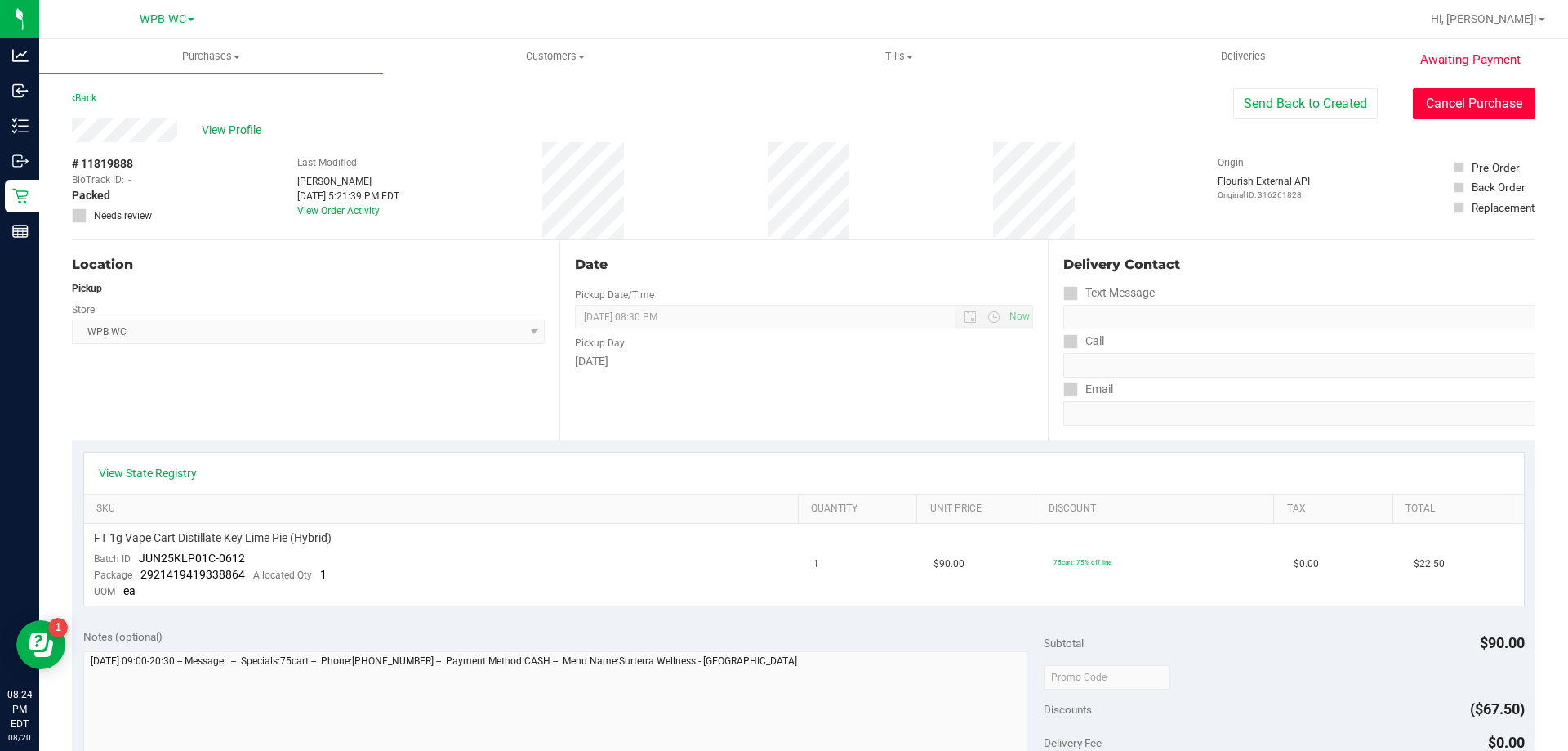
click at [1454, 115] on button "Cancel Purchase" at bounding box center [1473, 103] width 123 height 31
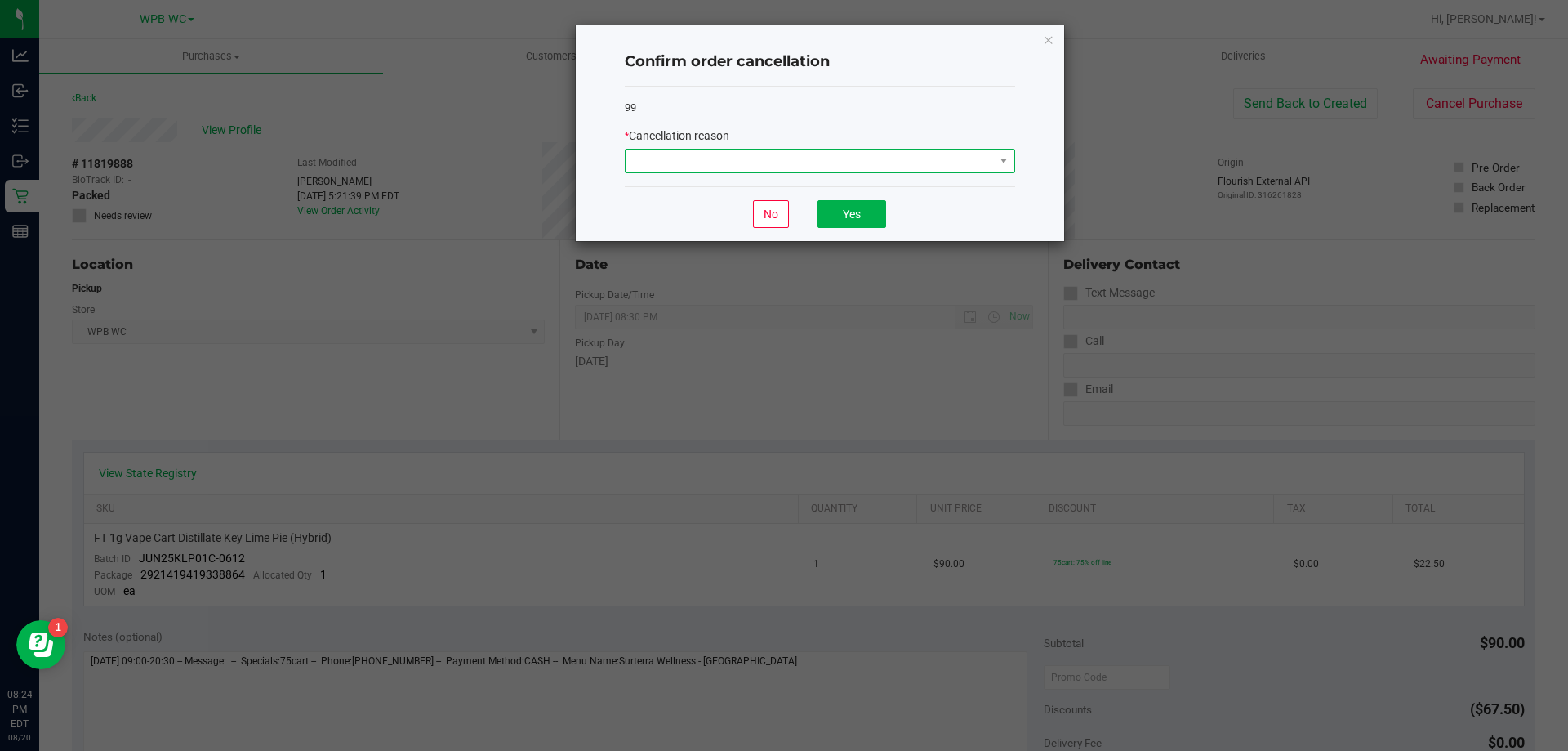
click at [795, 153] on span at bounding box center [809, 161] width 368 height 22
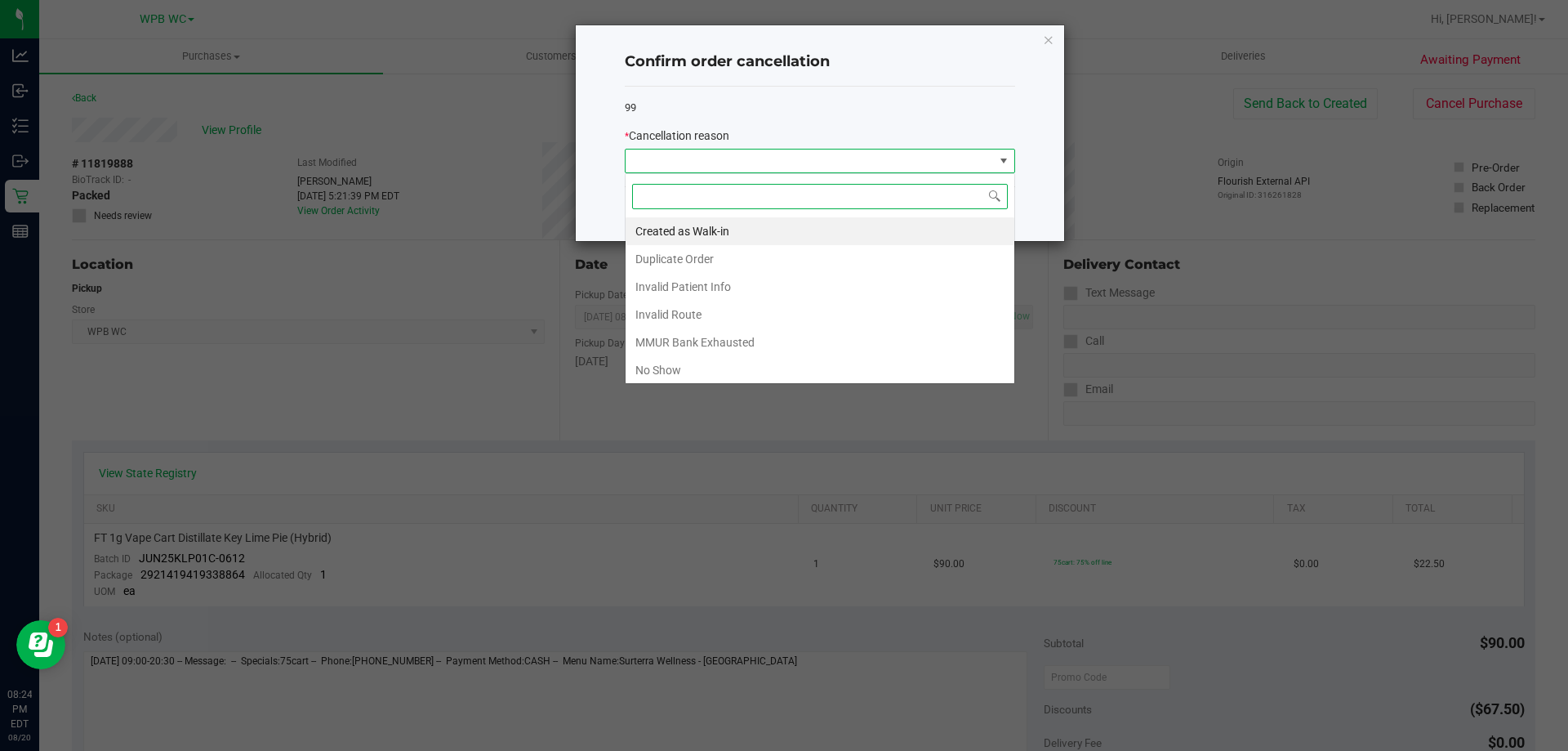
scroll to position [24, 390]
click at [681, 374] on li "No Show" at bounding box center [819, 370] width 388 height 28
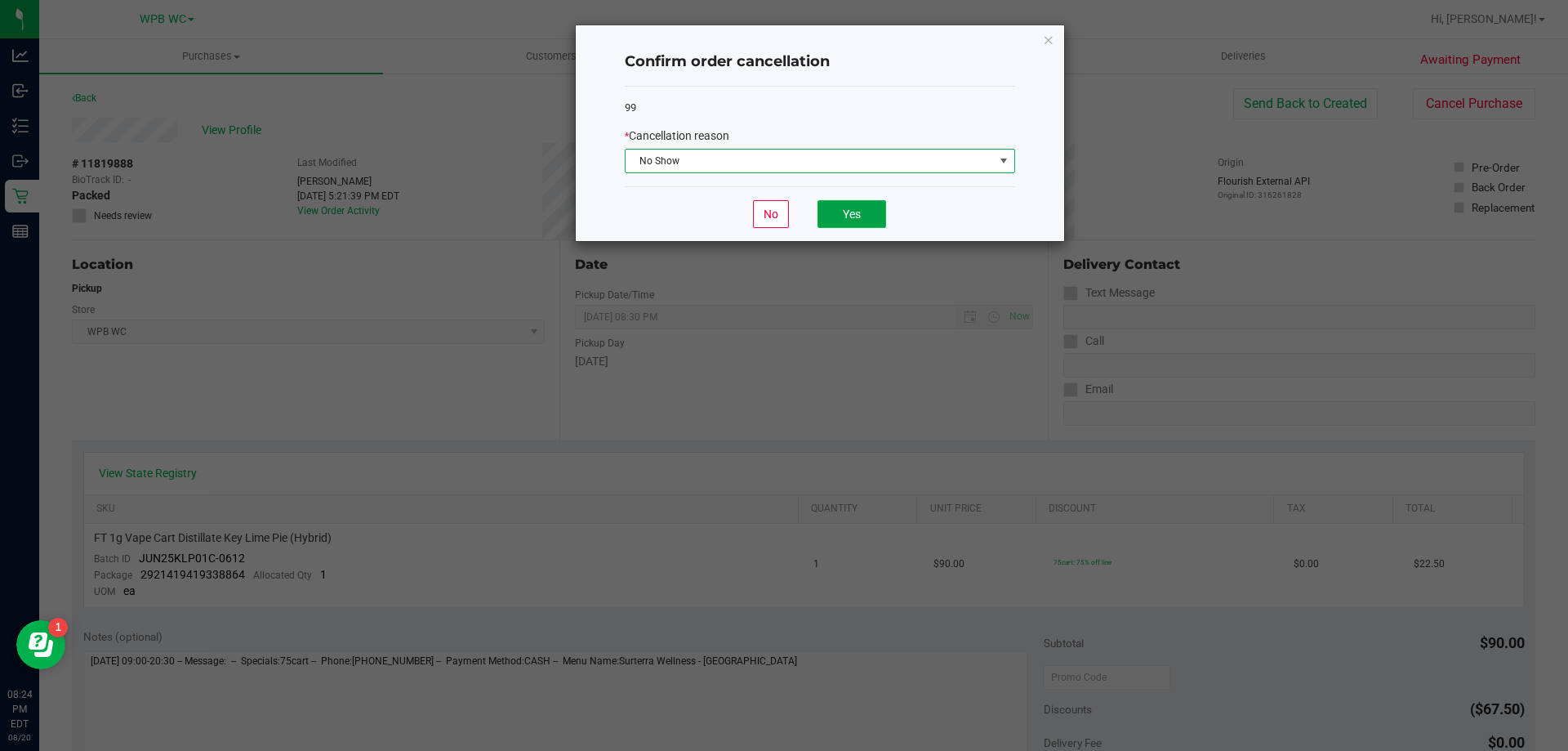
click at [851, 215] on button "Yes" at bounding box center [851, 214] width 68 height 28
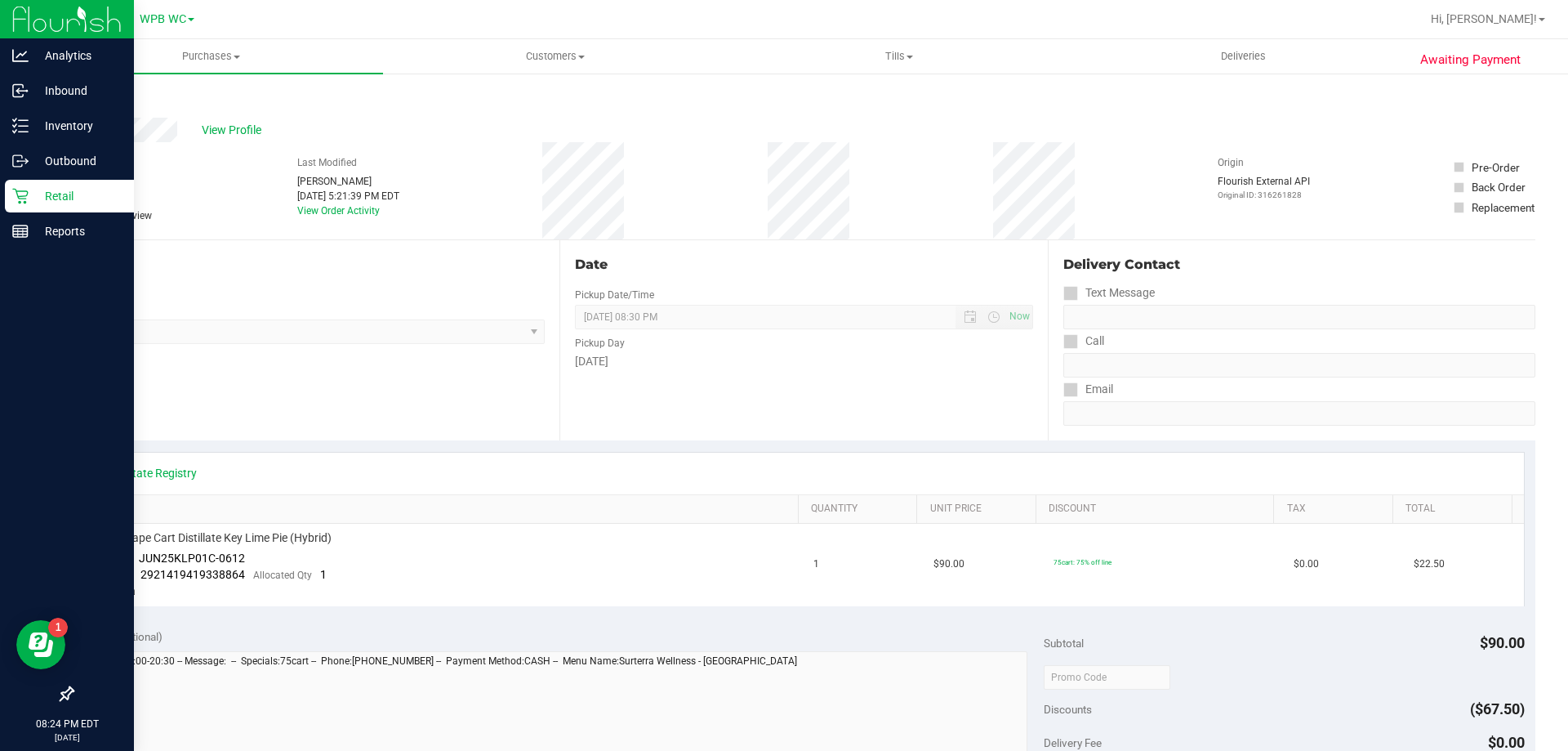
click at [0, 191] on link "Retail" at bounding box center [66, 198] width 134 height 36
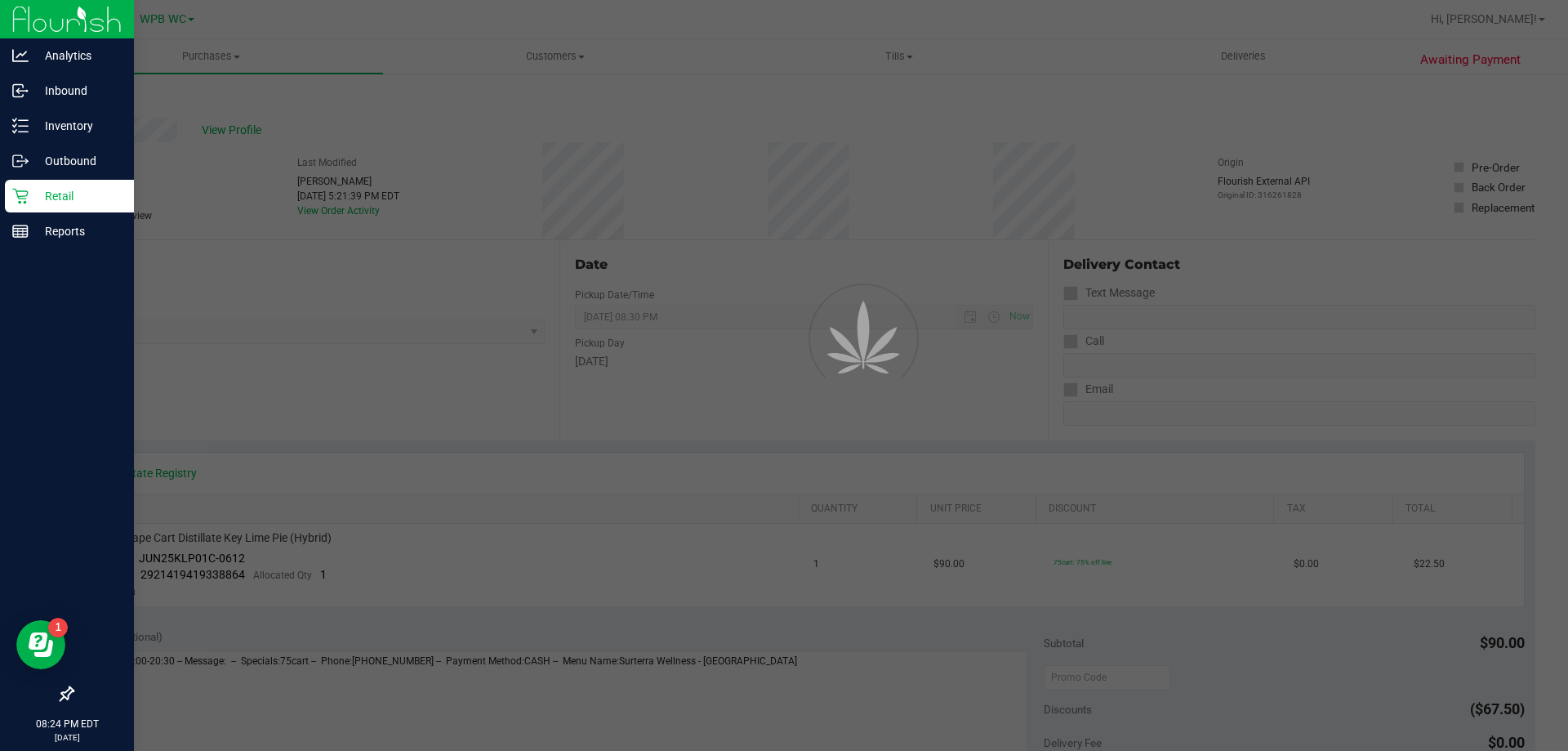
click at [18, 193] on icon at bounding box center [20, 196] width 16 height 16
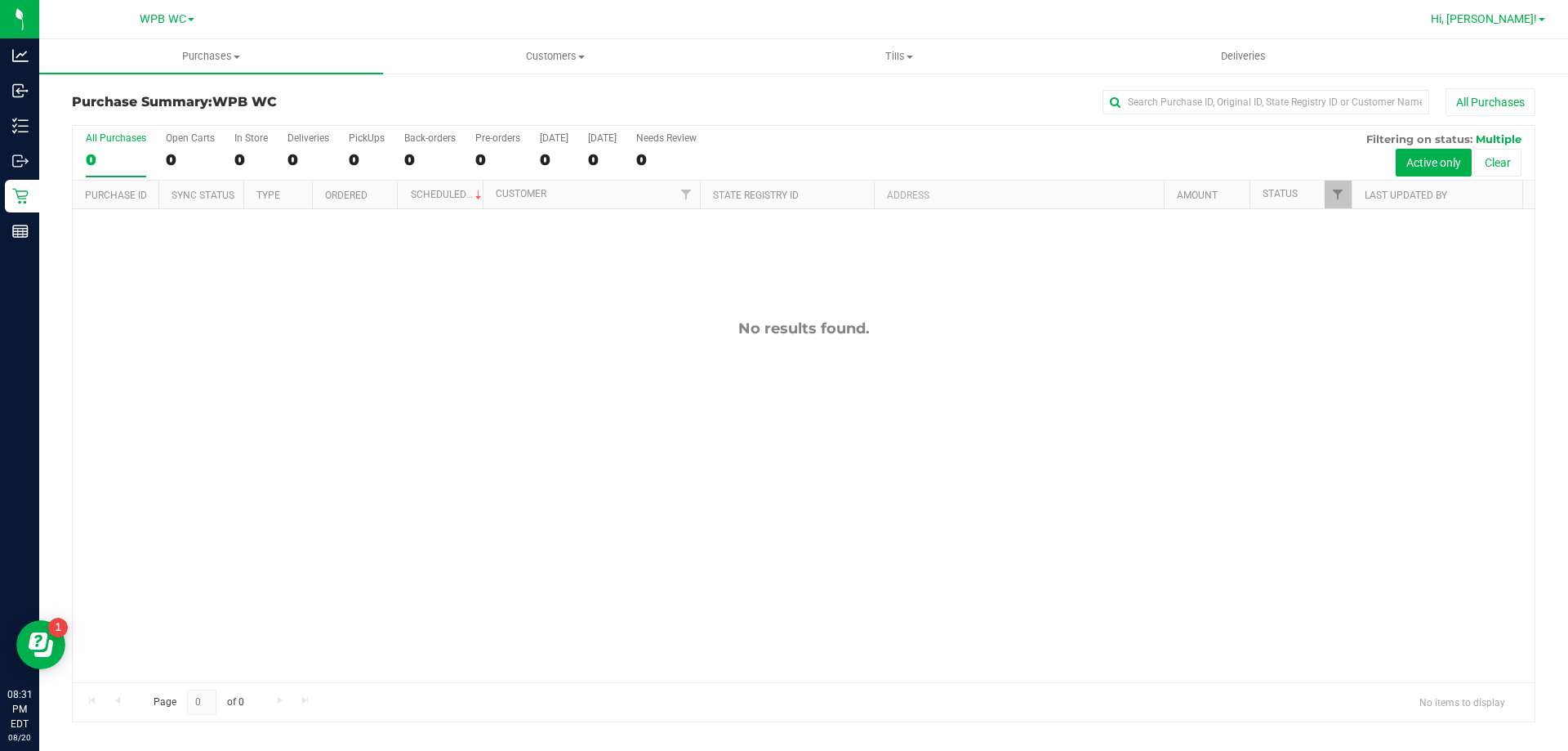
click at [1519, 22] on span "Hi, [PERSON_NAME]!" at bounding box center [1483, 19] width 106 height 13
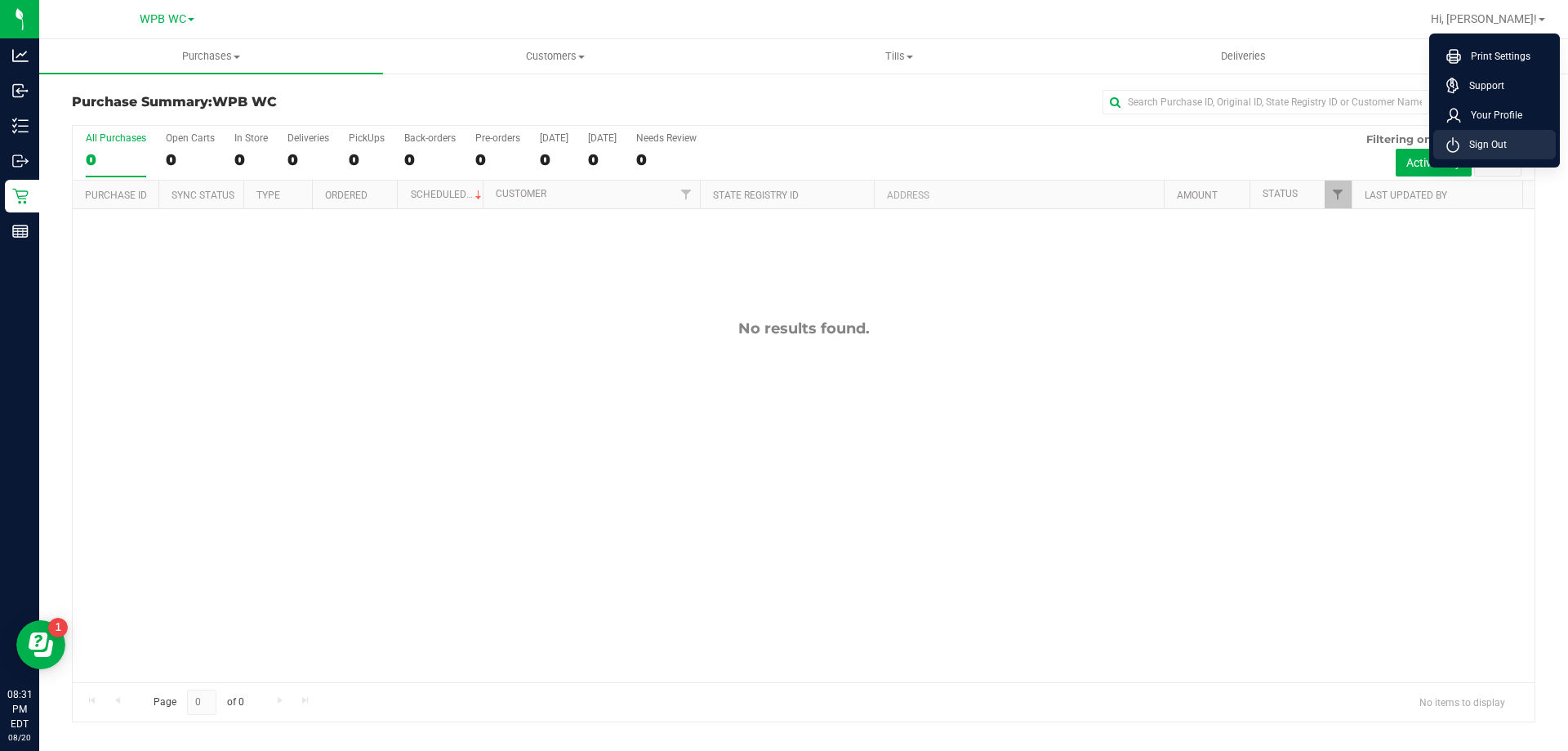
click at [1461, 148] on span "Sign Out" at bounding box center [1483, 144] width 48 height 16
